Goal: Task Accomplishment & Management: Manage account settings

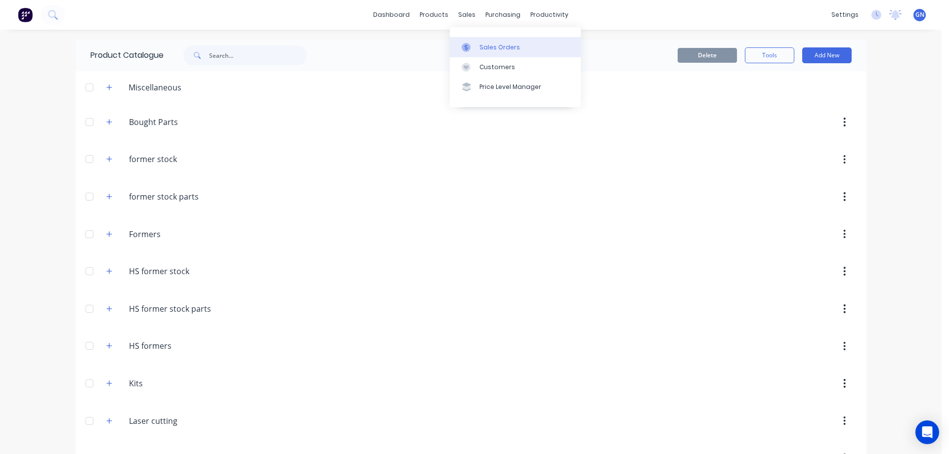
click at [489, 45] on div "Sales Orders" at bounding box center [500, 47] width 41 height 9
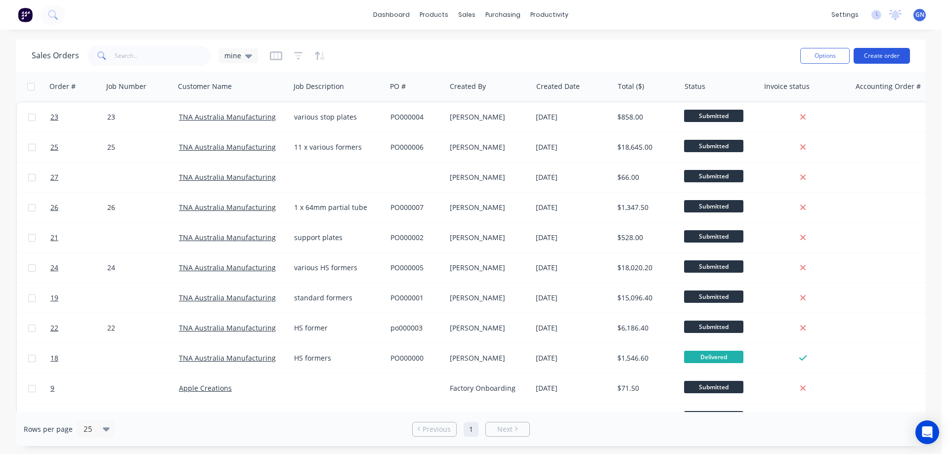
click at [869, 59] on button "Create order" at bounding box center [882, 56] width 56 height 16
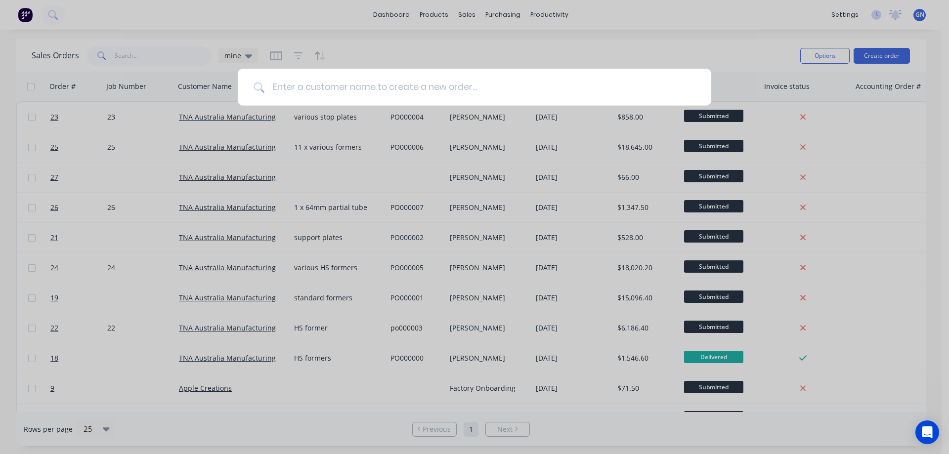
click at [344, 83] on input at bounding box center [479, 87] width 431 height 37
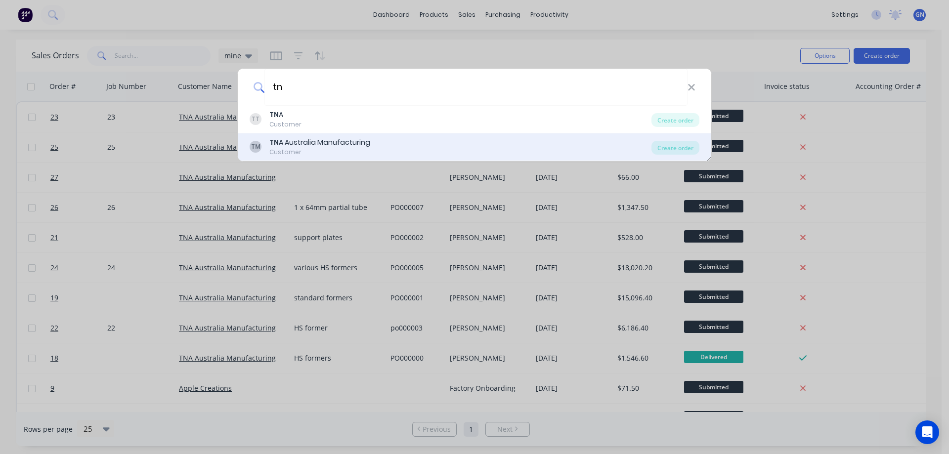
type input "tn"
click at [331, 142] on div "TN A Australia Manufacturing" at bounding box center [319, 142] width 101 height 10
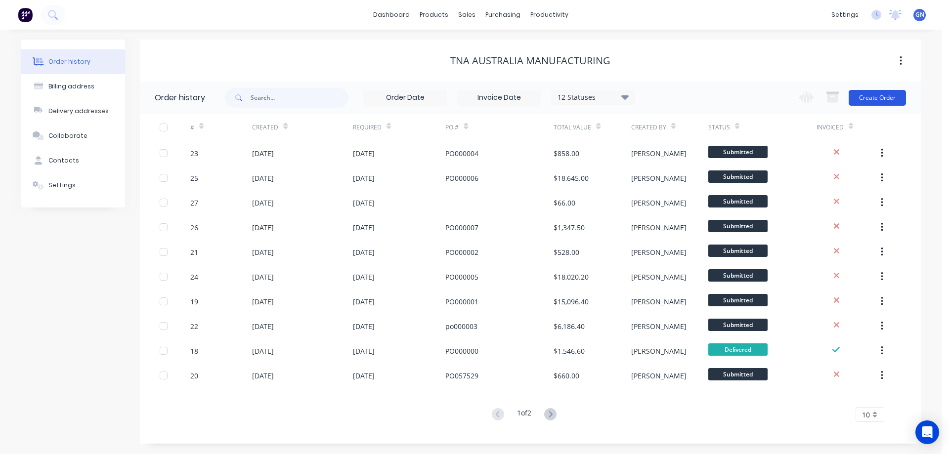
click at [863, 93] on button "Create Order" at bounding box center [877, 98] width 57 height 16
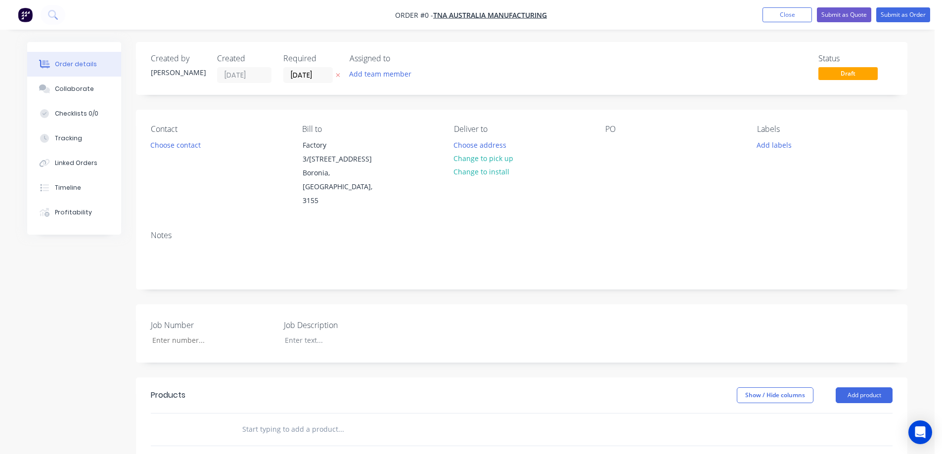
click at [431, 53] on div "Created by Greg Created 24/09/25 Required 24/09/25 Assigned to Add team member …" at bounding box center [521, 68] width 771 height 53
click at [616, 149] on div at bounding box center [613, 145] width 16 height 14
click at [179, 333] on input "Job Number" at bounding box center [209, 340] width 131 height 15
drag, startPoint x: 196, startPoint y: 315, endPoint x: 137, endPoint y: 312, distance: 58.9
click at [137, 312] on div "Job Number 3 Job Description" at bounding box center [521, 334] width 771 height 58
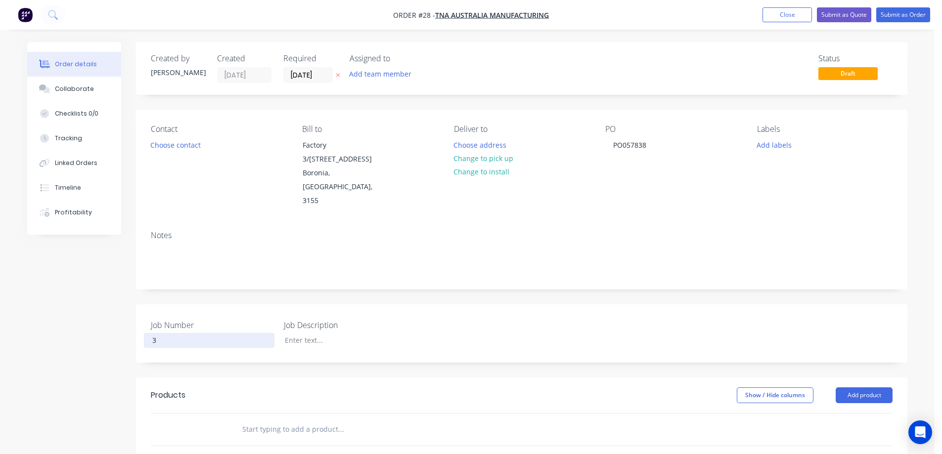
type input "3"
drag, startPoint x: 180, startPoint y: 312, endPoint x: 149, endPoint y: 312, distance: 31.1
click at [149, 333] on input "3" at bounding box center [209, 340] width 131 height 15
click at [188, 333] on input "3" at bounding box center [209, 340] width 131 height 15
drag, startPoint x: 52, startPoint y: 303, endPoint x: 45, endPoint y: 302, distance: 6.4
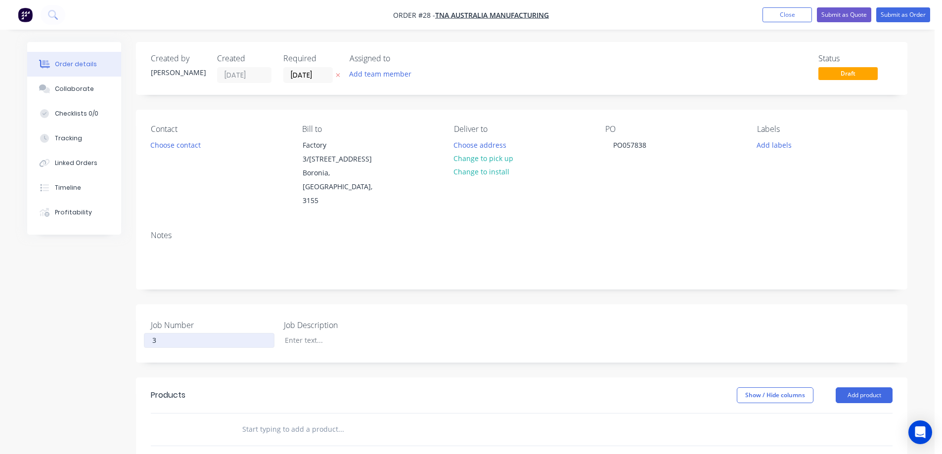
click at [45, 302] on div "Created by Greg Created 24/09/25 Required 24/09/25 Assigned to Add team member …" at bounding box center [467, 370] width 880 height 657
click at [173, 333] on input "3" at bounding box center [209, 340] width 131 height 15
click at [178, 333] on input "Job Number" at bounding box center [209, 340] width 131 height 15
click at [173, 333] on input "Job Number" at bounding box center [209, 340] width 131 height 15
type input "28"
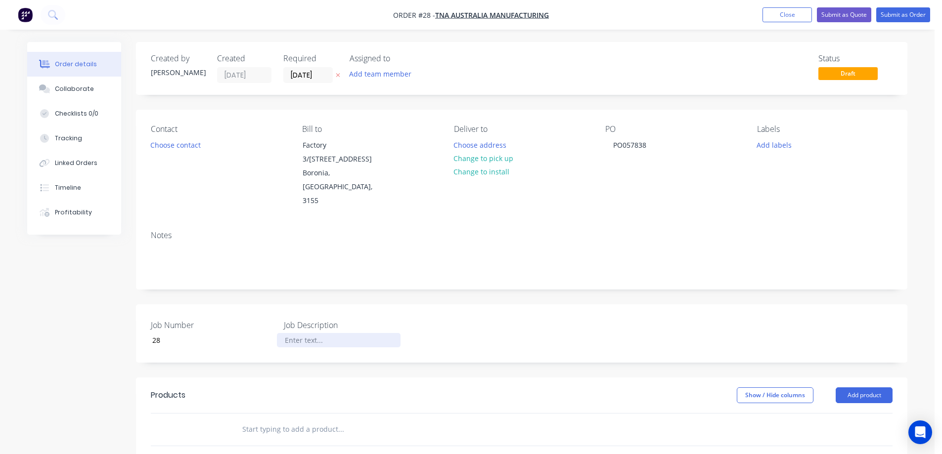
click at [297, 333] on div at bounding box center [339, 340] width 124 height 14
click at [897, 15] on button "Submit as Order" at bounding box center [903, 14] width 54 height 15
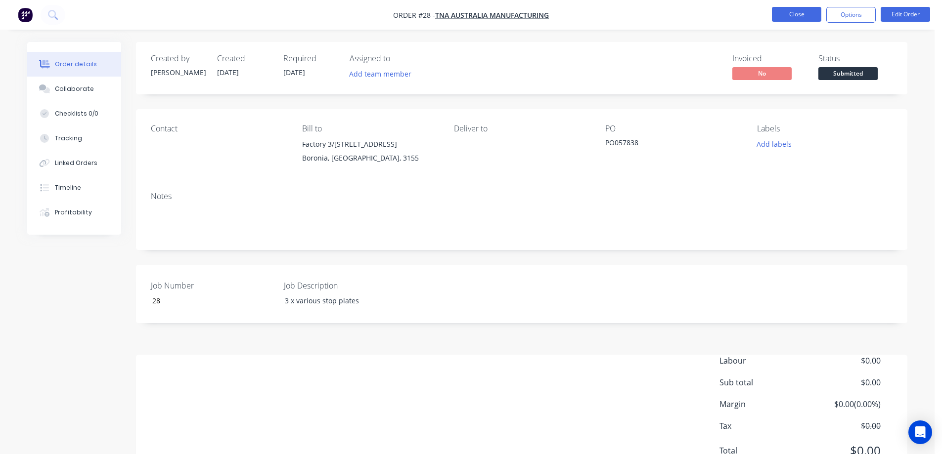
click at [784, 8] on button "Close" at bounding box center [796, 14] width 49 height 15
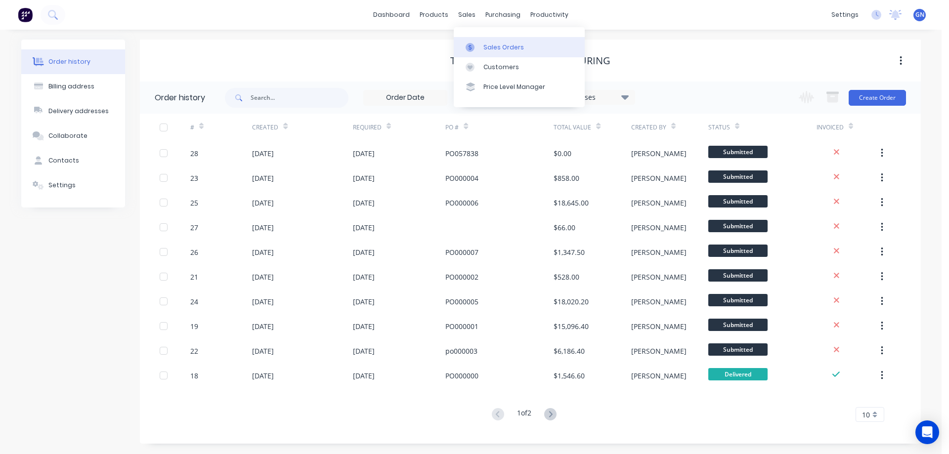
click at [488, 46] on div "Sales Orders" at bounding box center [503, 47] width 41 height 9
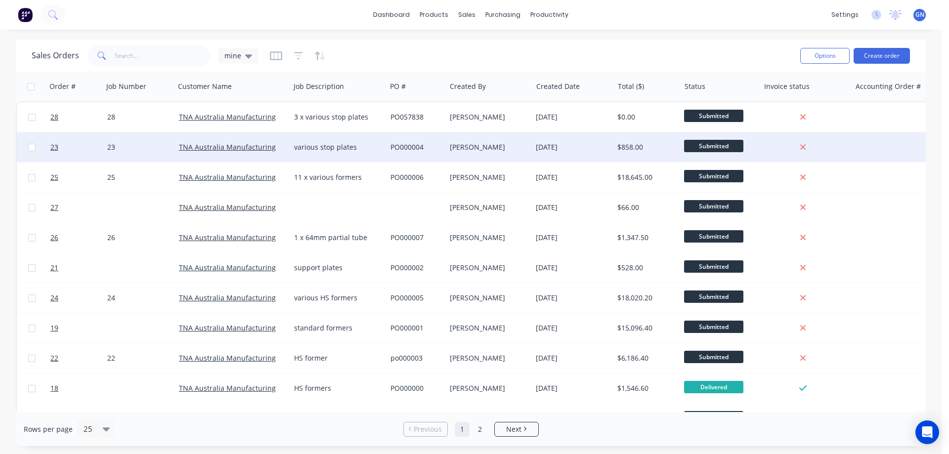
click at [413, 148] on div "PO000004" at bounding box center [415, 147] width 49 height 10
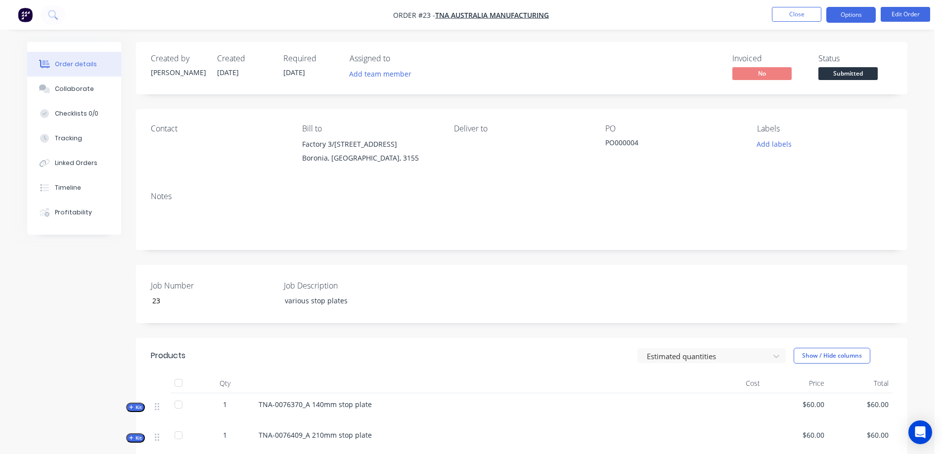
click at [853, 14] on button "Options" at bounding box center [850, 15] width 49 height 16
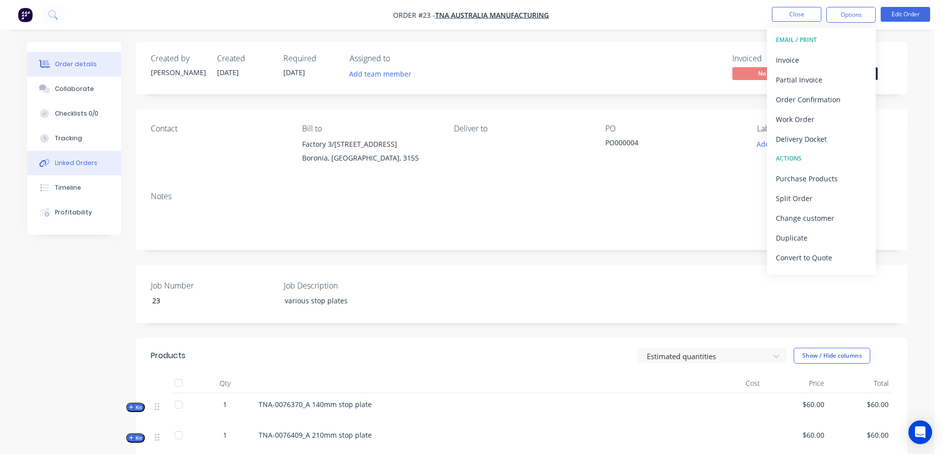
click at [74, 163] on div "Linked Orders" at bounding box center [76, 163] width 43 height 9
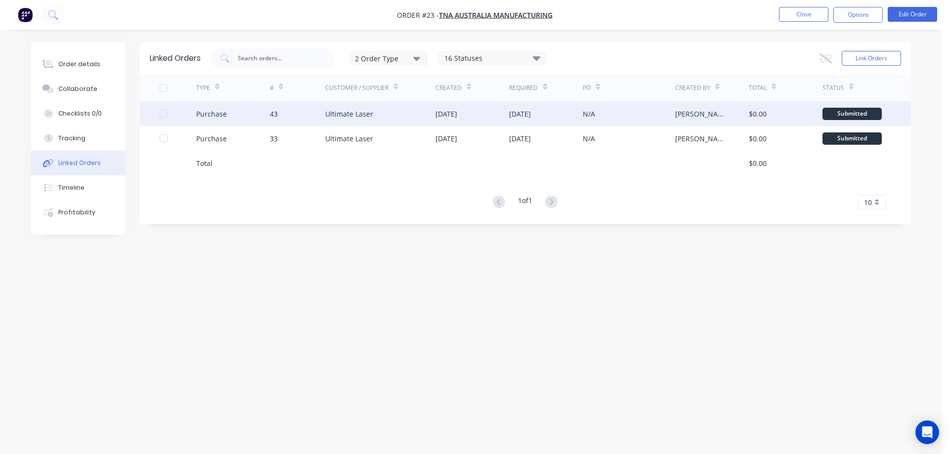
click at [366, 111] on div "Ultimate Laser" at bounding box center [349, 114] width 48 height 10
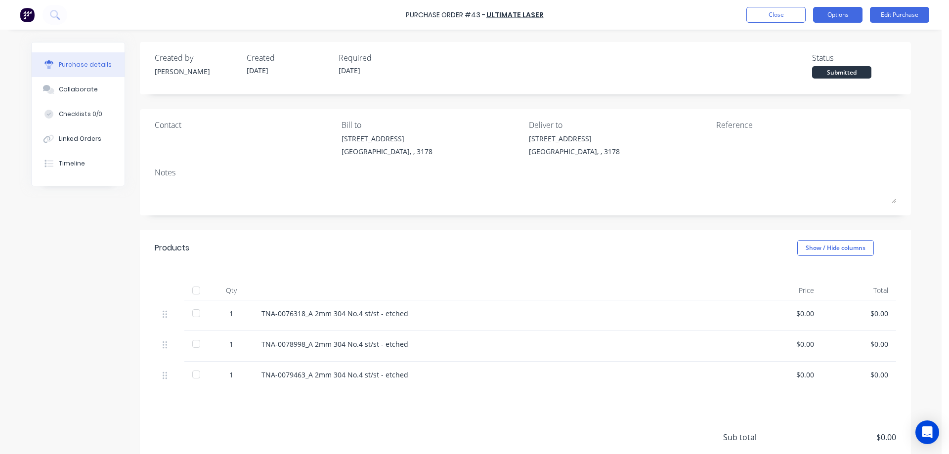
click at [835, 11] on button "Options" at bounding box center [837, 15] width 49 height 16
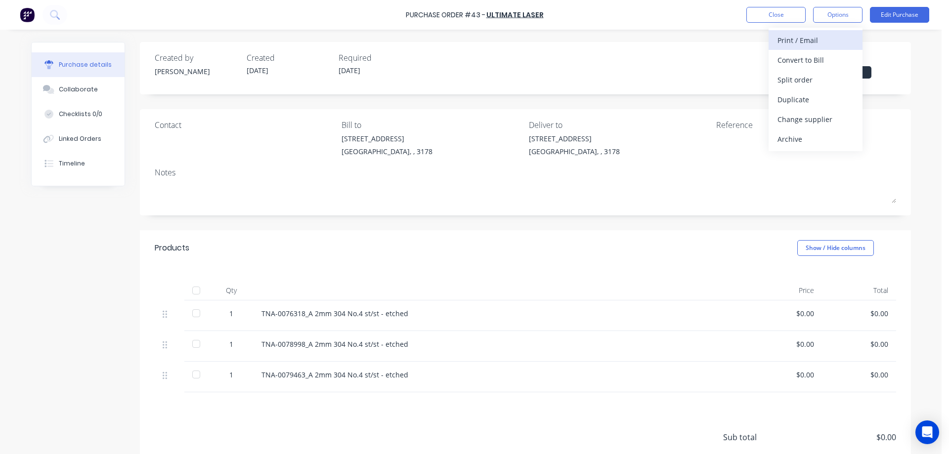
click at [810, 38] on div "Print / Email" at bounding box center [816, 40] width 76 height 14
click at [804, 61] on div "With pricing" at bounding box center [816, 60] width 76 height 14
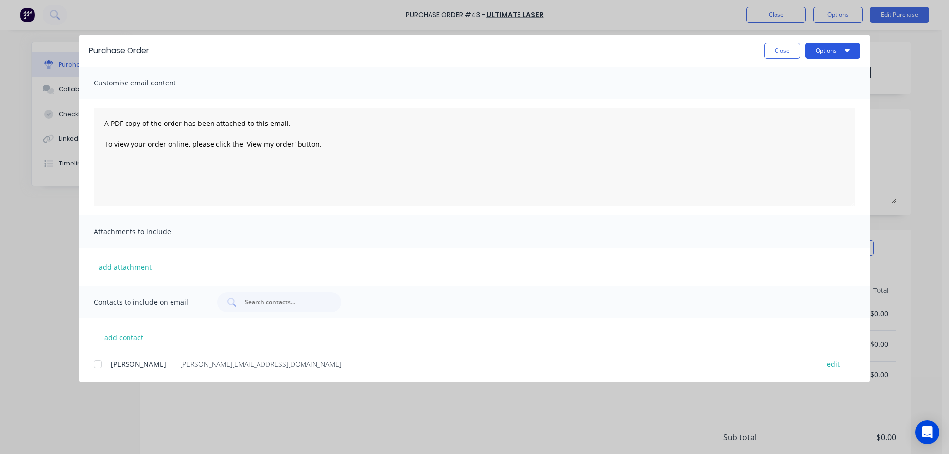
click at [825, 46] on button "Options" at bounding box center [832, 51] width 55 height 16
click at [798, 79] on div "Preview" at bounding box center [813, 76] width 76 height 14
click at [781, 54] on button "Close" at bounding box center [782, 51] width 36 height 16
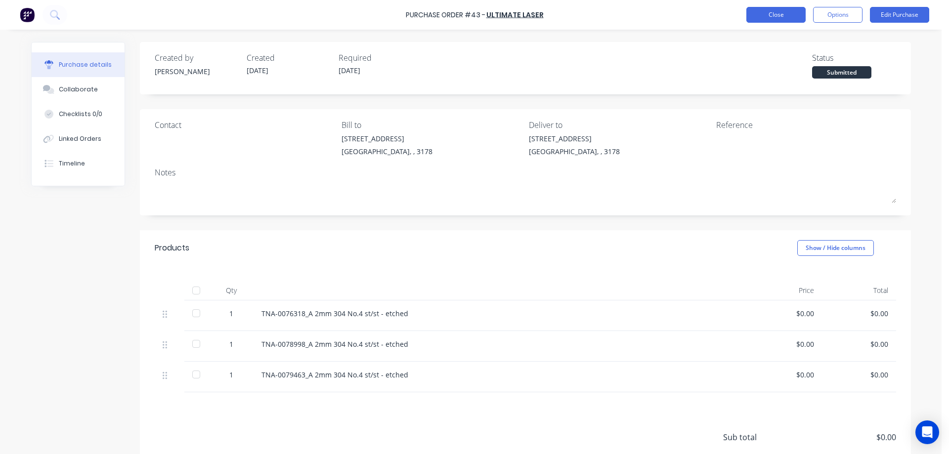
click at [773, 18] on button "Close" at bounding box center [775, 15] width 59 height 16
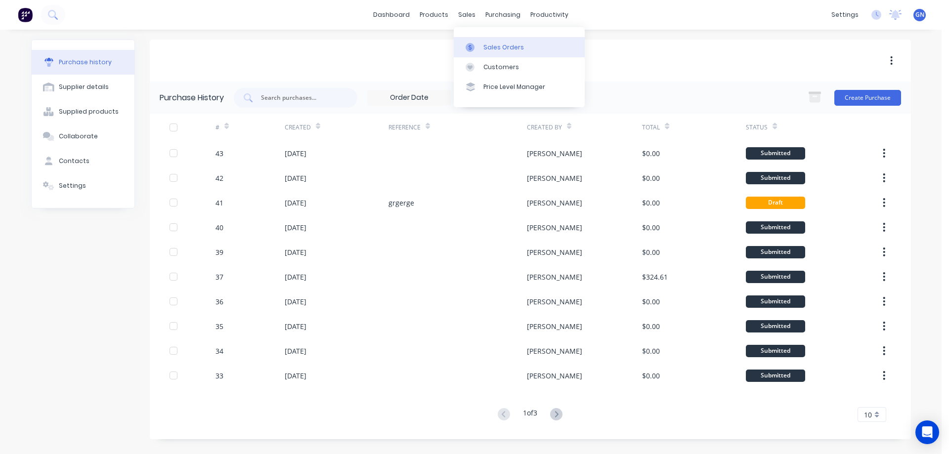
click at [495, 48] on div "Sales Orders" at bounding box center [503, 47] width 41 height 9
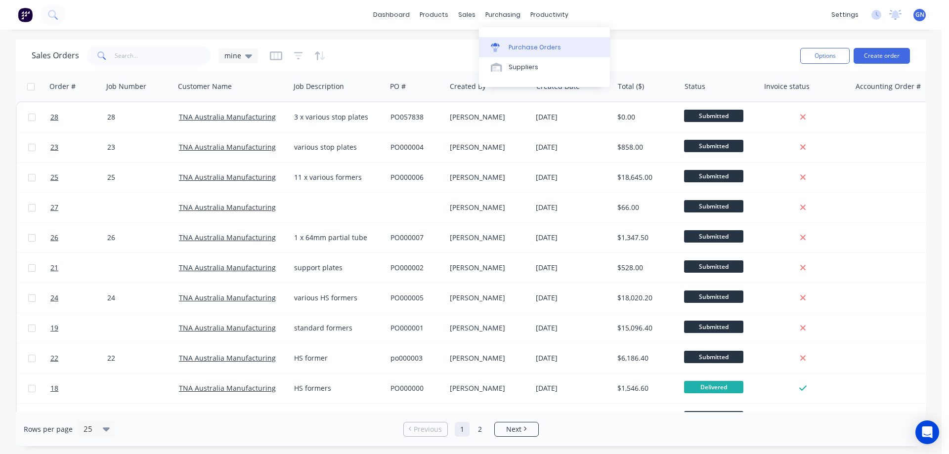
click at [525, 46] on div "Purchase Orders" at bounding box center [535, 47] width 52 height 9
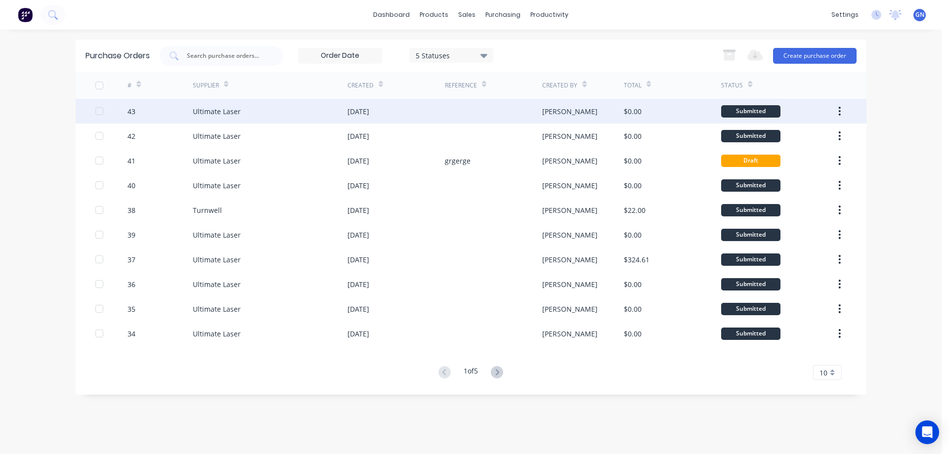
click at [415, 115] on div "[DATE]" at bounding box center [396, 111] width 97 height 25
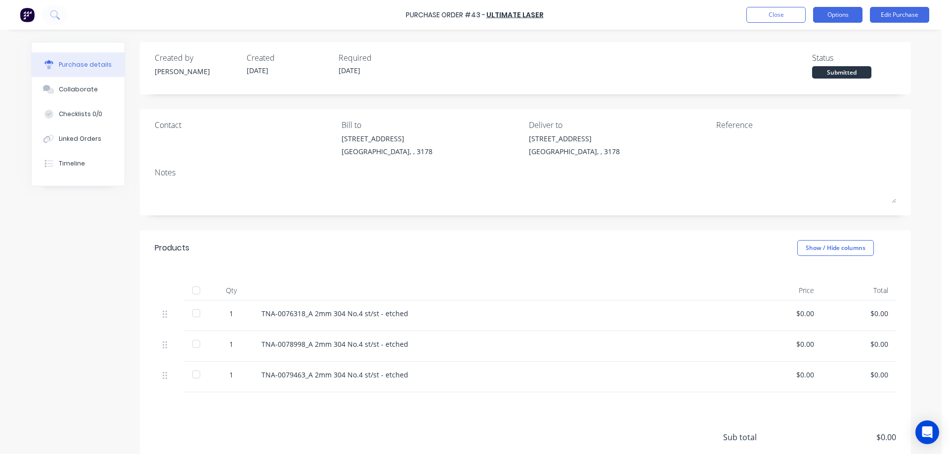
click at [840, 11] on button "Options" at bounding box center [837, 15] width 49 height 16
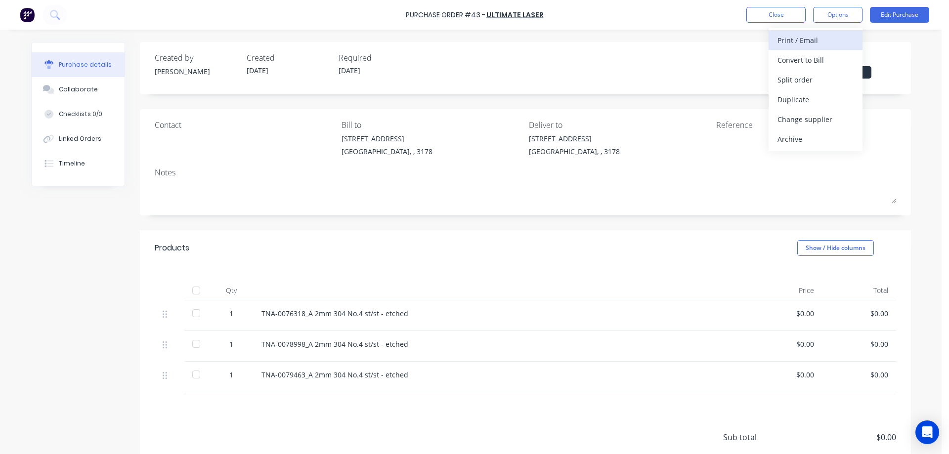
click at [806, 43] on div "Print / Email" at bounding box center [816, 40] width 76 height 14
click at [789, 56] on div "With pricing" at bounding box center [816, 60] width 76 height 14
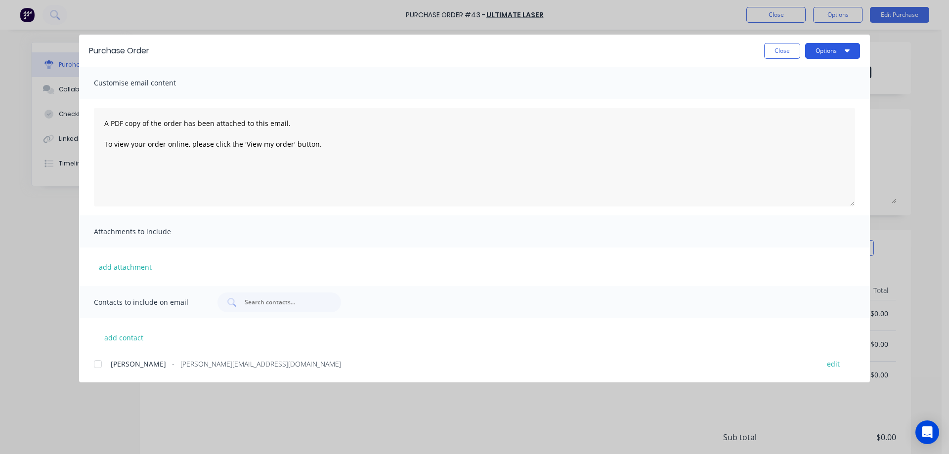
click at [816, 46] on button "Options" at bounding box center [832, 51] width 55 height 16
click at [797, 74] on div "Preview" at bounding box center [813, 76] width 76 height 14
click at [779, 50] on button "Close" at bounding box center [782, 51] width 36 height 16
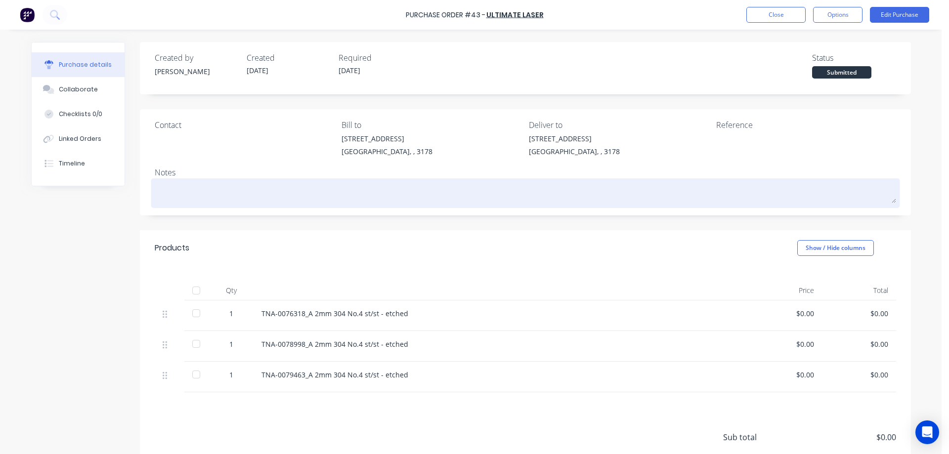
click at [183, 193] on textarea at bounding box center [526, 192] width 742 height 22
click at [188, 194] on textarea at bounding box center [526, 192] width 742 height 22
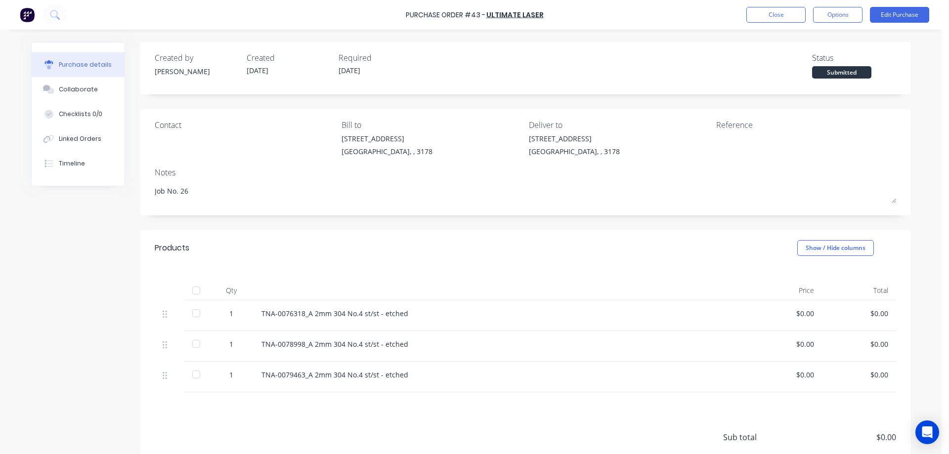
type textarea "Job No. 26"
click at [841, 17] on button "Options" at bounding box center [837, 15] width 49 height 16
click at [815, 43] on div "Print / Email" at bounding box center [816, 40] width 76 height 14
click at [801, 57] on div "With pricing" at bounding box center [816, 60] width 76 height 14
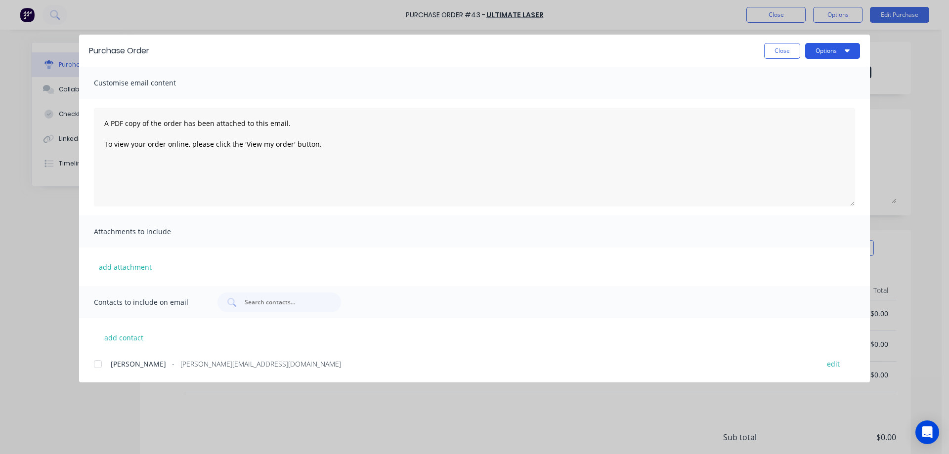
click at [826, 50] on button "Options" at bounding box center [832, 51] width 55 height 16
click at [786, 75] on div "Preview" at bounding box center [813, 76] width 76 height 14
click at [781, 51] on button "Close" at bounding box center [782, 51] width 36 height 16
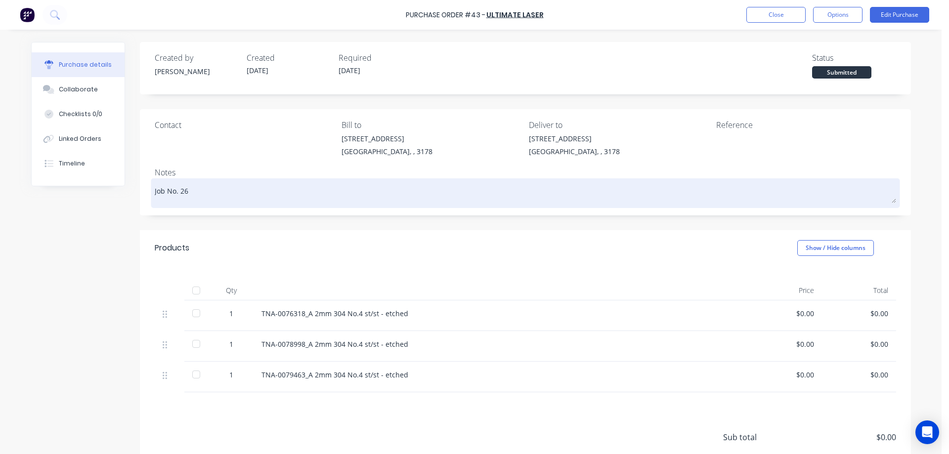
click at [265, 192] on textarea "Job No. 26" at bounding box center [526, 192] width 742 height 22
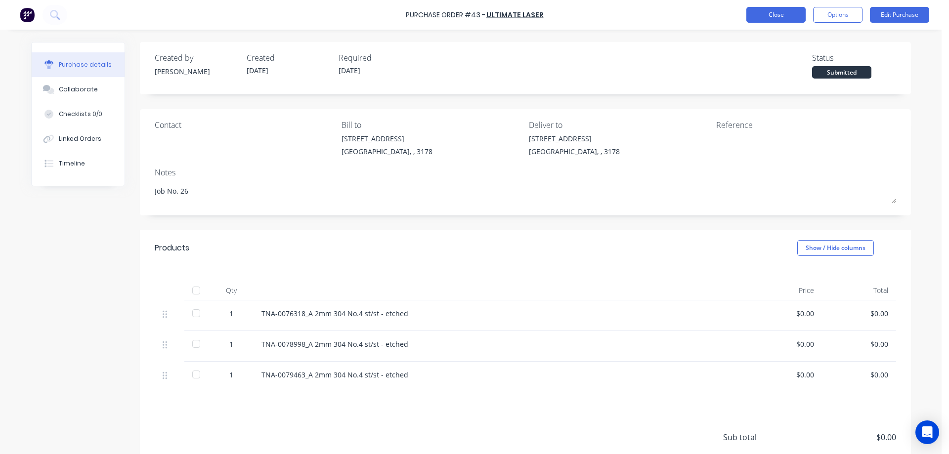
click at [773, 15] on button "Close" at bounding box center [775, 15] width 59 height 16
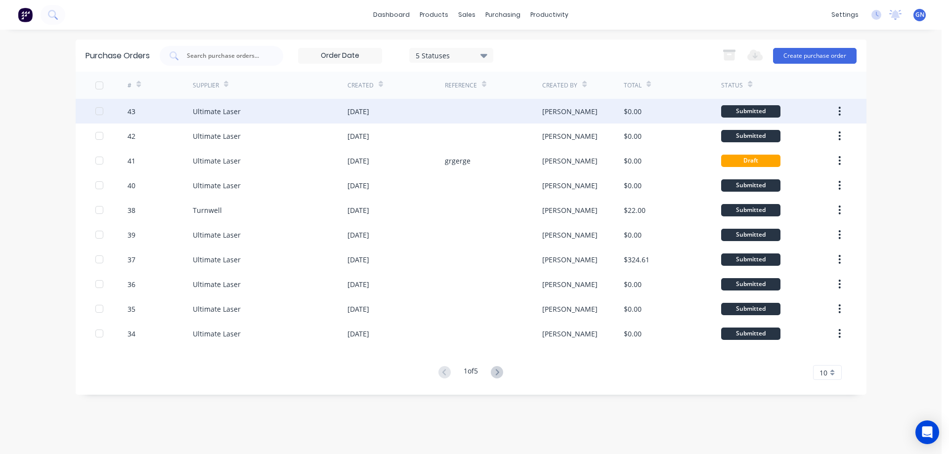
click at [427, 111] on div "[DATE]" at bounding box center [396, 111] width 97 height 25
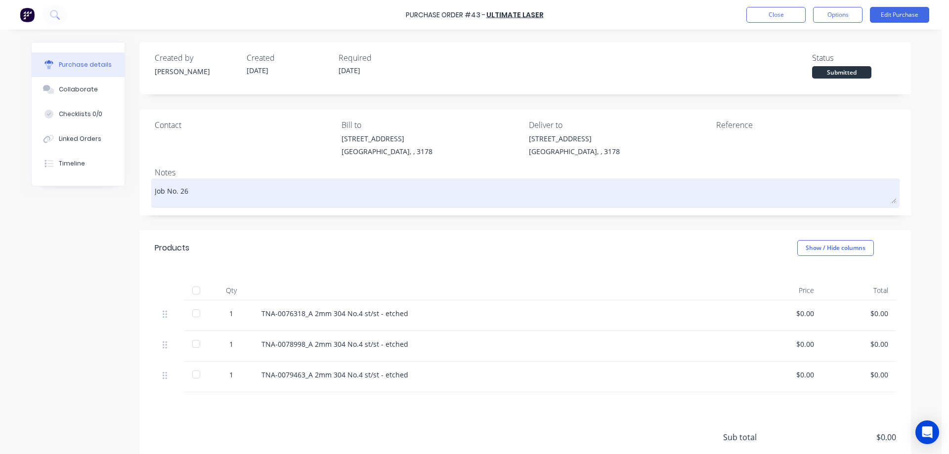
click at [275, 195] on textarea "Job No. 26" at bounding box center [526, 192] width 742 height 22
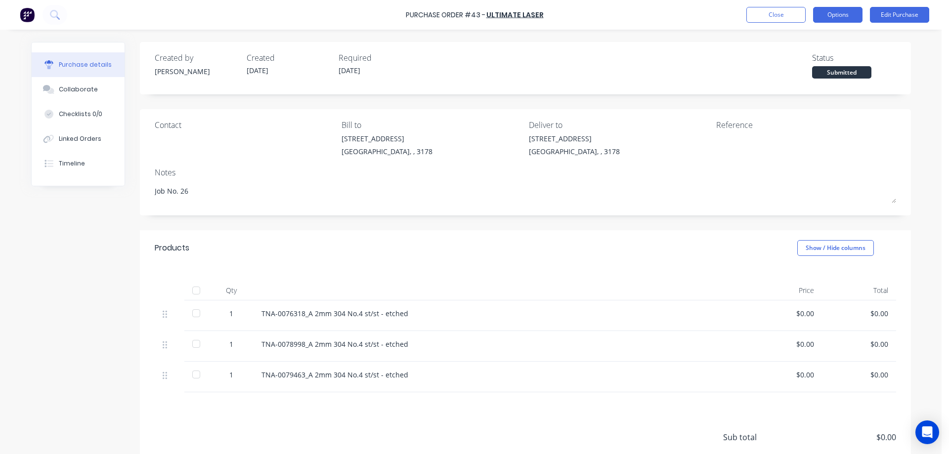
click at [832, 15] on button "Options" at bounding box center [837, 15] width 49 height 16
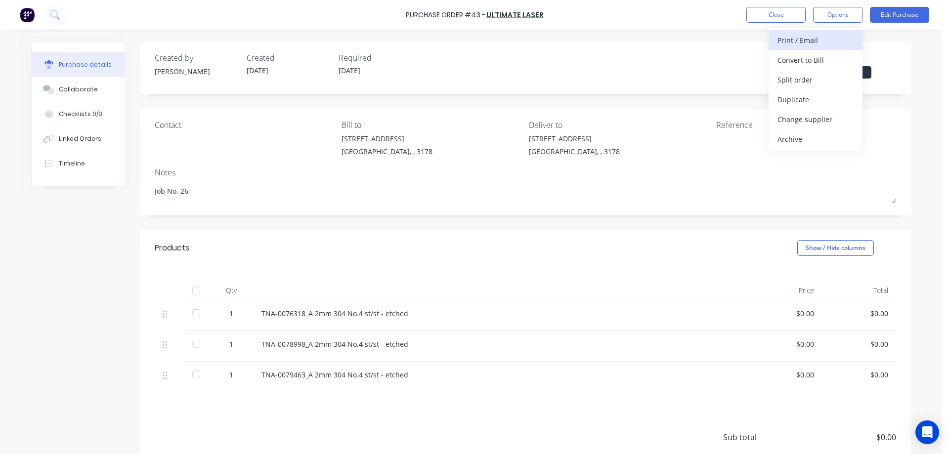
click at [799, 36] on div "Print / Email" at bounding box center [816, 40] width 76 height 14
click at [788, 56] on div "With pricing" at bounding box center [816, 60] width 76 height 14
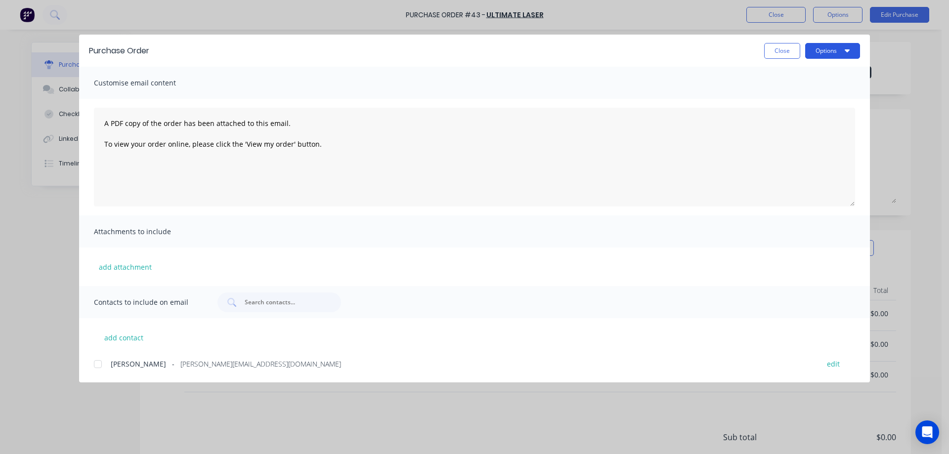
click at [826, 49] on button "Options" at bounding box center [832, 51] width 55 height 16
click at [786, 74] on div "Preview" at bounding box center [813, 76] width 76 height 14
click at [783, 53] on button "Close" at bounding box center [782, 51] width 36 height 16
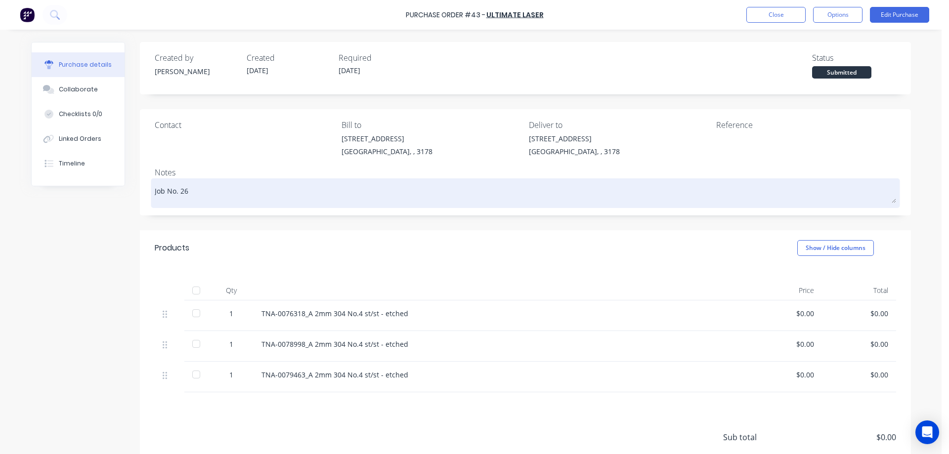
click at [217, 194] on textarea "Job No. 26" at bounding box center [526, 192] width 742 height 22
drag, startPoint x: 203, startPoint y: 191, endPoint x: 182, endPoint y: 191, distance: 20.8
click at [182, 191] on textarea "Job No. 26" at bounding box center [526, 192] width 742 height 22
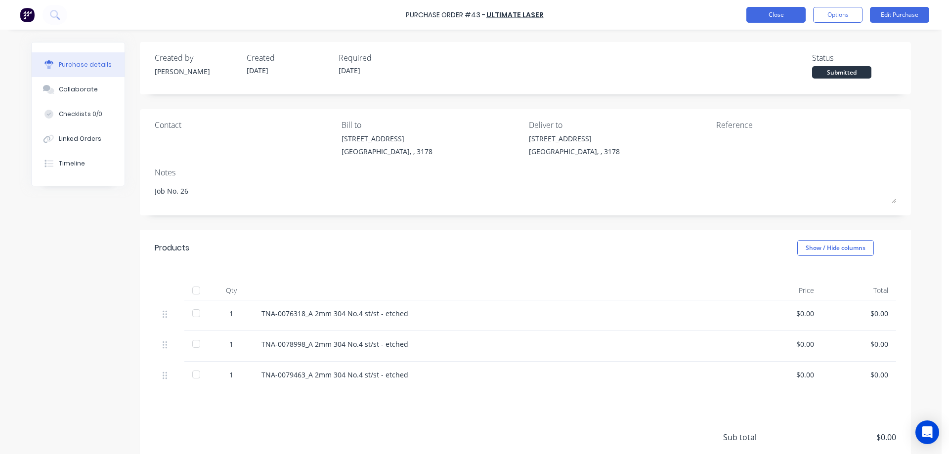
click at [780, 15] on button "Close" at bounding box center [775, 15] width 59 height 16
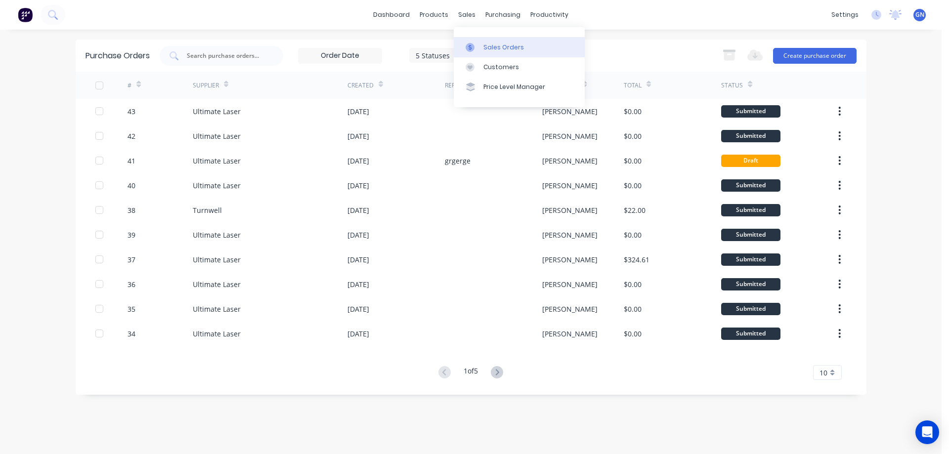
click at [496, 43] on div "Sales Orders" at bounding box center [503, 47] width 41 height 9
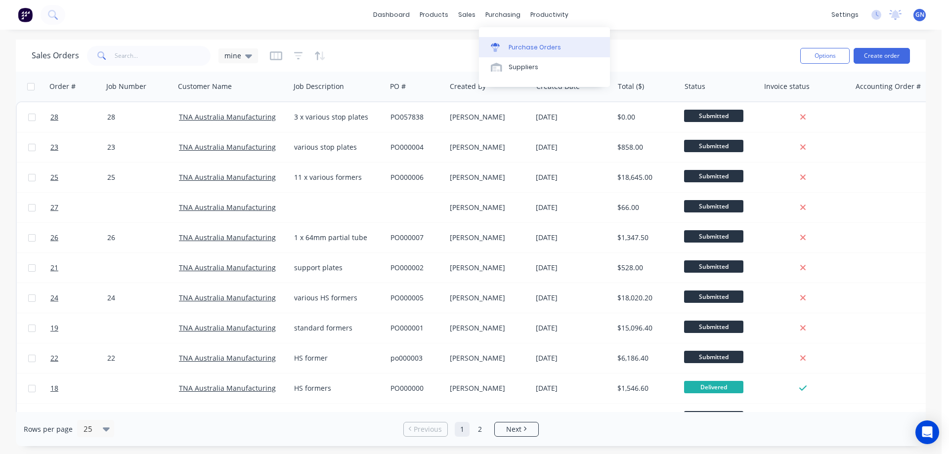
click at [528, 47] on div "Purchase Orders" at bounding box center [535, 47] width 52 height 9
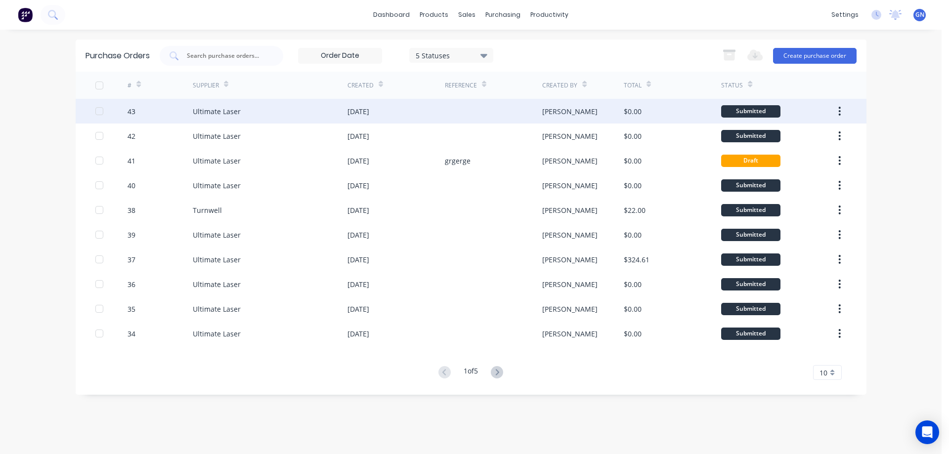
click at [439, 111] on div "[DATE]" at bounding box center [396, 111] width 97 height 25
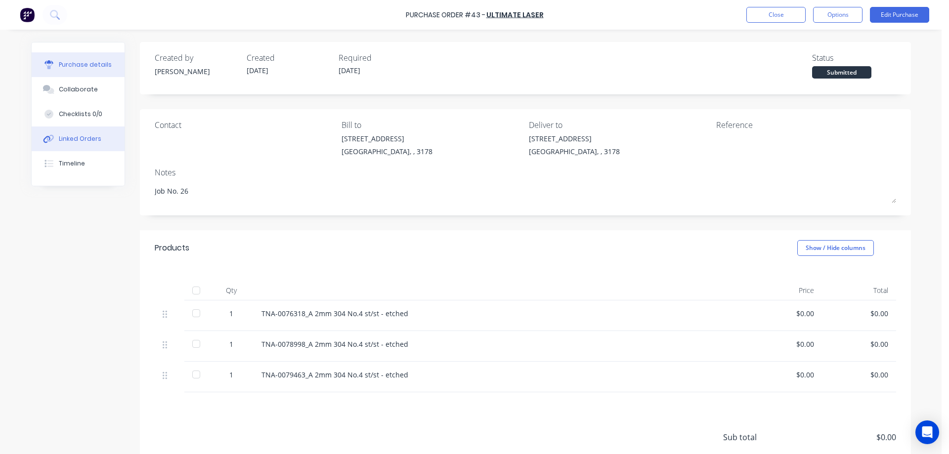
click at [78, 138] on div "Linked Orders" at bounding box center [80, 138] width 43 height 9
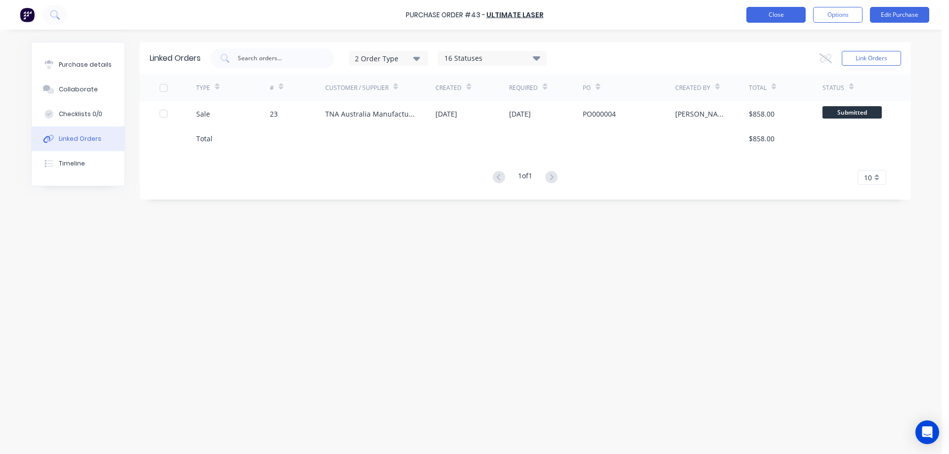
click at [792, 13] on button "Close" at bounding box center [775, 15] width 59 height 16
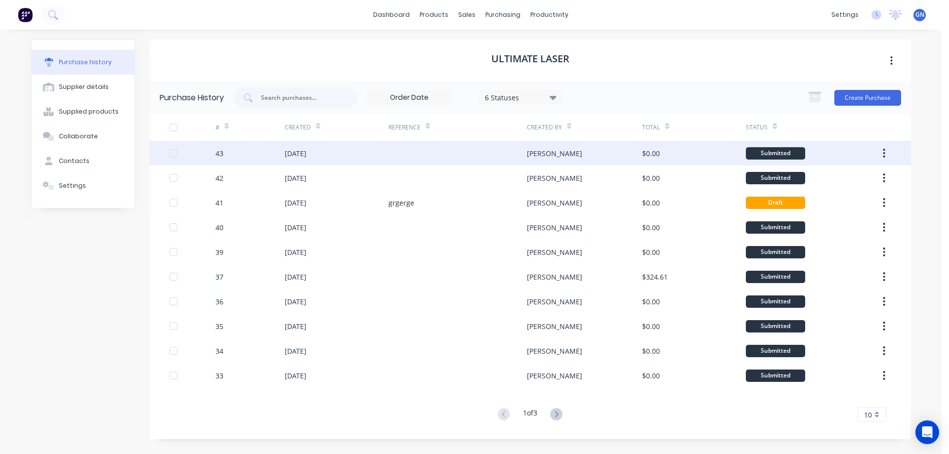
click at [416, 156] on div at bounding box center [458, 153] width 138 height 25
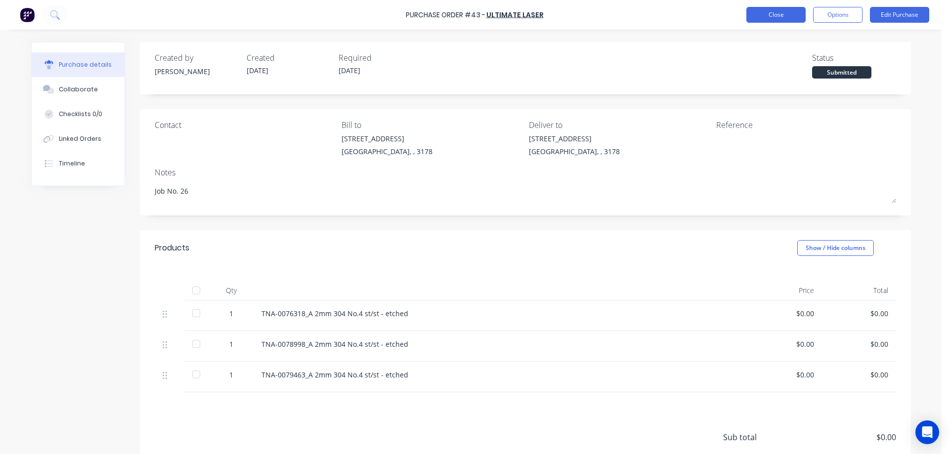
click at [777, 16] on button "Close" at bounding box center [775, 15] width 59 height 16
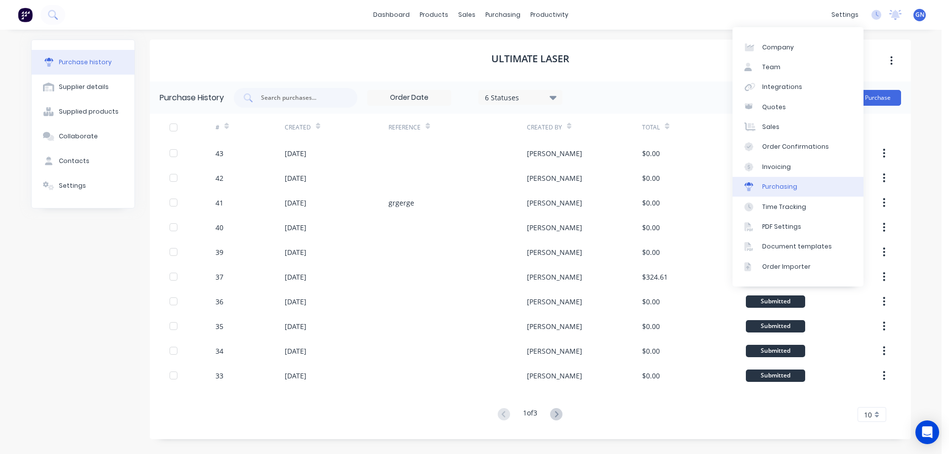
click at [778, 185] on div "Purchasing" at bounding box center [779, 186] width 35 height 9
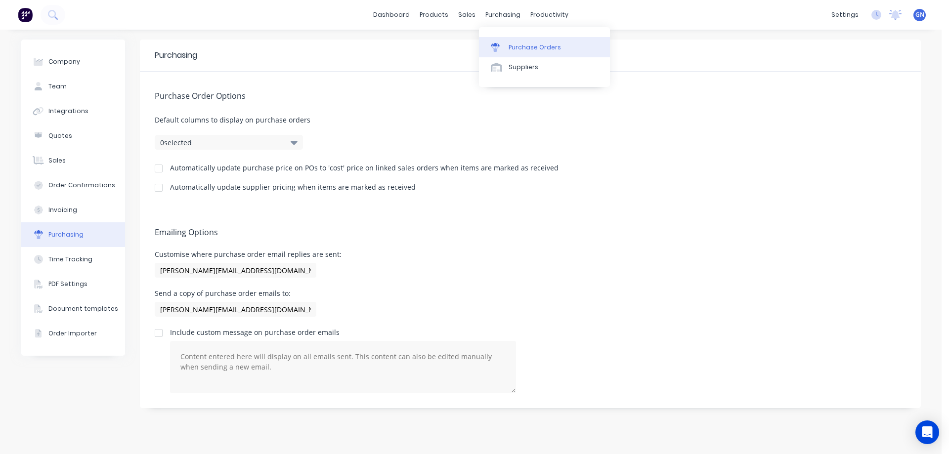
click at [520, 47] on div "Purchase Orders" at bounding box center [535, 47] width 52 height 9
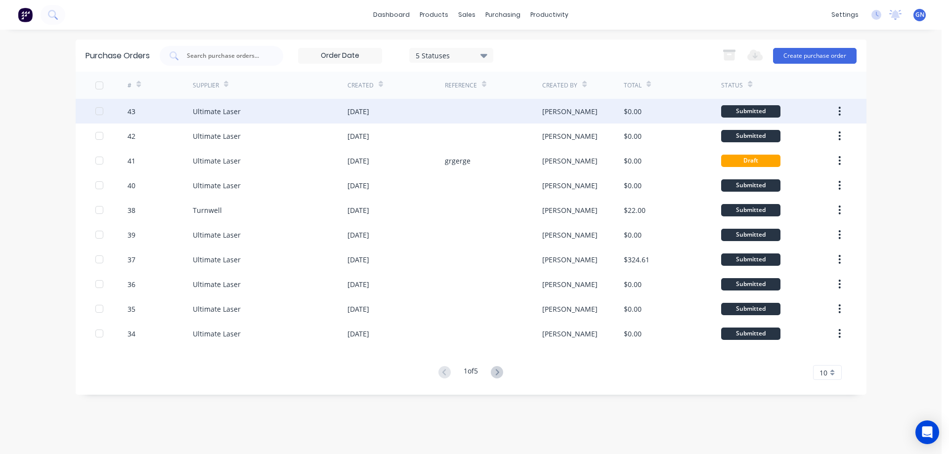
click at [403, 110] on div "[DATE]" at bounding box center [396, 111] width 97 height 25
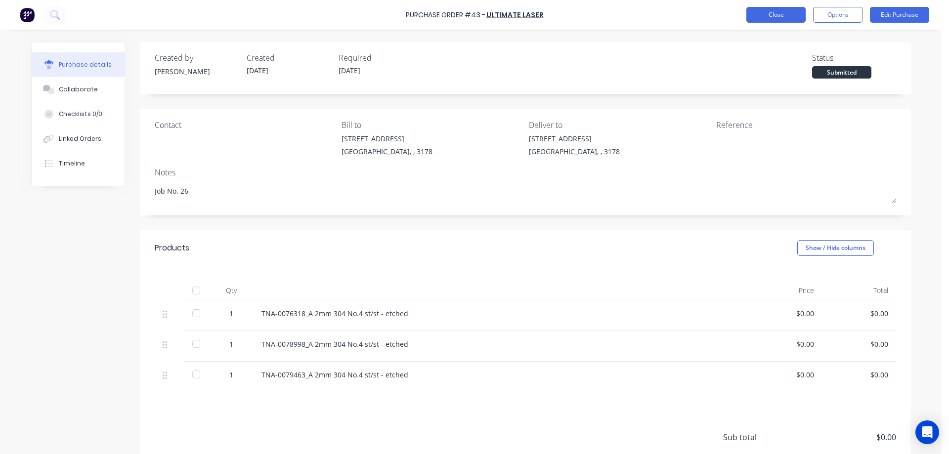
click at [778, 17] on button "Close" at bounding box center [775, 15] width 59 height 16
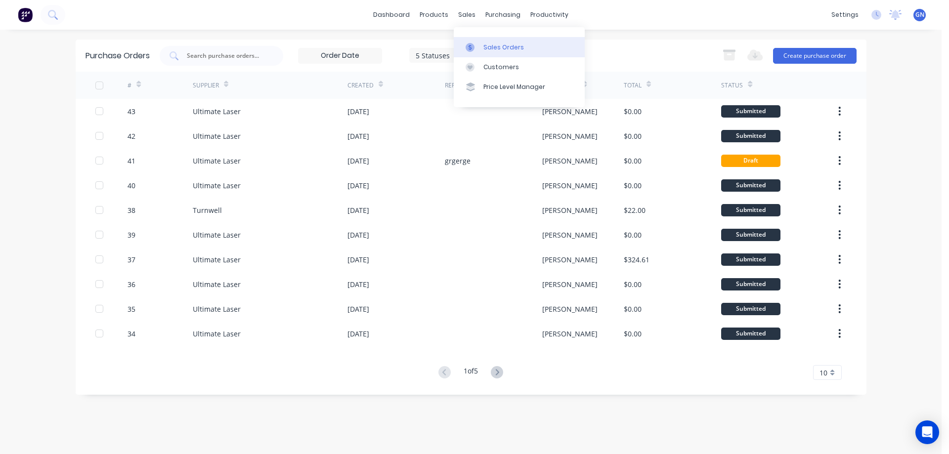
click at [495, 50] on div "Sales Orders" at bounding box center [503, 47] width 41 height 9
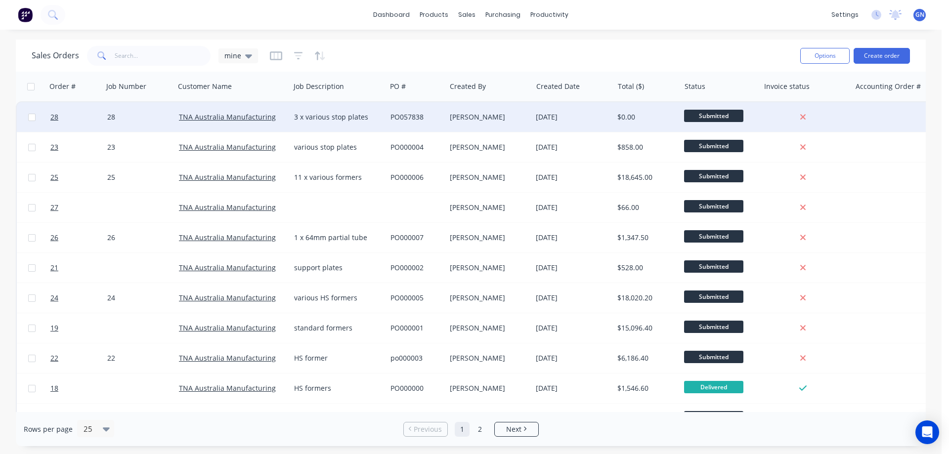
click at [345, 112] on div "3 x various stop plates" at bounding box center [336, 117] width 84 height 10
click at [411, 113] on div "PO057838" at bounding box center [415, 117] width 49 height 10
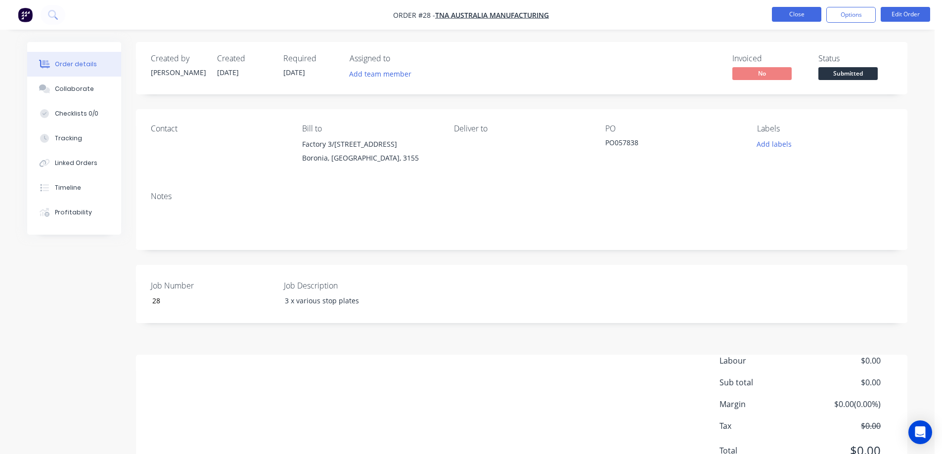
click at [783, 14] on button "Close" at bounding box center [796, 14] width 49 height 15
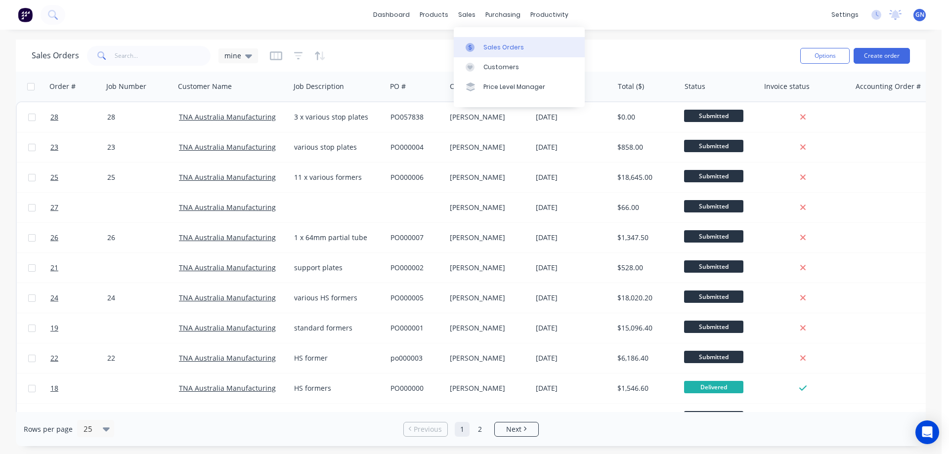
click at [497, 48] on div "Sales Orders" at bounding box center [503, 47] width 41 height 9
click at [494, 48] on div "Sales Orders" at bounding box center [503, 47] width 41 height 9
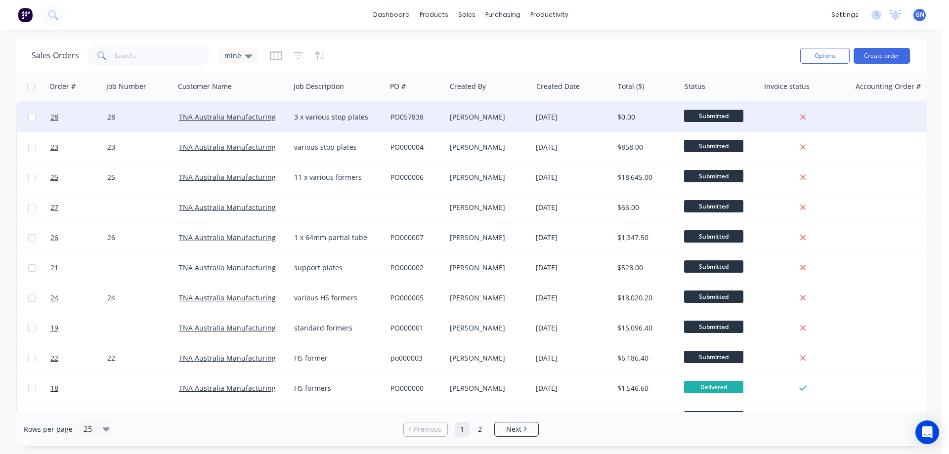
click at [330, 117] on div "3 x various stop plates" at bounding box center [336, 117] width 84 height 10
click at [411, 116] on div "PO057838" at bounding box center [415, 117] width 49 height 10
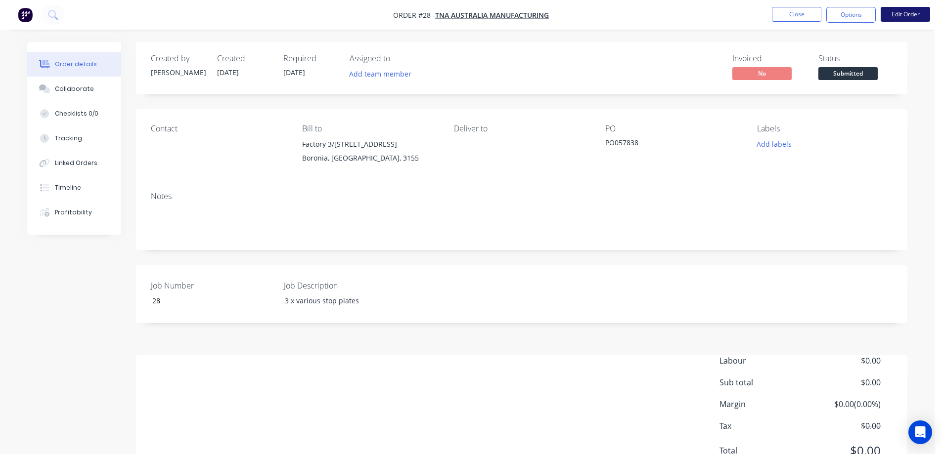
click at [896, 12] on button "Edit Order" at bounding box center [904, 14] width 49 height 15
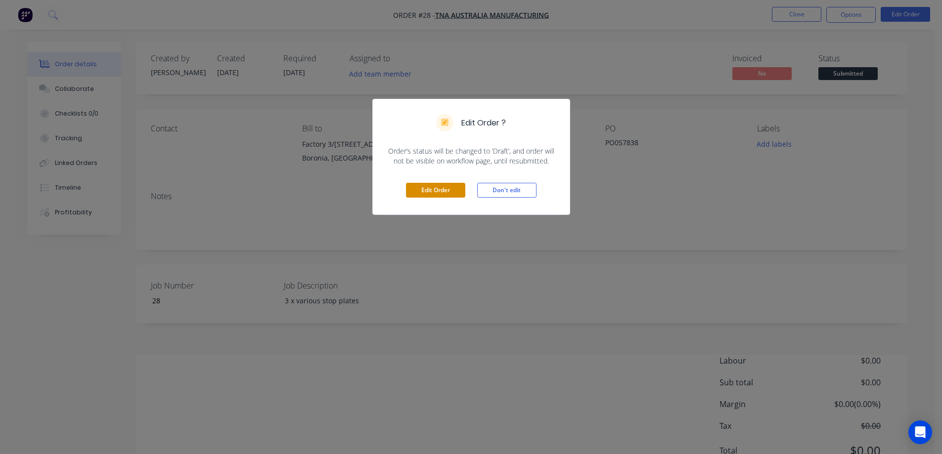
click at [427, 193] on button "Edit Order" at bounding box center [435, 190] width 59 height 15
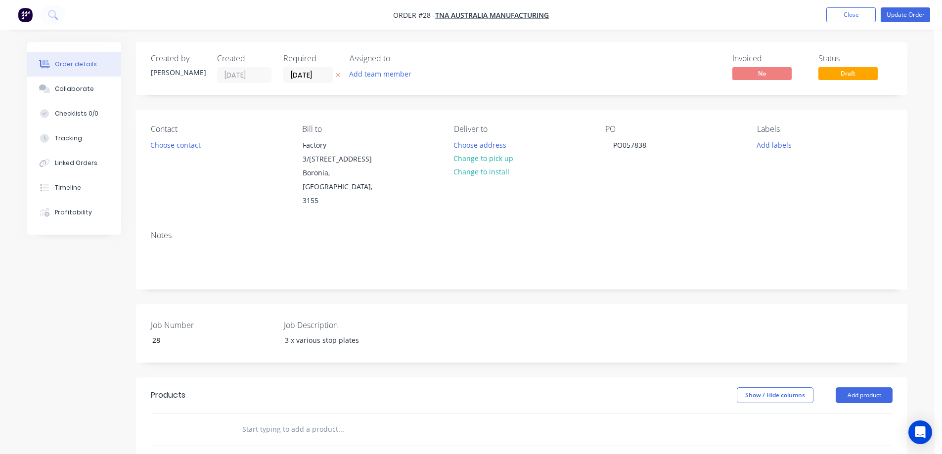
click at [293, 420] on input "text" at bounding box center [341, 430] width 198 height 20
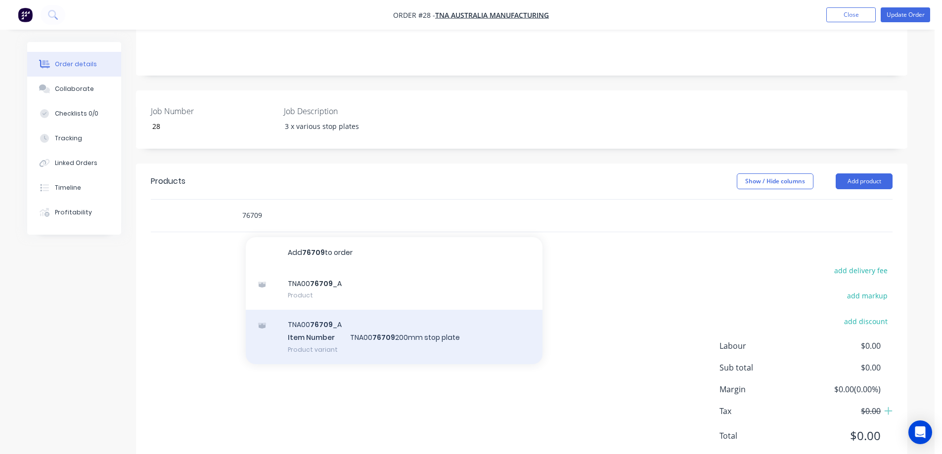
scroll to position [217, 0]
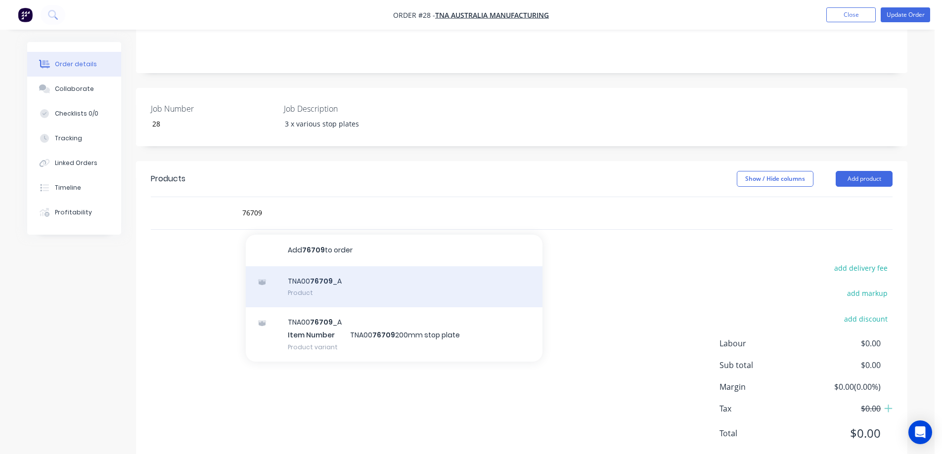
click at [315, 266] on div "TNA00 76709 _A Product" at bounding box center [394, 287] width 297 height 42
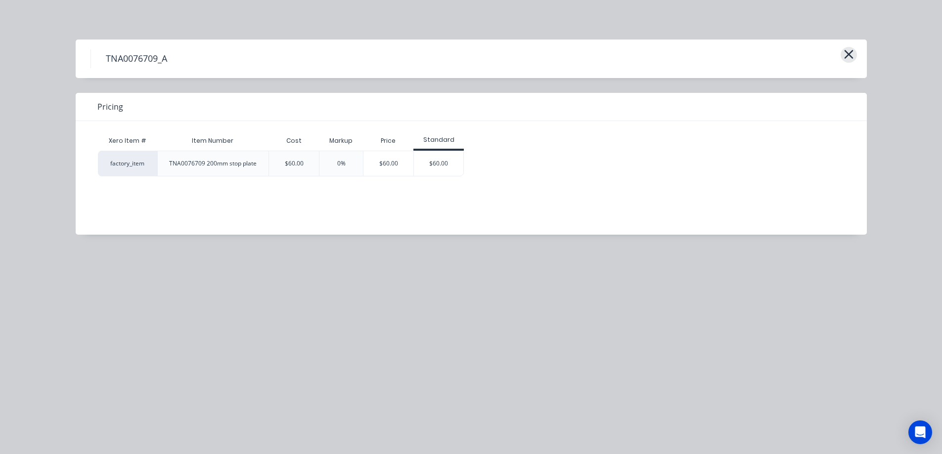
click at [850, 52] on icon "button" at bounding box center [848, 54] width 9 height 9
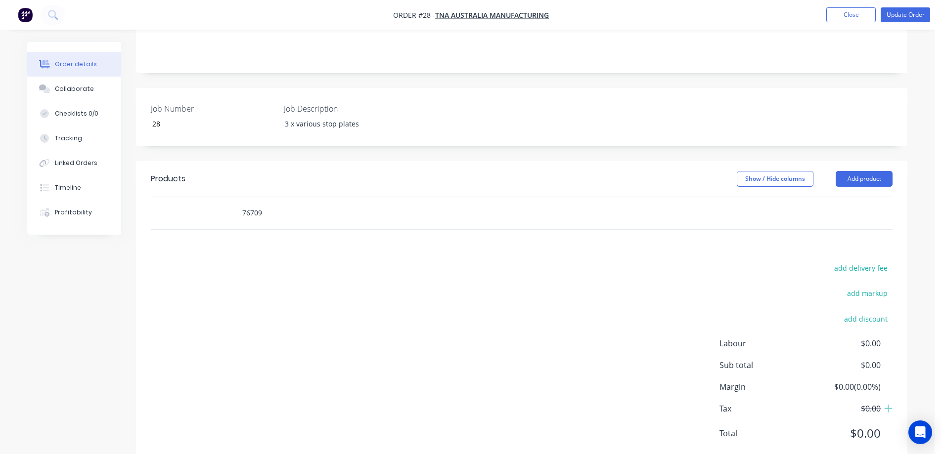
click at [290, 203] on input "76709" at bounding box center [341, 213] width 198 height 20
drag, startPoint x: 303, startPoint y: 185, endPoint x: 218, endPoint y: 184, distance: 85.5
click at [218, 197] on div "76709 Add 76709 to order TNA00 76709 _A Product TNA00 76709 _A Item Number TNA0…" at bounding box center [522, 213] width 742 height 32
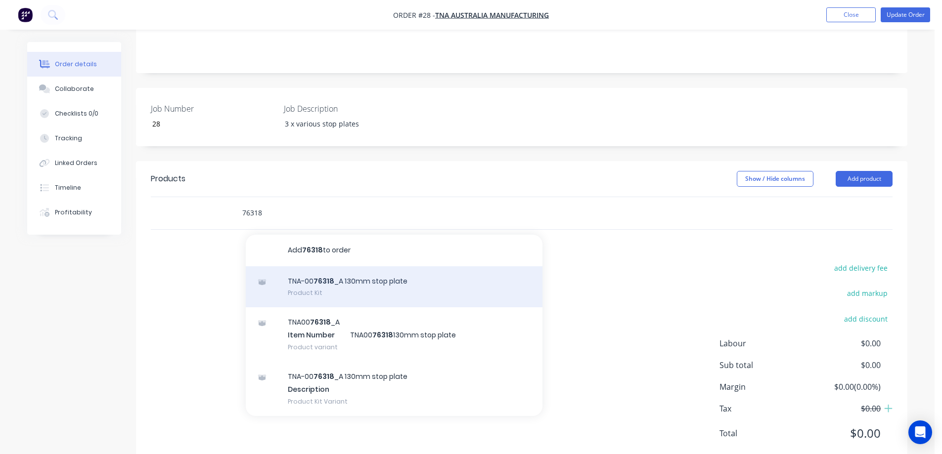
type input "76318"
click at [366, 266] on div "TNA-00 76318 _A 130mm stop plate Product Kit" at bounding box center [394, 287] width 297 height 42
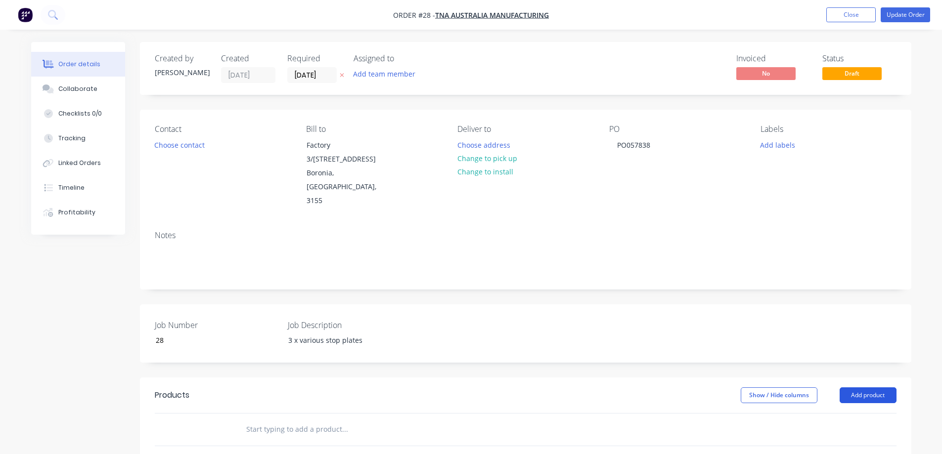
click at [863, 388] on button "Add product" at bounding box center [867, 396] width 57 height 16
click at [833, 413] on div "Product catalogue" at bounding box center [849, 420] width 76 height 14
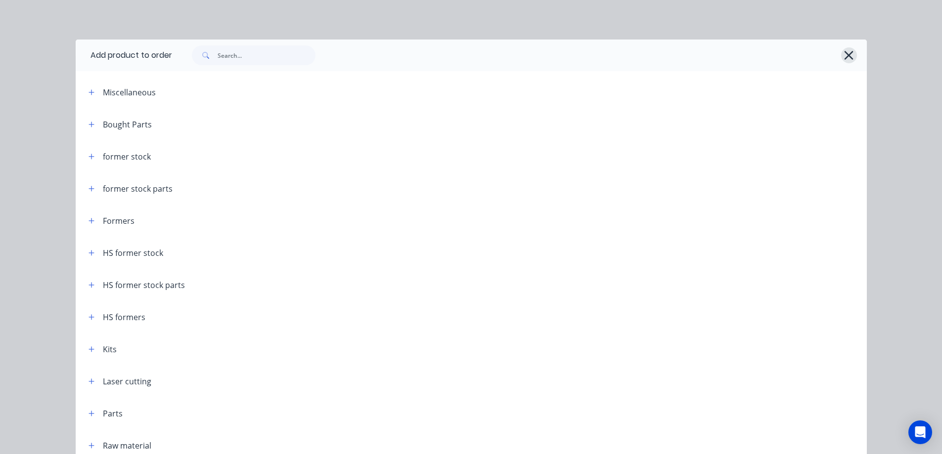
click at [844, 54] on icon "button" at bounding box center [848, 55] width 9 height 9
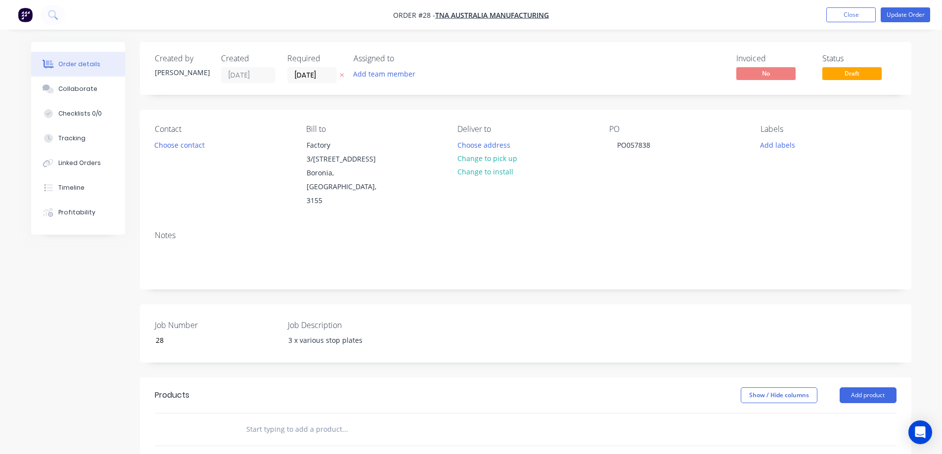
click at [264, 420] on input "text" at bounding box center [345, 430] width 198 height 20
type input "76318"
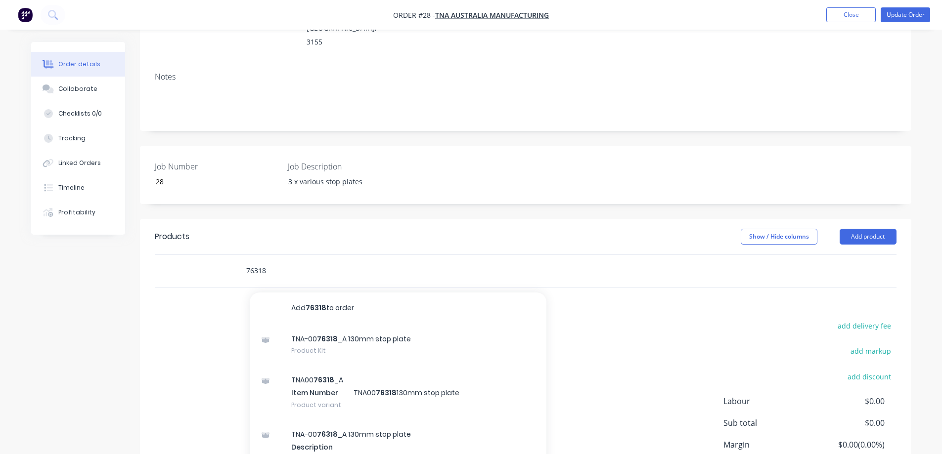
scroll to position [165, 0]
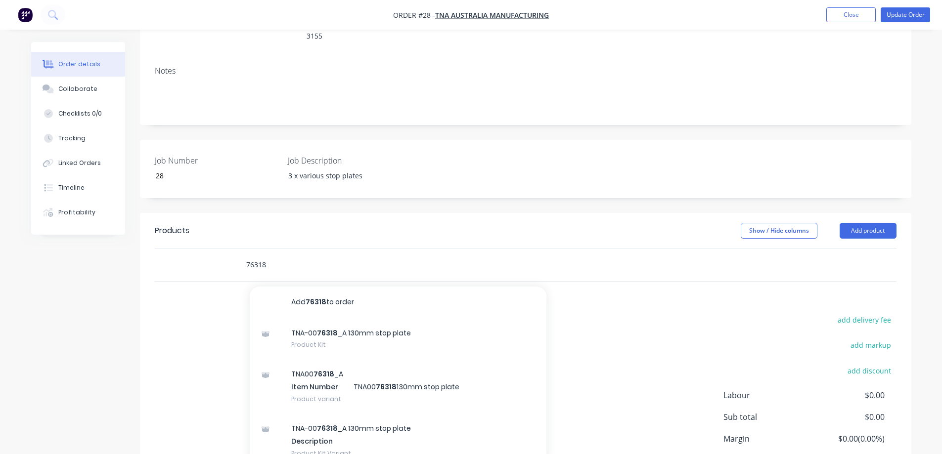
drag, startPoint x: 309, startPoint y: 238, endPoint x: 238, endPoint y: 236, distance: 71.2
click at [238, 255] on div "76318 Add 76318 to order TNA-00 76318 _A 130mm stop plate Product Kit TNA00 763…" at bounding box center [386, 265] width 297 height 20
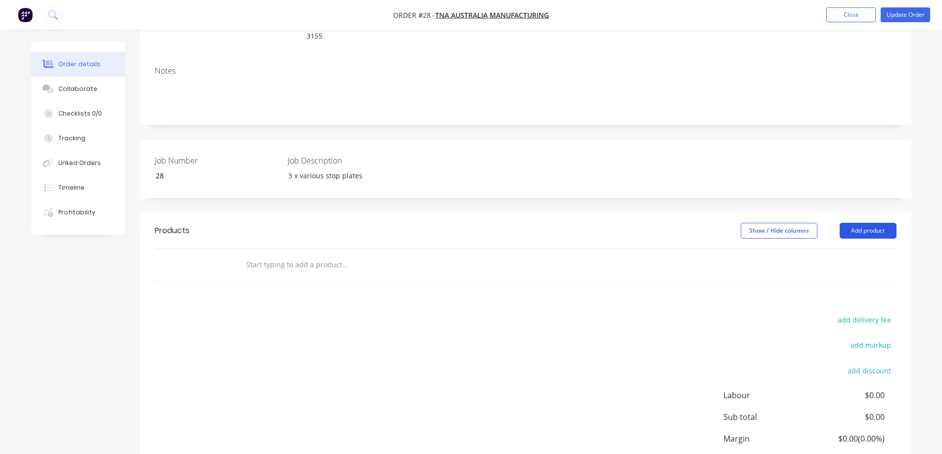
drag, startPoint x: 871, startPoint y: 203, endPoint x: 864, endPoint y: 203, distance: 6.4
click at [871, 223] on button "Add product" at bounding box center [867, 231] width 57 height 16
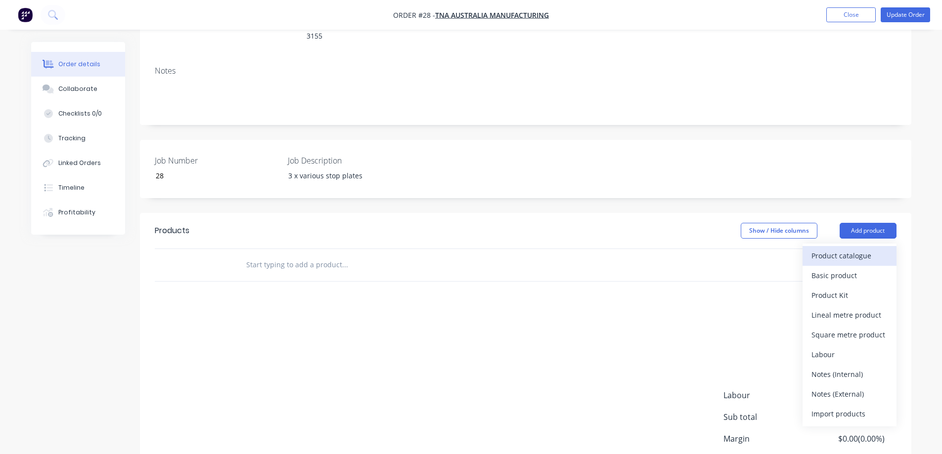
click at [840, 249] on div "Product catalogue" at bounding box center [849, 256] width 76 height 14
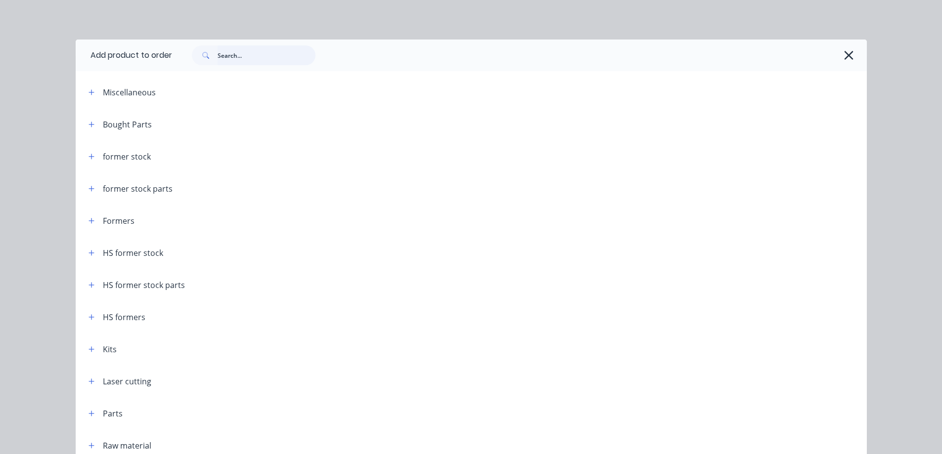
click at [241, 53] on input "text" at bounding box center [267, 55] width 98 height 20
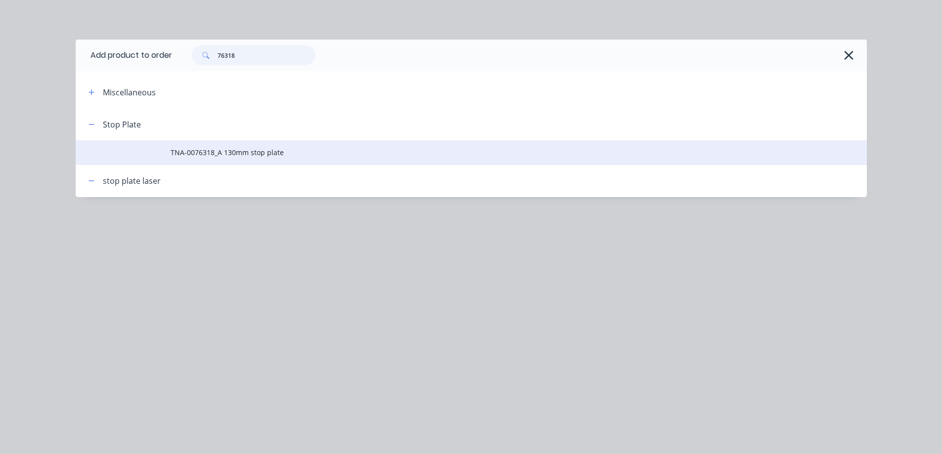
type input "76318"
click at [230, 152] on span "TNA-0076318_A 130mm stop plate" at bounding box center [449, 152] width 557 height 10
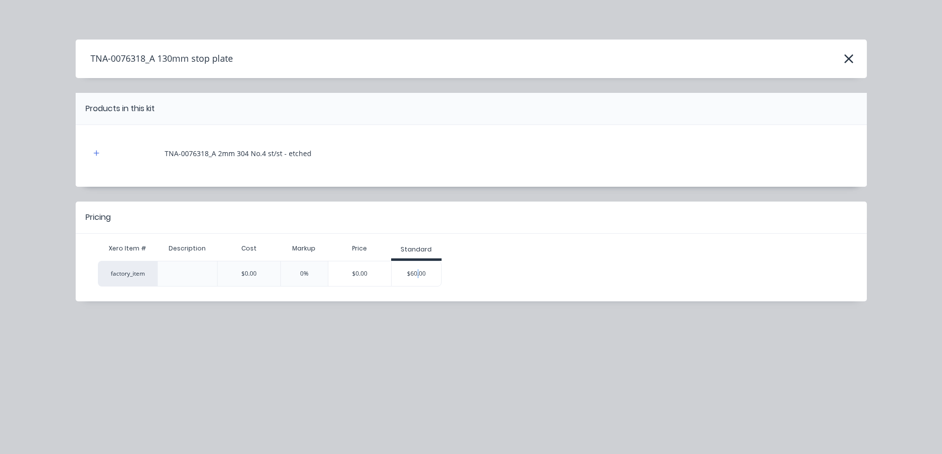
click at [417, 270] on div "$60.00" at bounding box center [416, 274] width 49 height 25
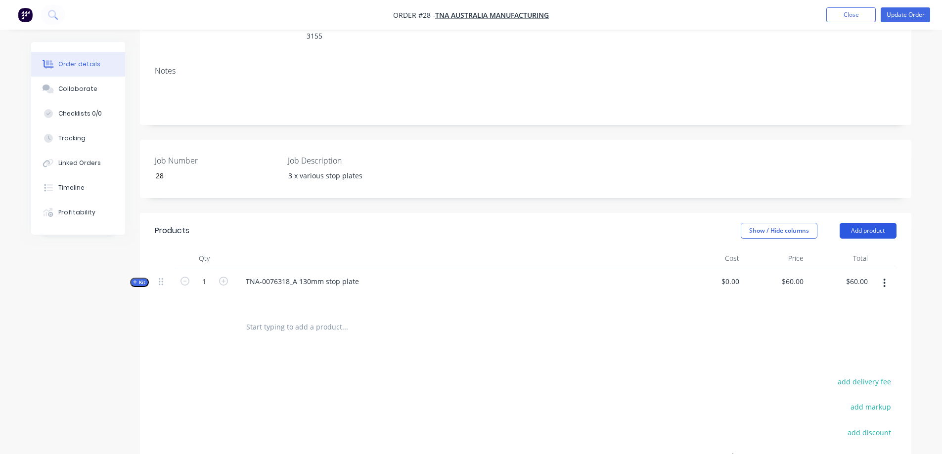
click at [861, 223] on button "Add product" at bounding box center [867, 231] width 57 height 16
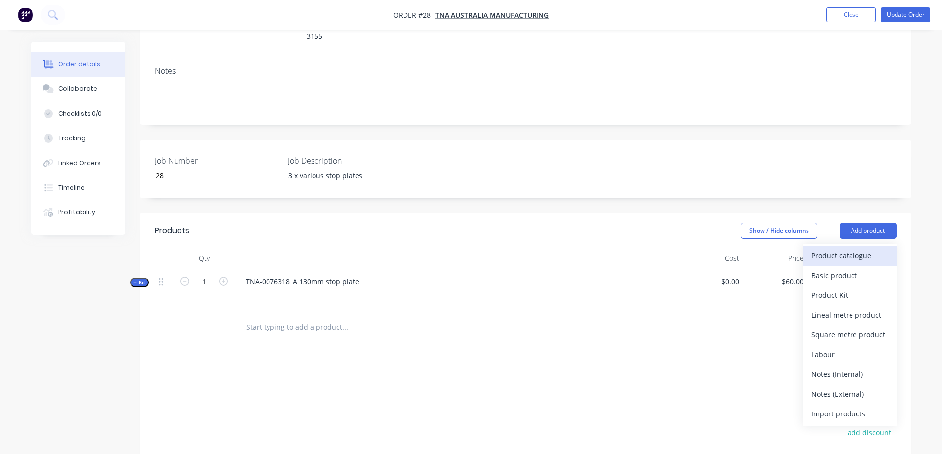
click at [824, 249] on div "Product catalogue" at bounding box center [849, 256] width 76 height 14
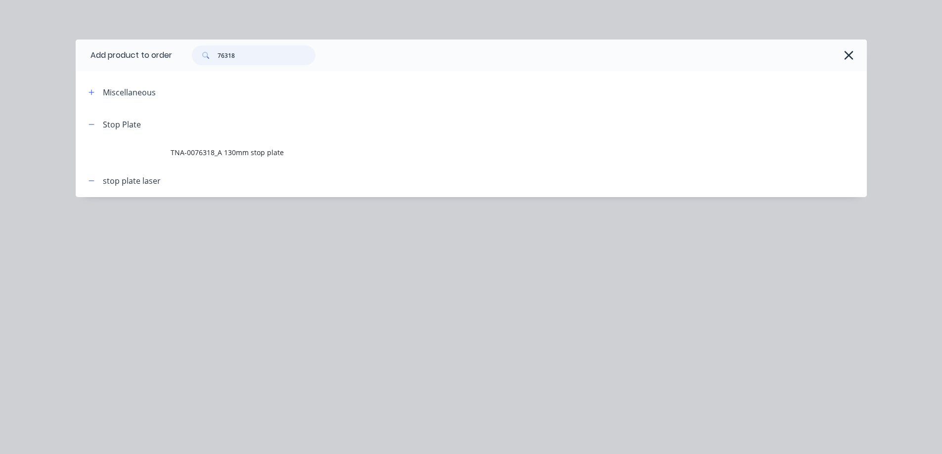
drag, startPoint x: 246, startPoint y: 50, endPoint x: 183, endPoint y: 63, distance: 64.1
click at [178, 55] on div "76318" at bounding box center [514, 55] width 685 height 20
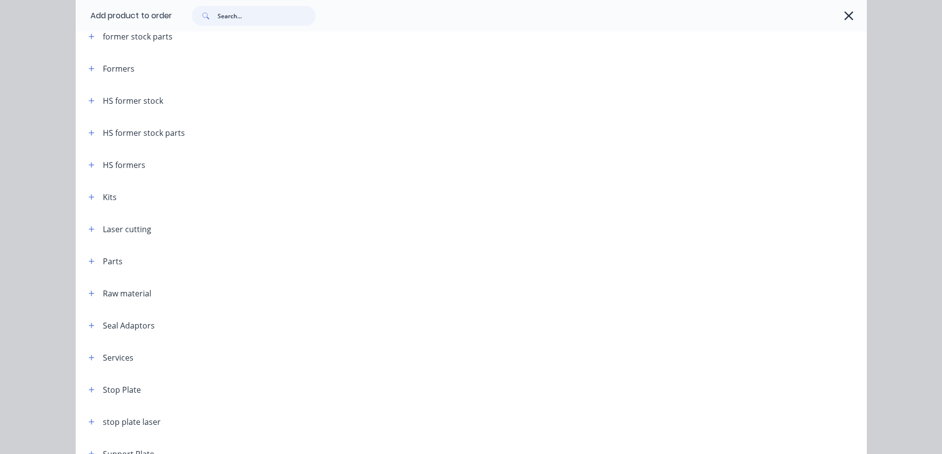
scroll to position [148, 0]
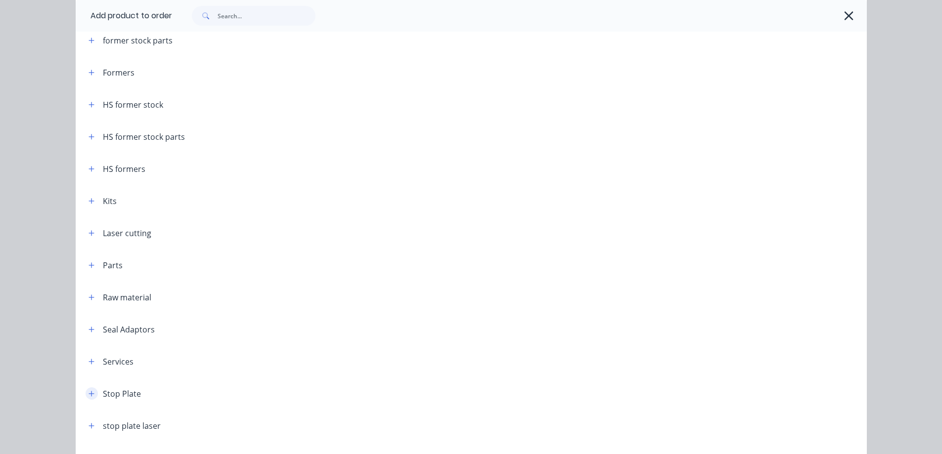
click at [88, 394] on icon "button" at bounding box center [90, 393] width 5 height 5
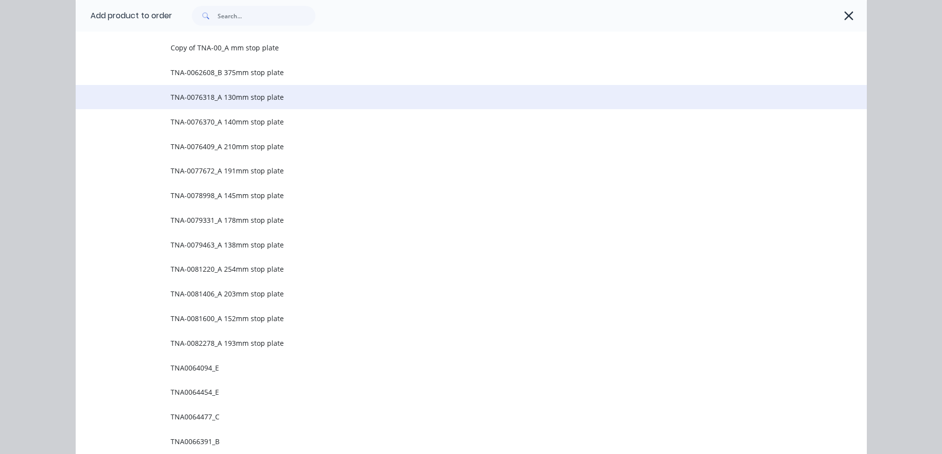
scroll to position [511, 0]
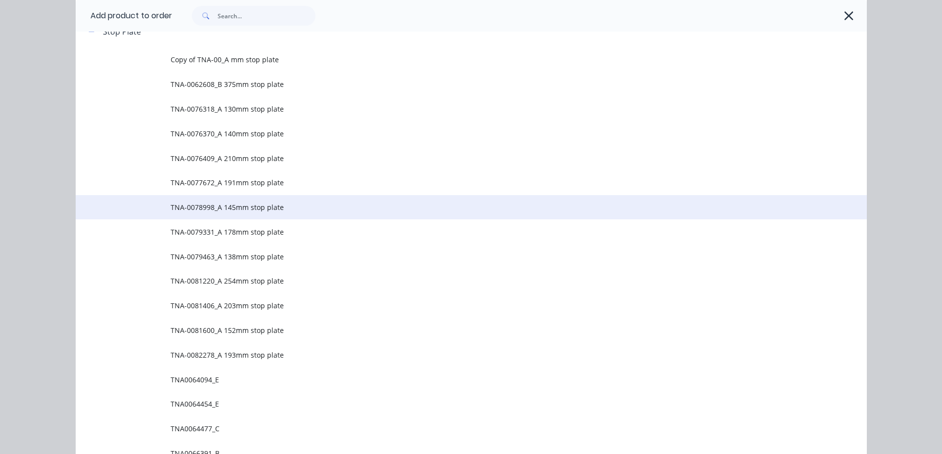
click at [259, 204] on span "TNA-0078998_A 145mm stop plate" at bounding box center [449, 207] width 557 height 10
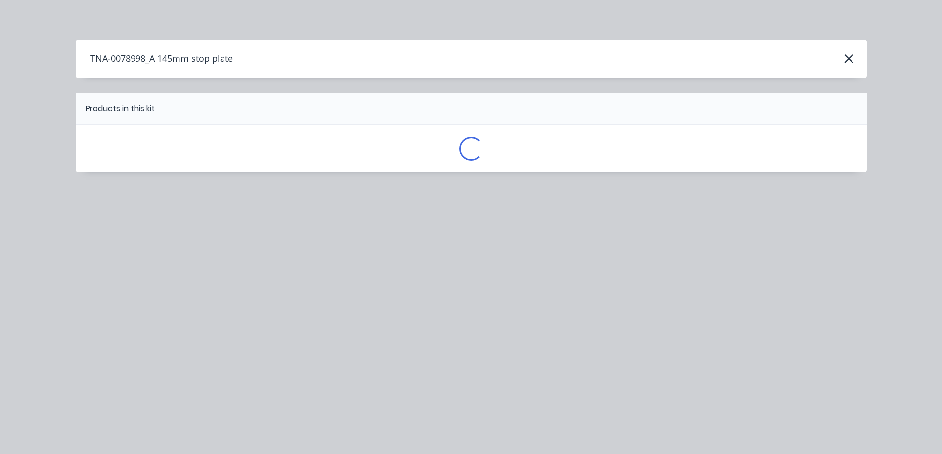
scroll to position [0, 0]
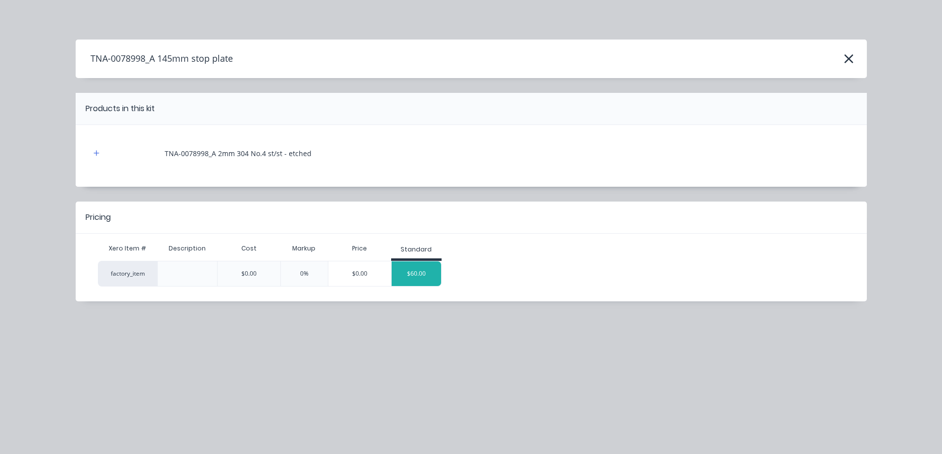
click at [426, 272] on div "$60.00" at bounding box center [416, 274] width 49 height 25
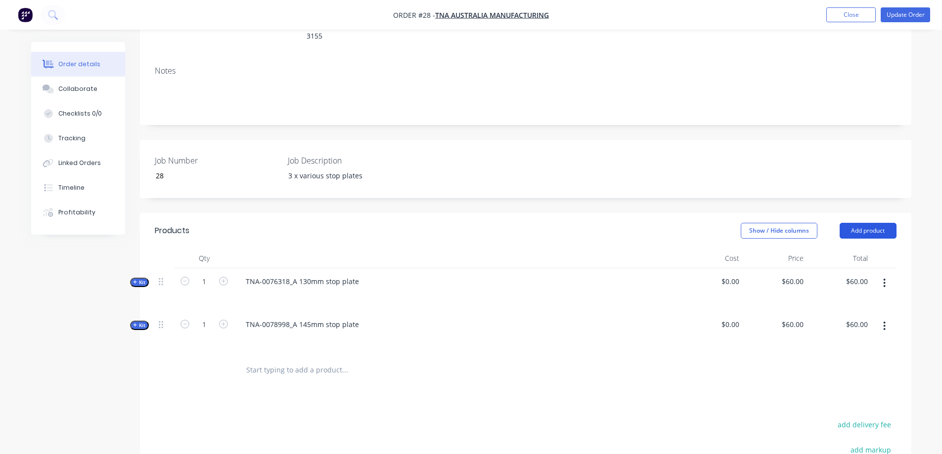
click at [859, 223] on button "Add product" at bounding box center [867, 231] width 57 height 16
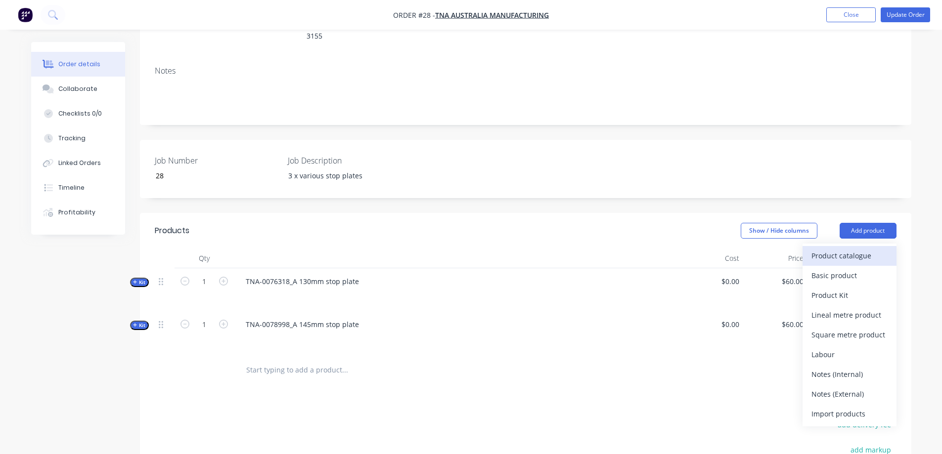
click at [852, 249] on div "Product catalogue" at bounding box center [849, 256] width 76 height 14
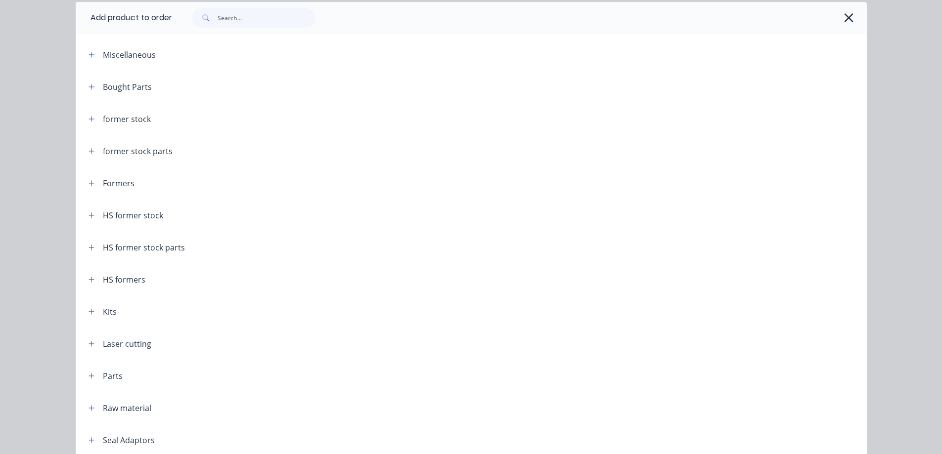
scroll to position [165, 0]
click at [849, 16] on icon "button" at bounding box center [848, 16] width 10 height 14
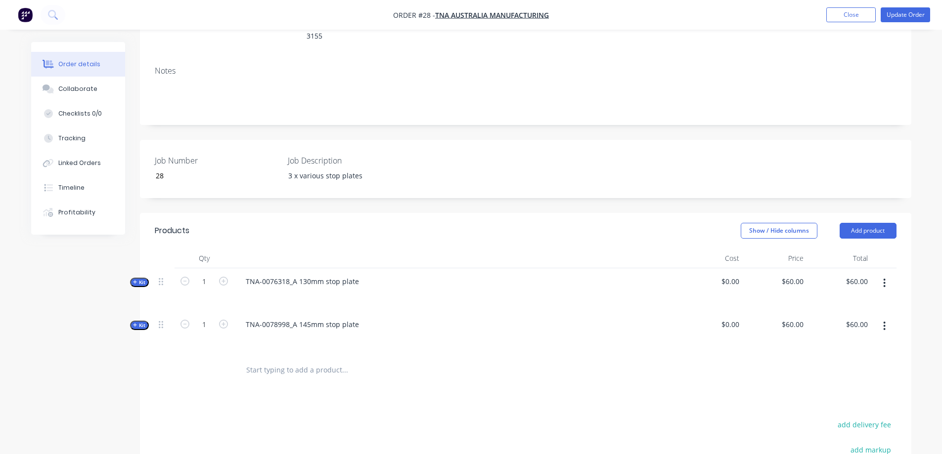
click at [289, 360] on input "text" at bounding box center [345, 370] width 198 height 20
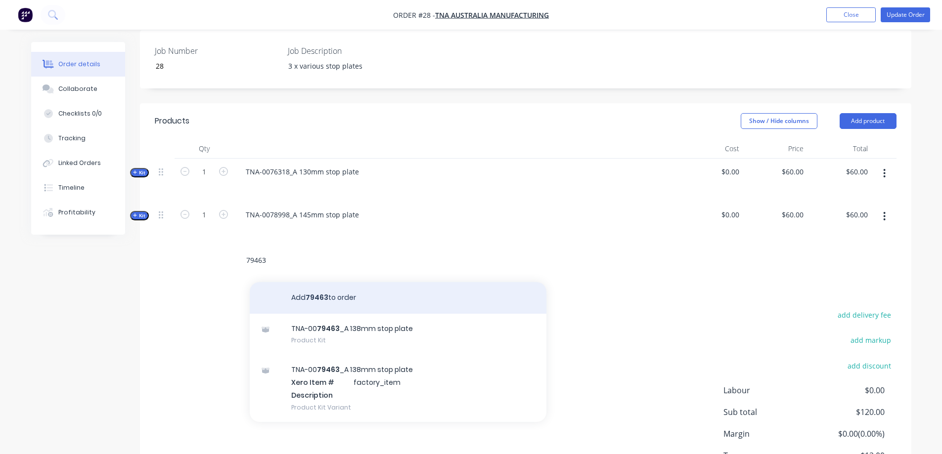
scroll to position [280, 0]
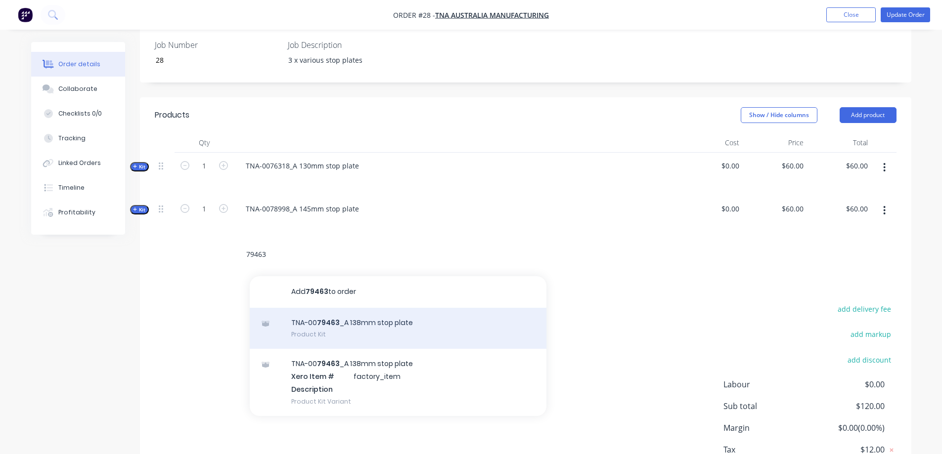
type input "79463"
click at [390, 308] on div "TNA-00 79463 _A 138mm stop plate Product Kit" at bounding box center [398, 329] width 297 height 42
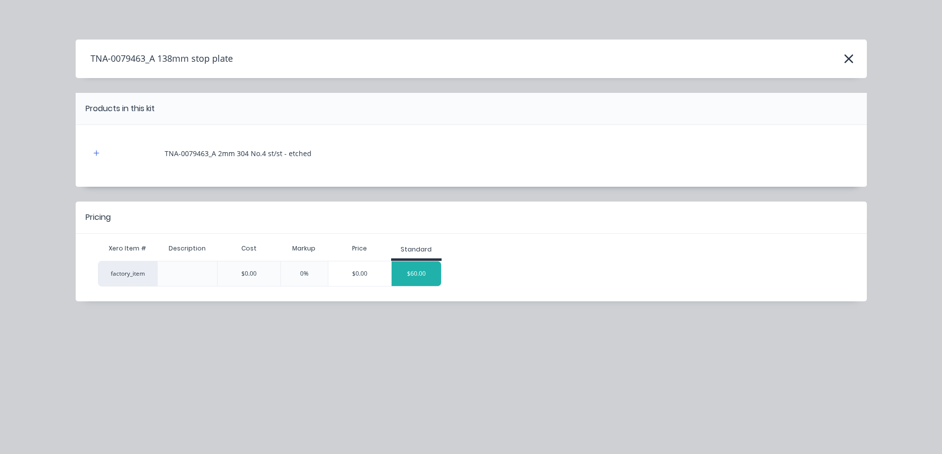
click at [417, 272] on div "$60.00" at bounding box center [416, 274] width 49 height 25
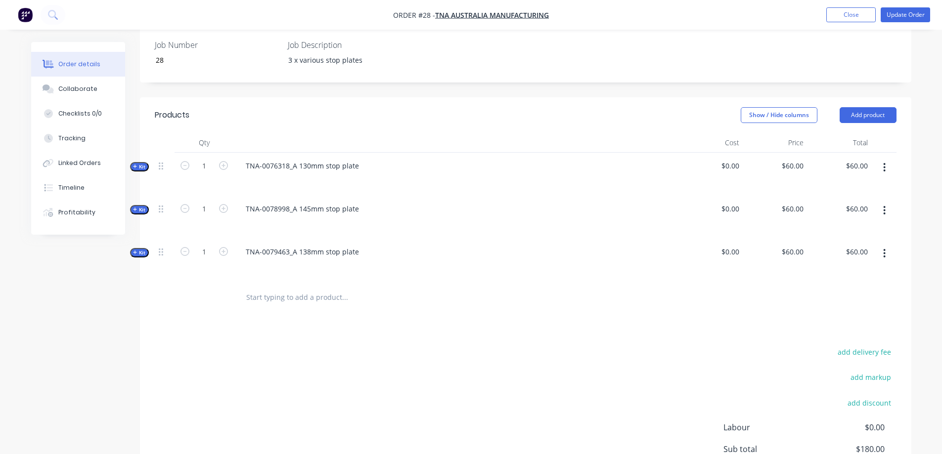
click at [283, 288] on input "text" at bounding box center [345, 298] width 198 height 20
paste input "76318"
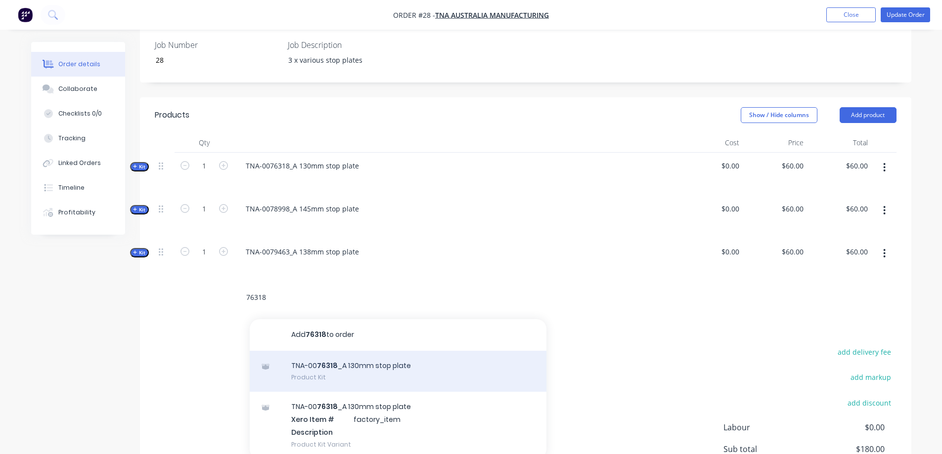
type input "76318"
click at [347, 351] on div "TNA-00 76318 _A 130mm stop plate Product Kit" at bounding box center [398, 372] width 297 height 42
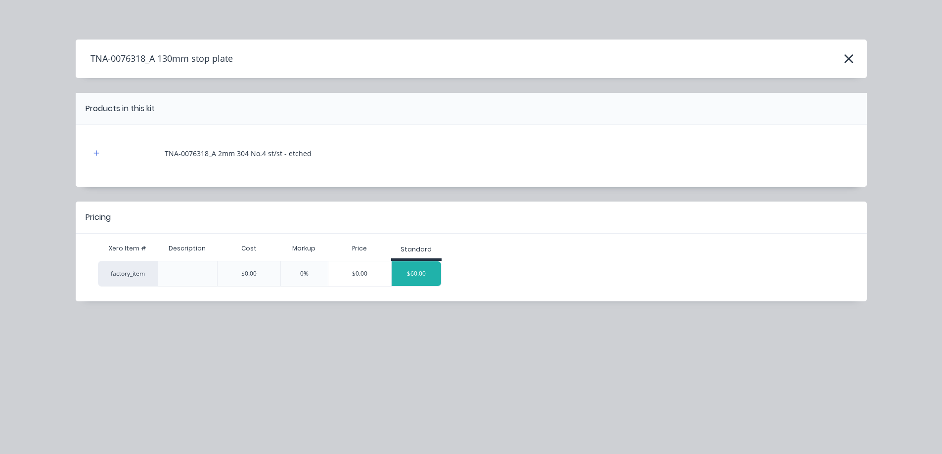
click at [439, 278] on div "$60.00" at bounding box center [416, 274] width 49 height 25
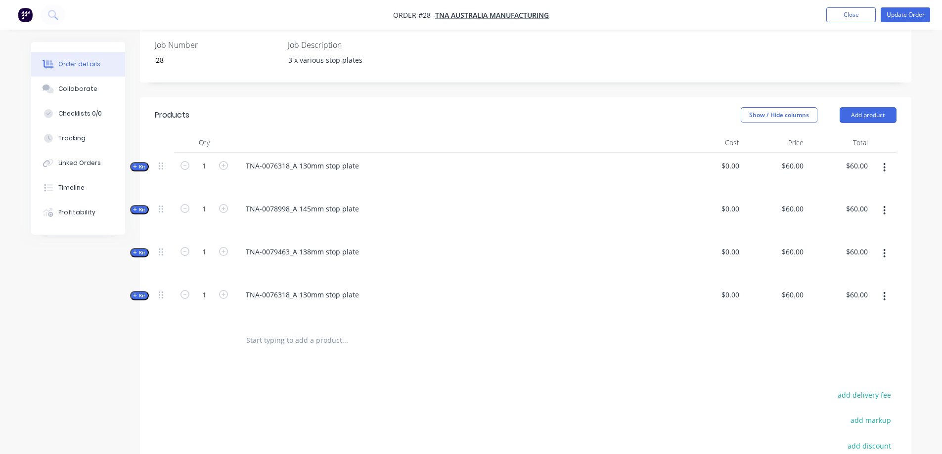
click at [885, 292] on icon "button" at bounding box center [884, 296] width 2 height 9
click at [827, 394] on div "Delete" at bounding box center [849, 401] width 76 height 14
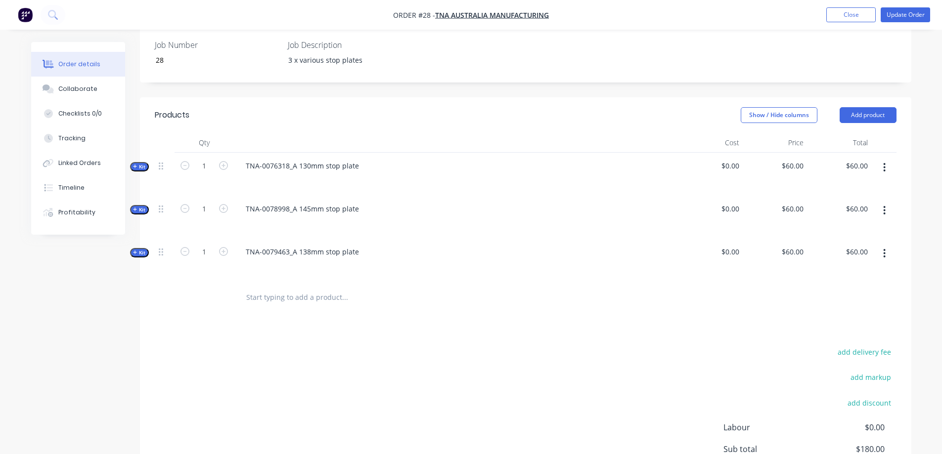
click at [884, 249] on icon "button" at bounding box center [884, 253] width 2 height 9
click at [825, 351] on div "Delete" at bounding box center [849, 358] width 76 height 14
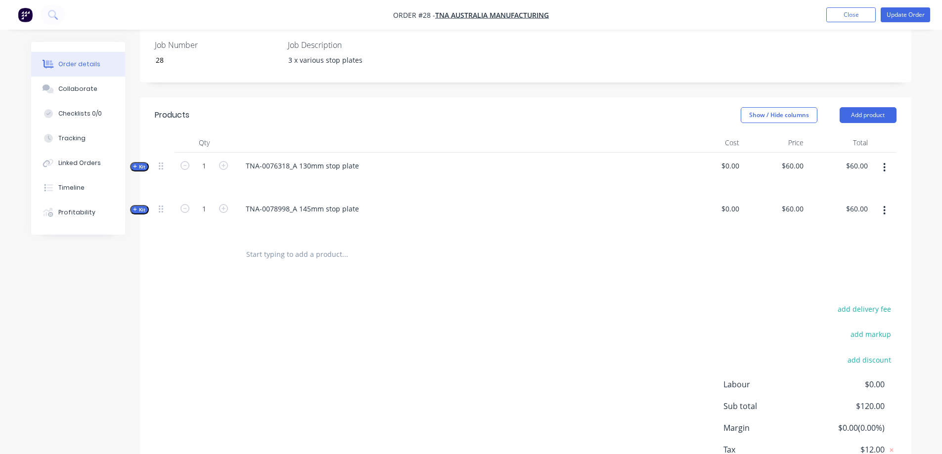
click at [882, 202] on button "button" at bounding box center [884, 211] width 23 height 18
click at [829, 308] on div "Delete" at bounding box center [849, 315] width 76 height 14
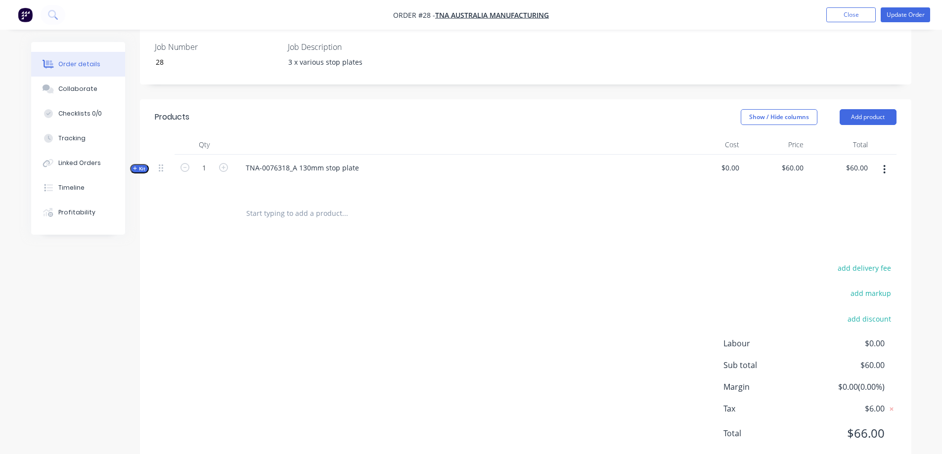
click at [889, 161] on button "button" at bounding box center [884, 170] width 23 height 18
click at [826, 267] on div "Delete" at bounding box center [849, 274] width 76 height 14
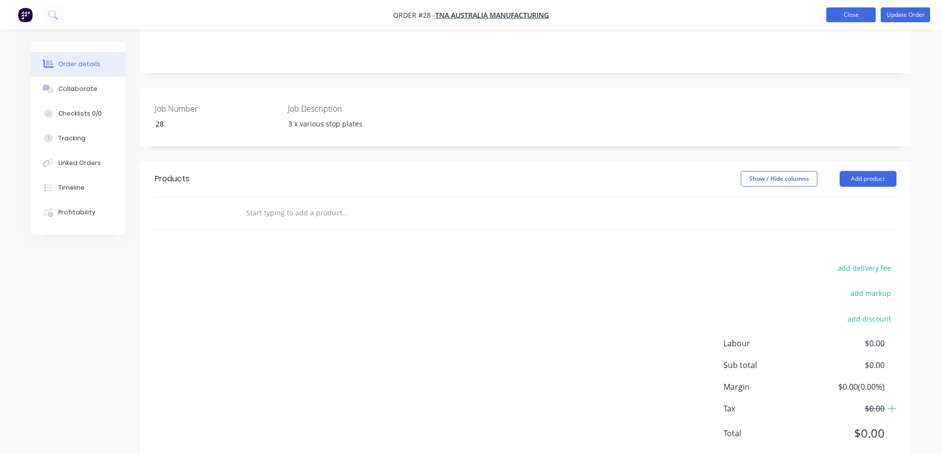
click at [851, 16] on button "Close" at bounding box center [850, 14] width 49 height 15
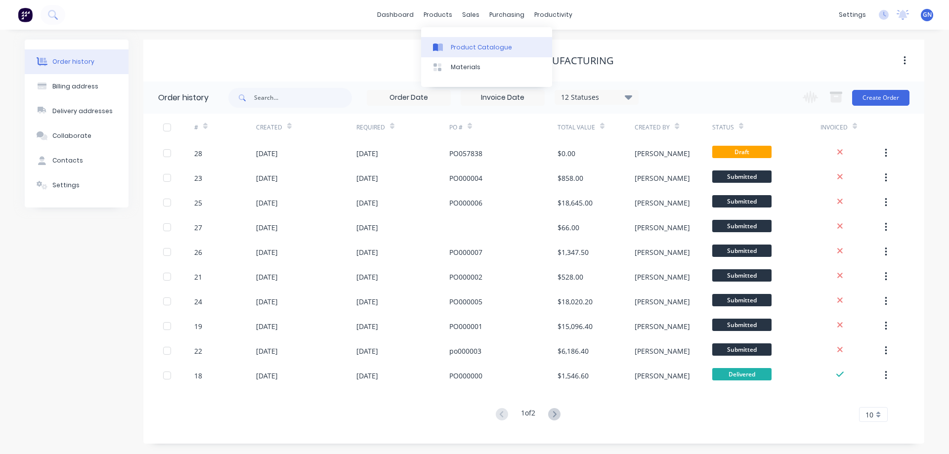
click at [471, 48] on div "Product Catalogue" at bounding box center [481, 47] width 61 height 9
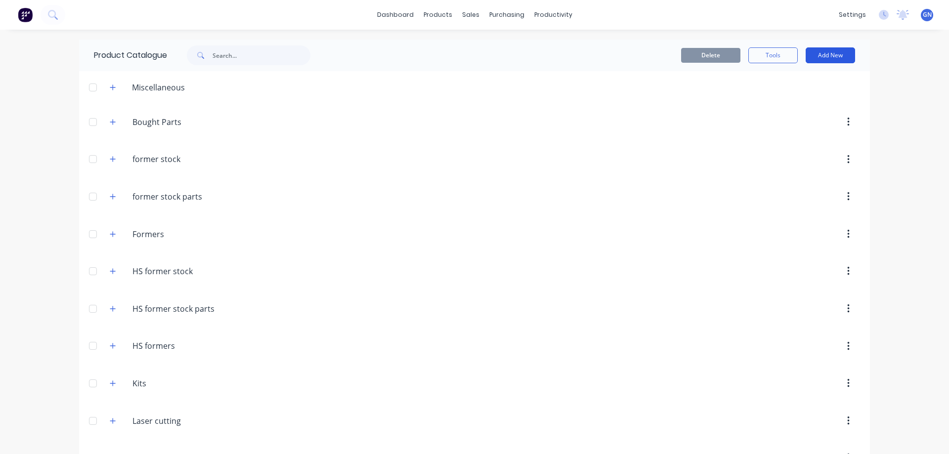
click at [818, 55] on button "Add New" at bounding box center [830, 55] width 49 height 16
click at [788, 126] on div "Product Kit" at bounding box center [808, 120] width 76 height 14
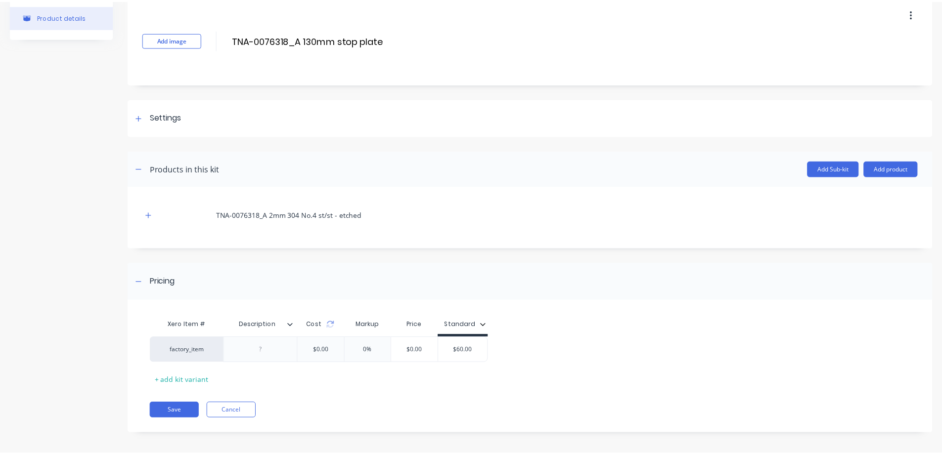
scroll to position [48, 0]
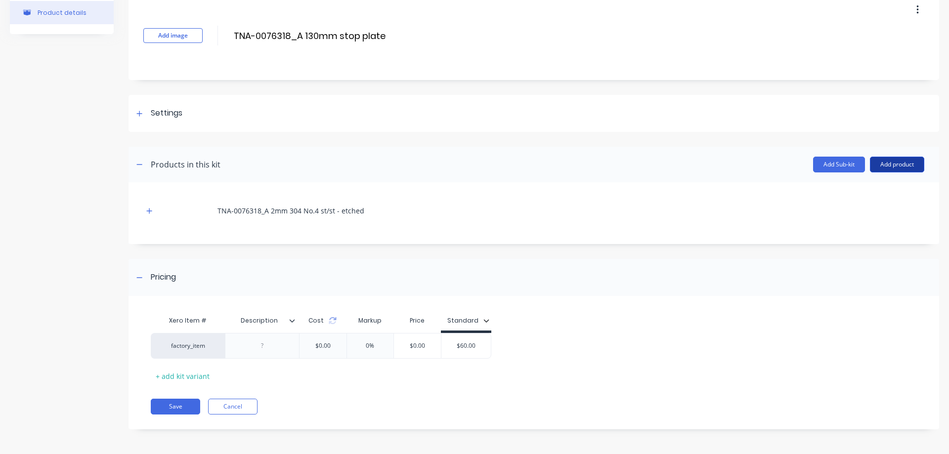
click at [885, 165] on button "Add product" at bounding box center [897, 165] width 54 height 16
click at [861, 189] on div "Product catalogue" at bounding box center [877, 190] width 76 height 14
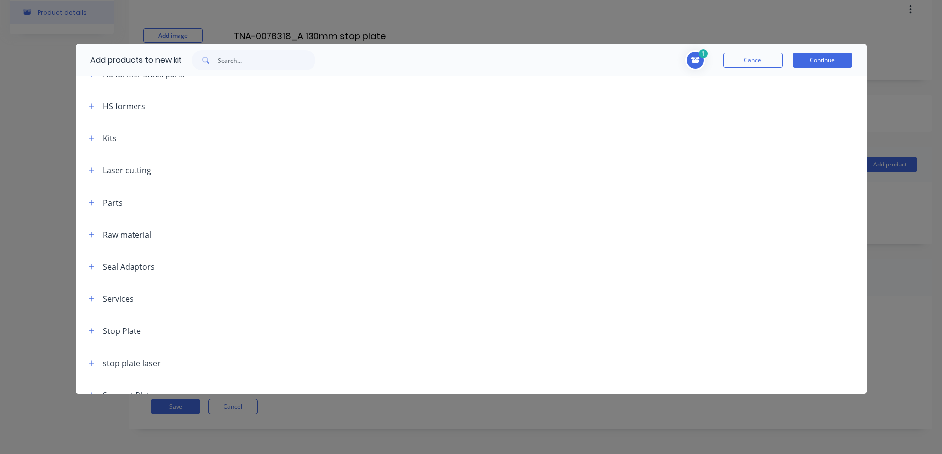
scroll to position [228, 0]
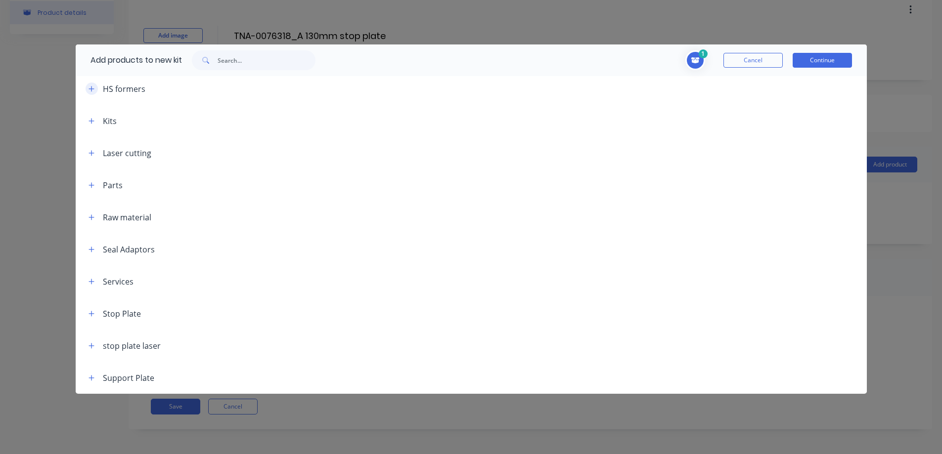
click at [90, 88] on icon "button" at bounding box center [90, 88] width 5 height 5
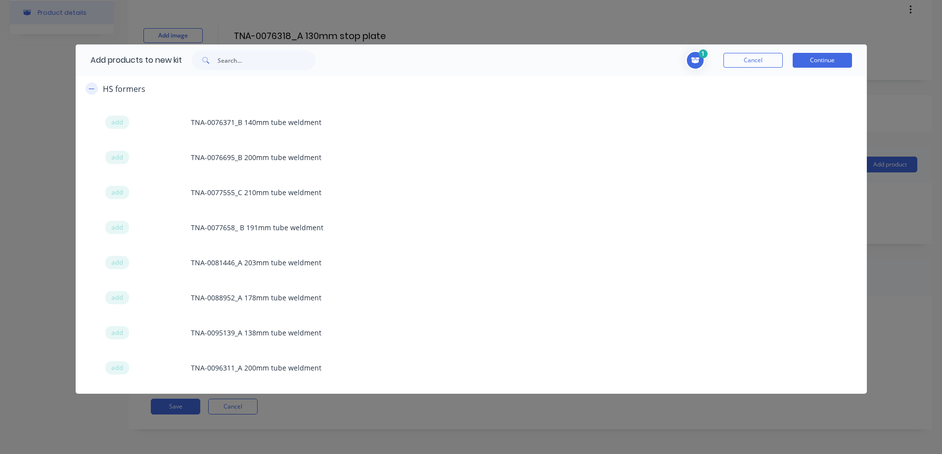
click at [93, 88] on icon "button" at bounding box center [90, 88] width 5 height 0
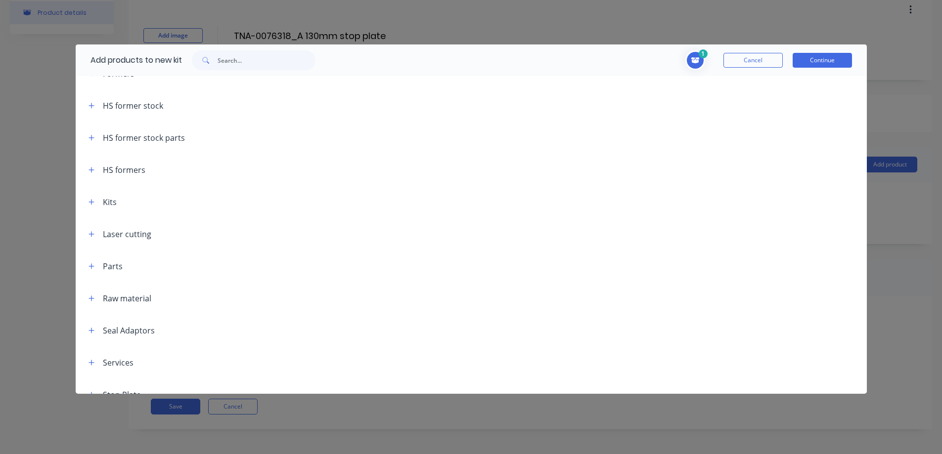
scroll to position [146, 0]
click at [92, 107] on icon "button" at bounding box center [90, 106] width 5 height 5
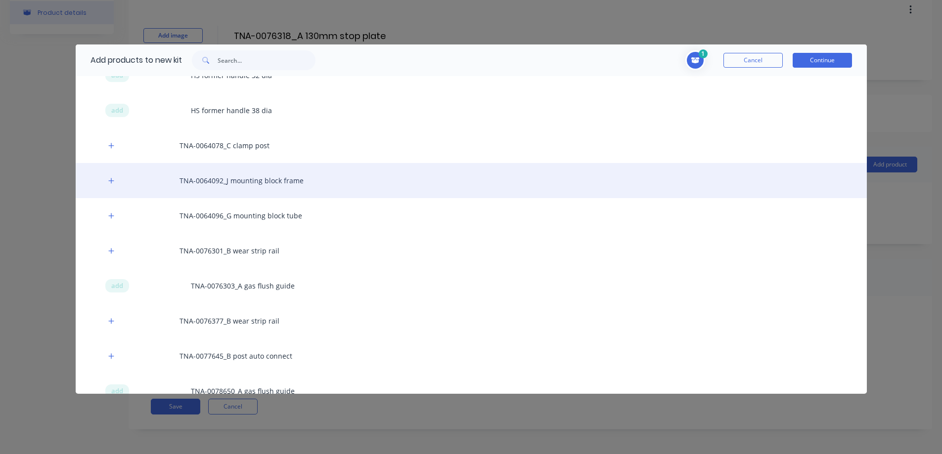
scroll to position [212, 0]
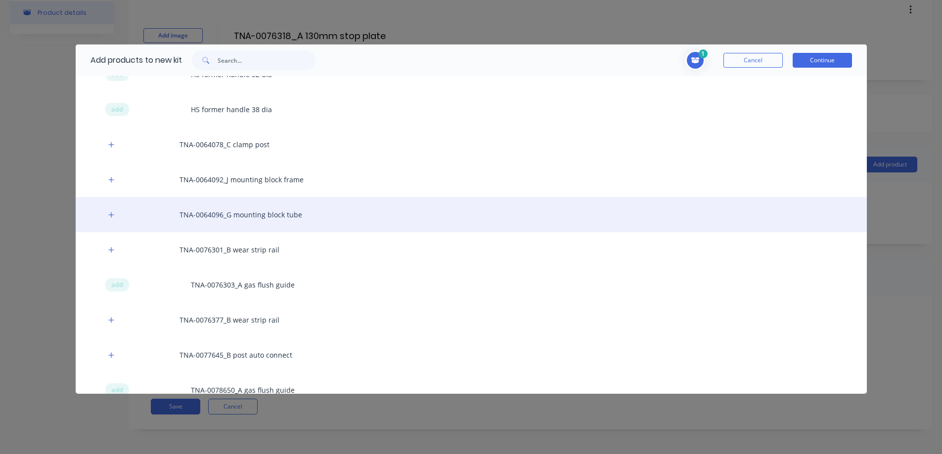
click at [242, 212] on div "TNA-0064096_G mounting block tube" at bounding box center [471, 214] width 791 height 35
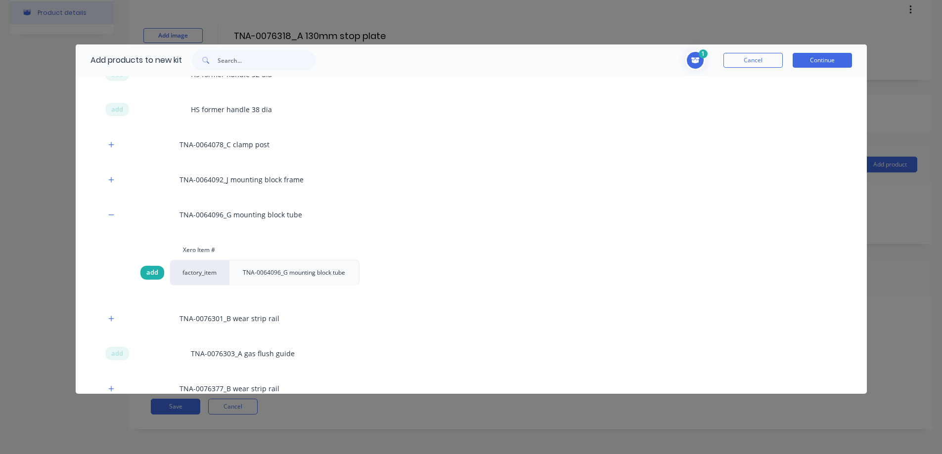
click at [155, 276] on span "add" at bounding box center [152, 273] width 12 height 10
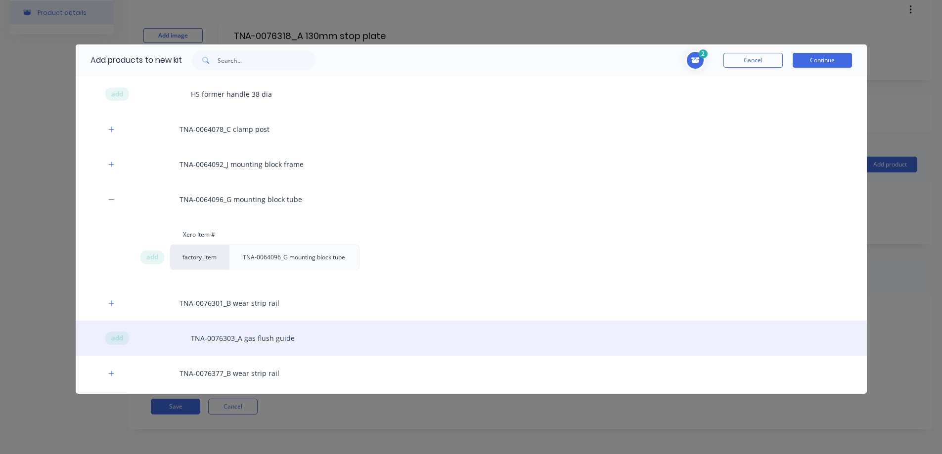
scroll to position [245, 0]
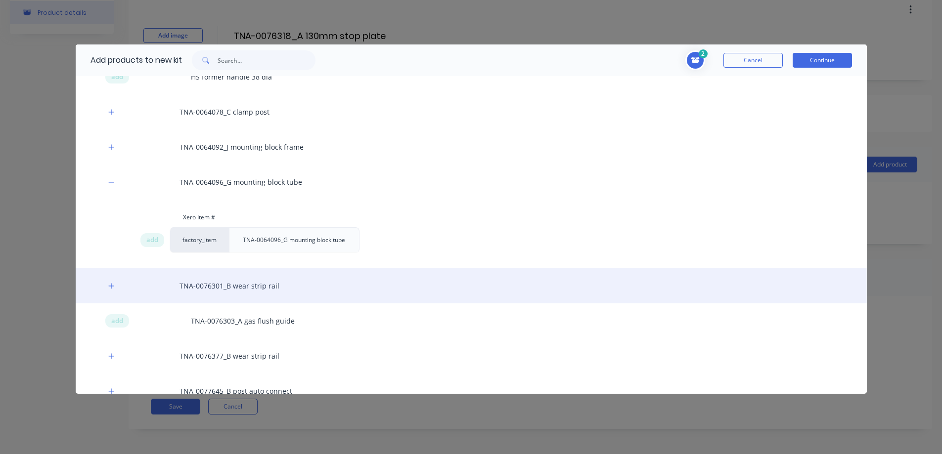
click at [161, 287] on div "TNA-0076301_B wear strip rail" at bounding box center [471, 285] width 791 height 35
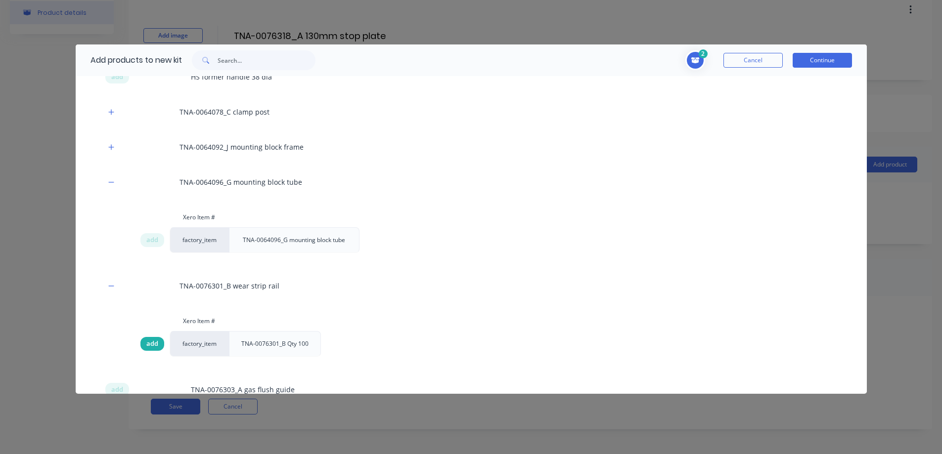
click at [158, 344] on div "add" at bounding box center [152, 344] width 24 height 14
click at [154, 346] on span "add" at bounding box center [152, 344] width 12 height 10
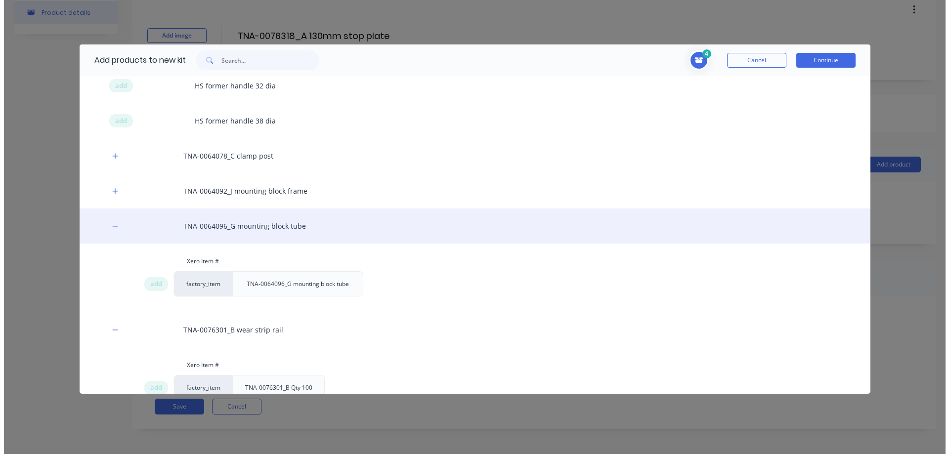
scroll to position [163, 0]
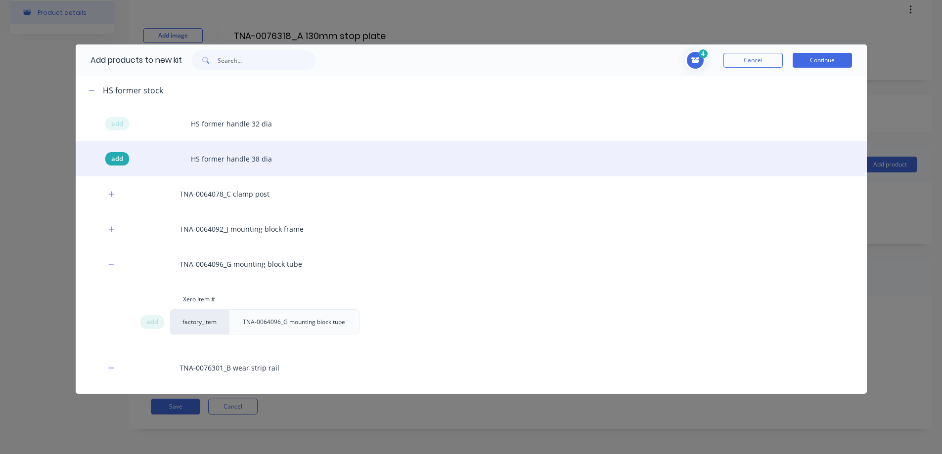
click at [116, 158] on span "add" at bounding box center [117, 159] width 12 height 10
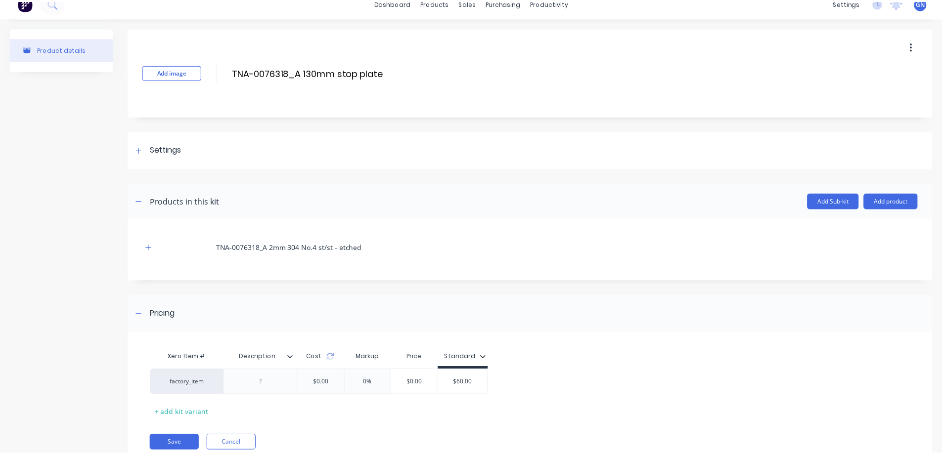
scroll to position [48, 0]
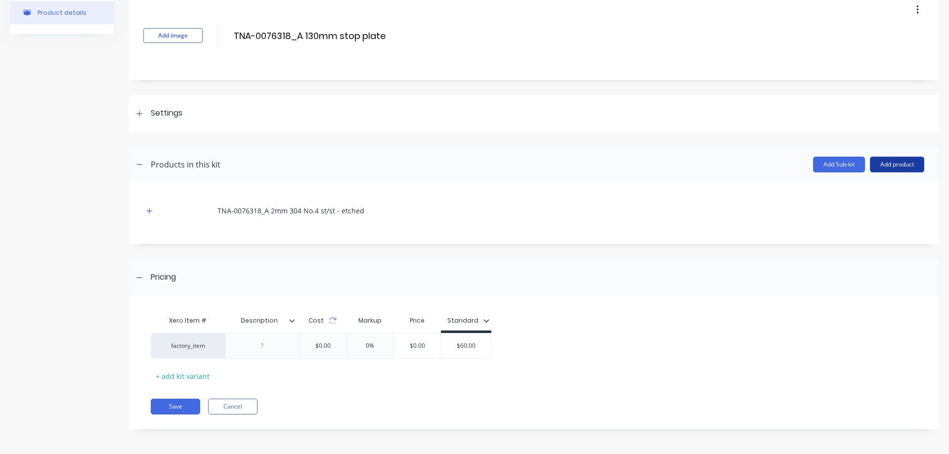
click at [887, 167] on button "Add product" at bounding box center [897, 165] width 54 height 16
click at [863, 189] on div "Product catalogue" at bounding box center [877, 190] width 76 height 14
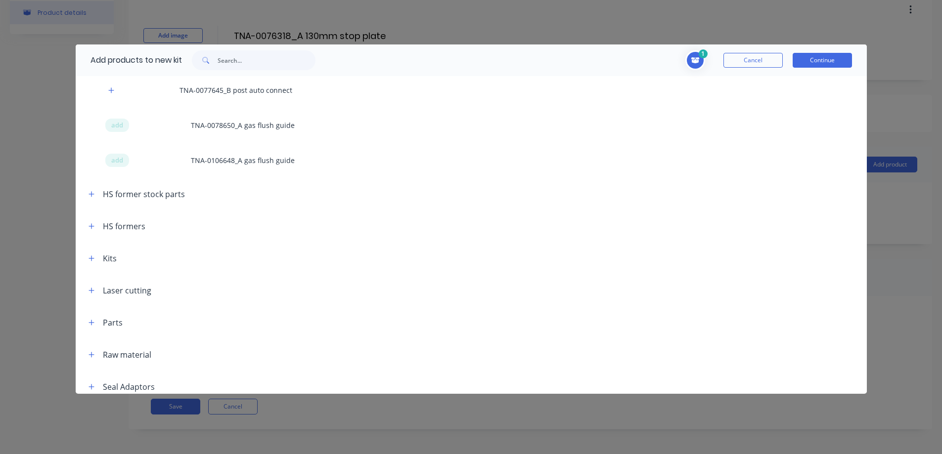
scroll to position [478, 0]
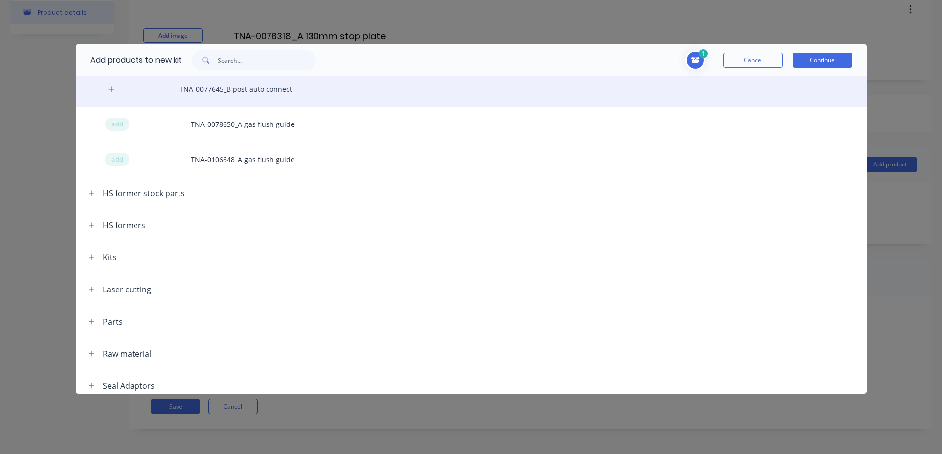
click at [200, 89] on div "TNA-0077645_B post auto connect" at bounding box center [471, 89] width 791 height 35
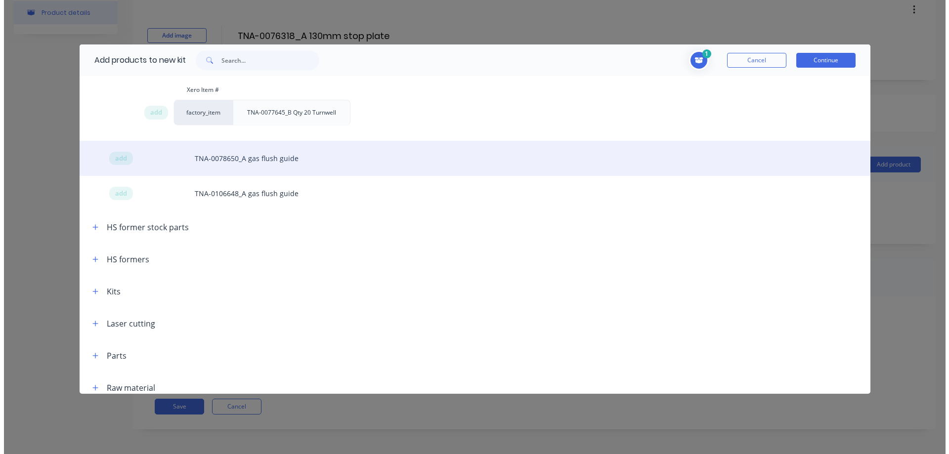
scroll to position [511, 0]
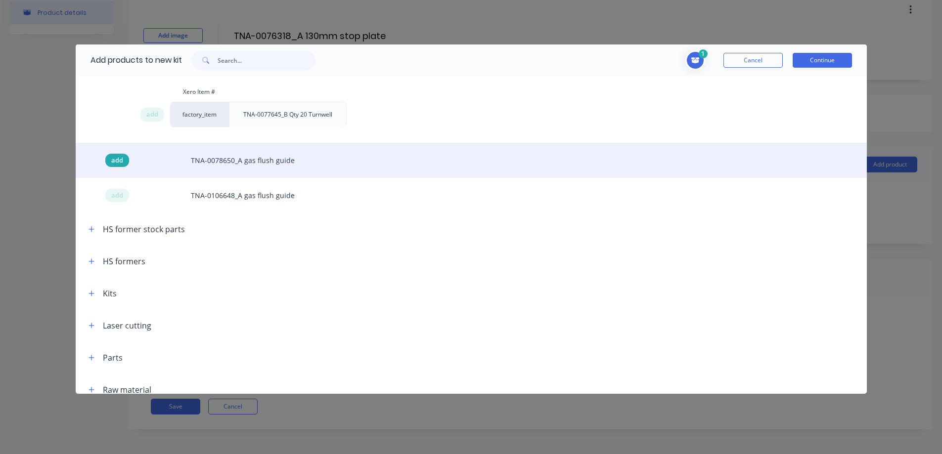
click at [118, 161] on span "add" at bounding box center [117, 161] width 12 height 10
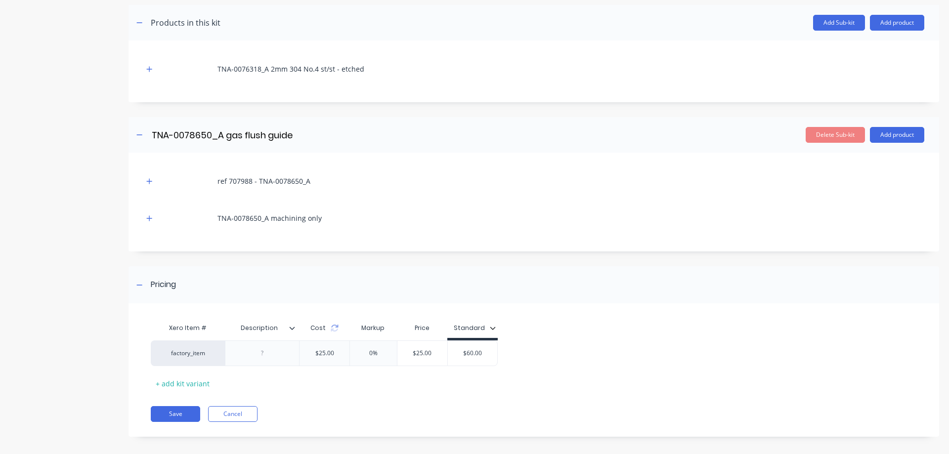
scroll to position [198, 0]
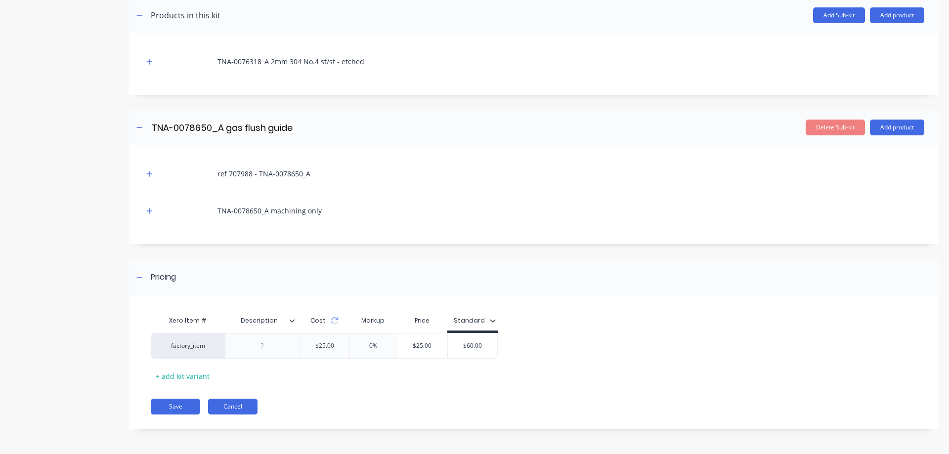
click at [239, 408] on button "Cancel" at bounding box center [232, 407] width 49 height 16
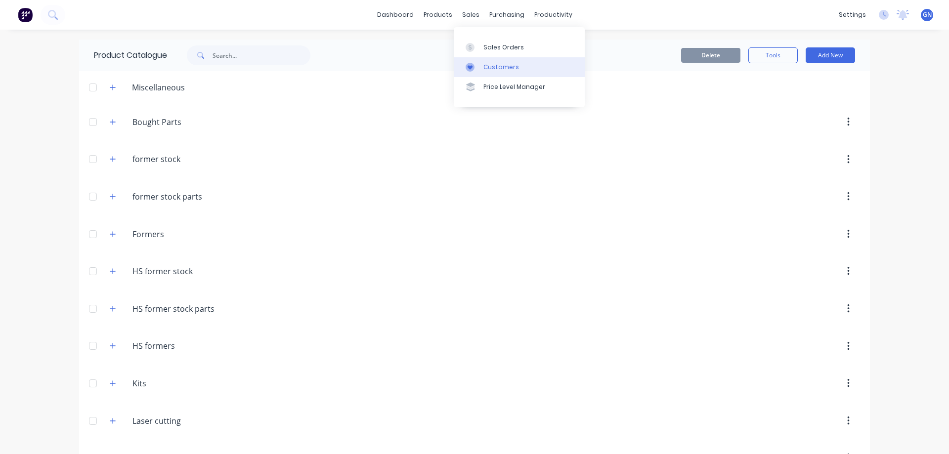
click at [503, 67] on div "Customers" at bounding box center [501, 67] width 36 height 9
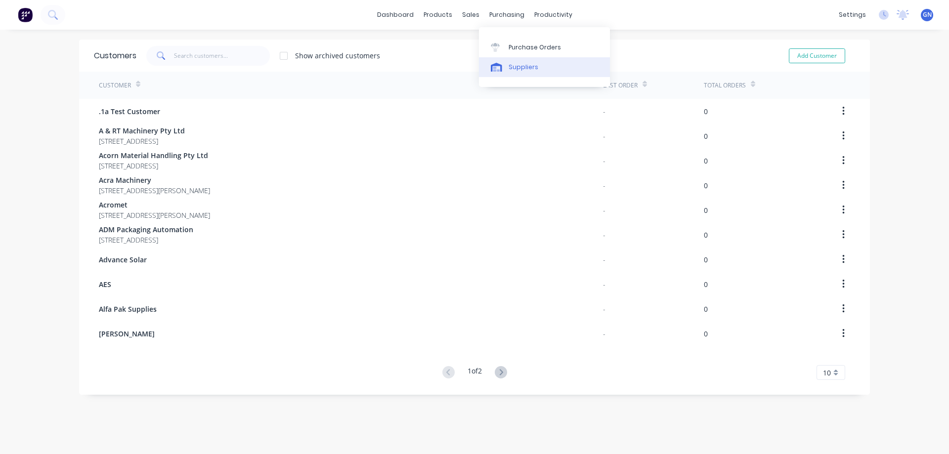
click at [523, 67] on div "Suppliers" at bounding box center [524, 67] width 30 height 9
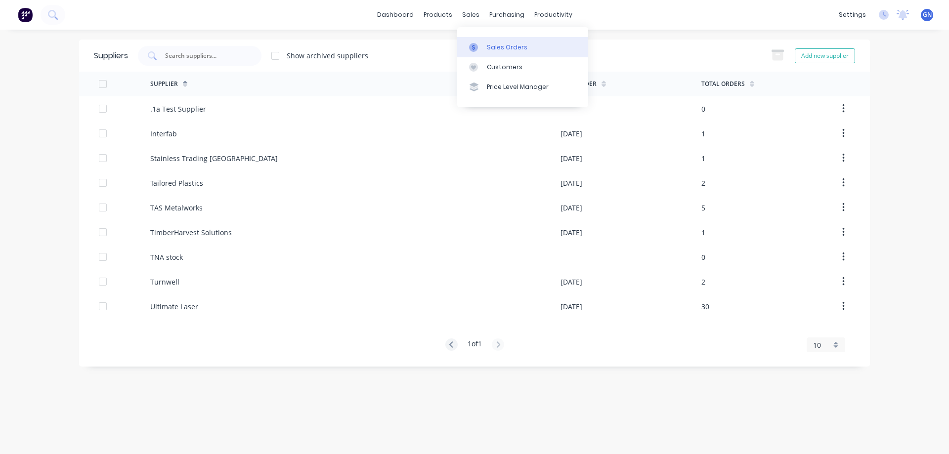
click at [507, 48] on div "Sales Orders" at bounding box center [507, 47] width 41 height 9
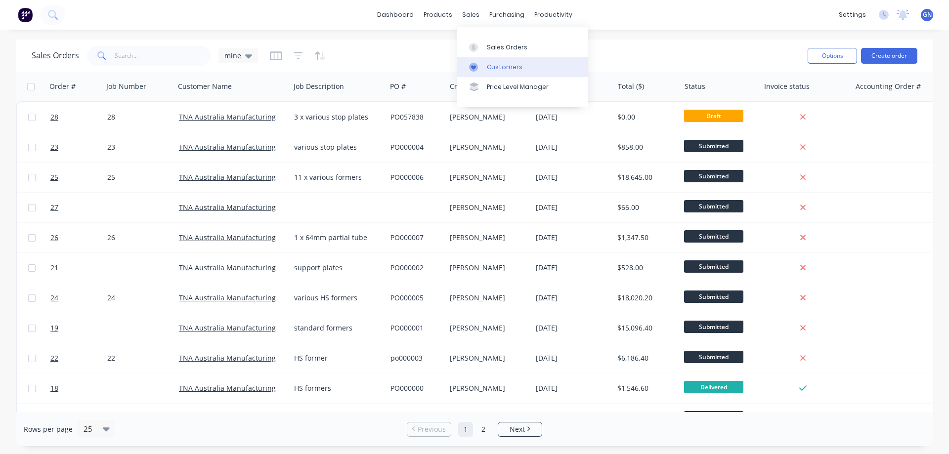
click at [495, 68] on div "Customers" at bounding box center [505, 67] width 36 height 9
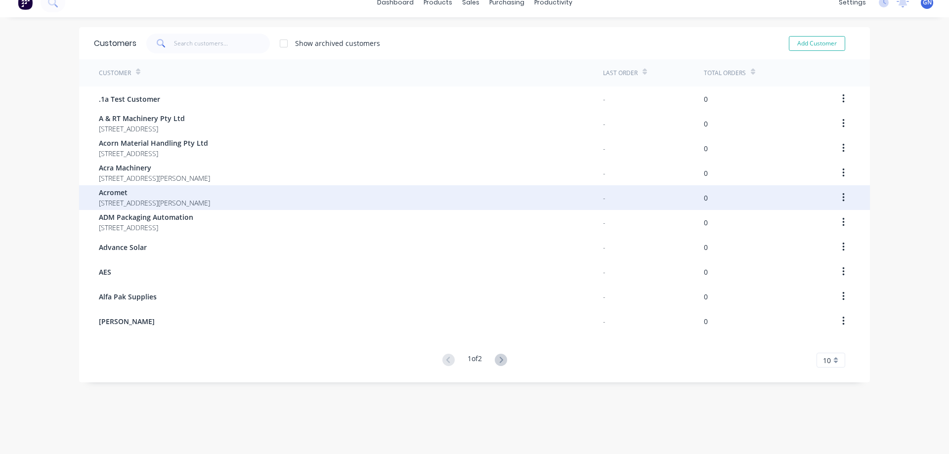
scroll to position [20, 0]
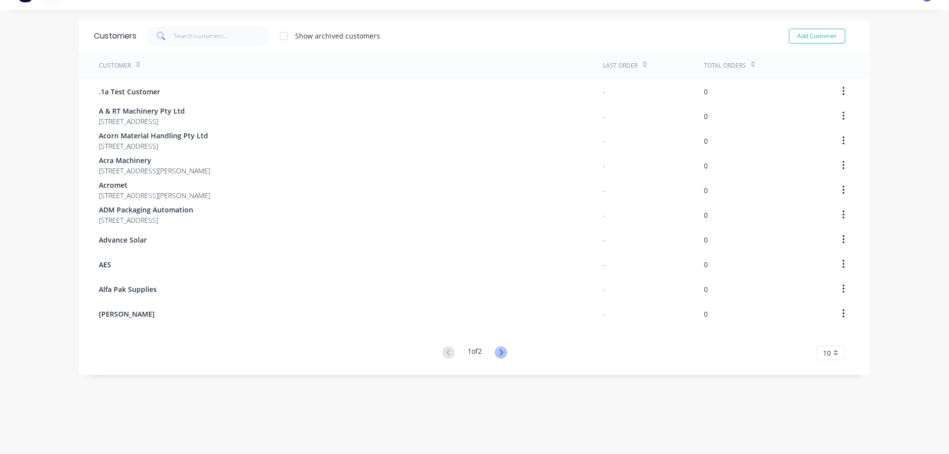
click at [497, 352] on icon at bounding box center [501, 353] width 12 height 12
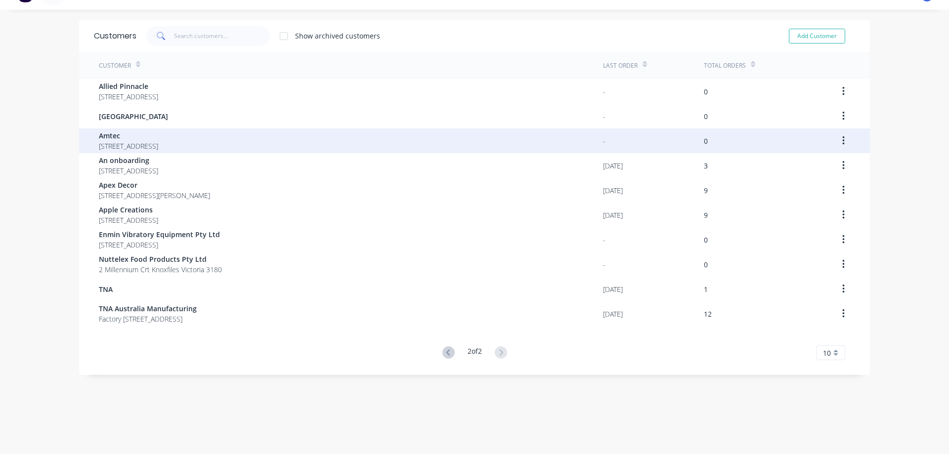
click at [842, 141] on icon "button" at bounding box center [843, 140] width 2 height 9
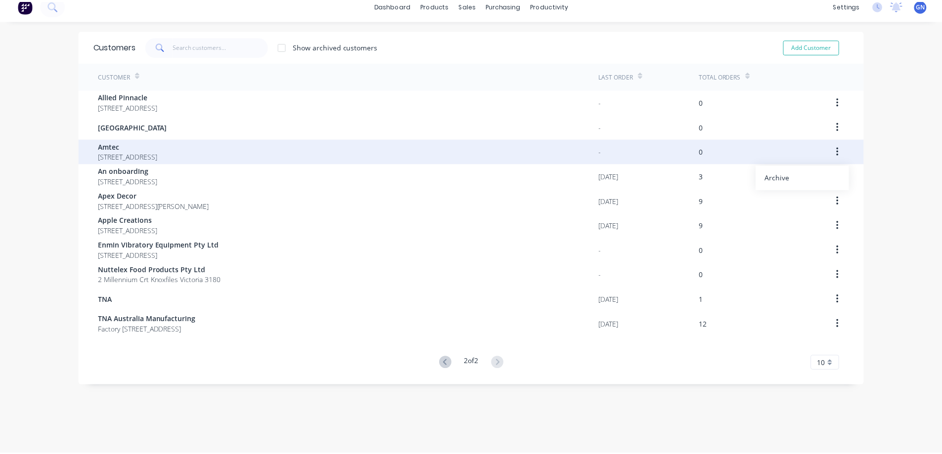
scroll to position [0, 0]
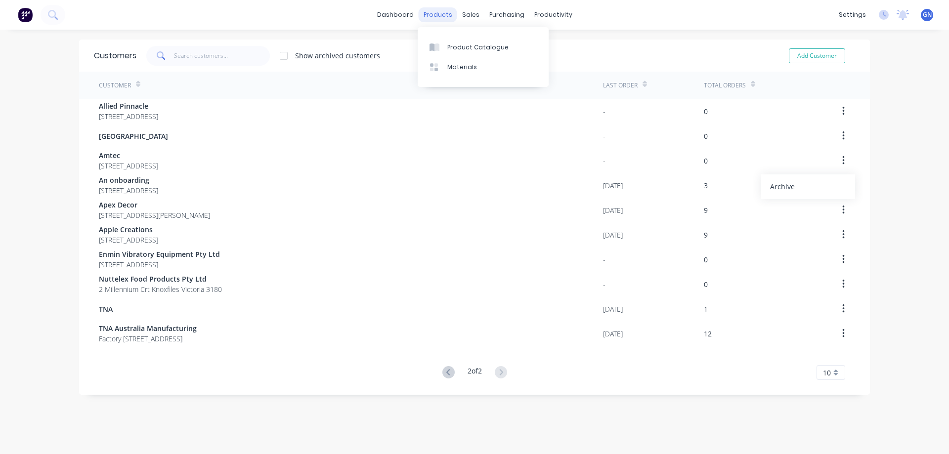
click at [439, 14] on div "products" at bounding box center [438, 14] width 39 height 15
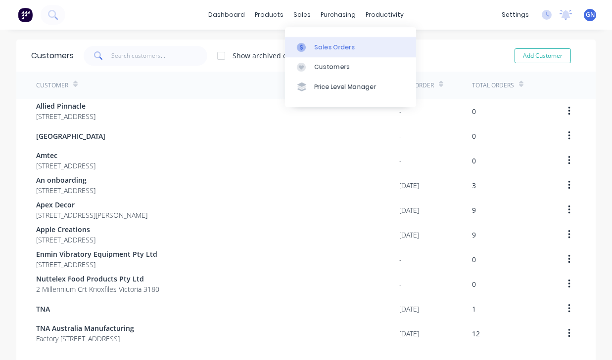
click at [319, 50] on div "Sales Orders" at bounding box center [334, 47] width 41 height 9
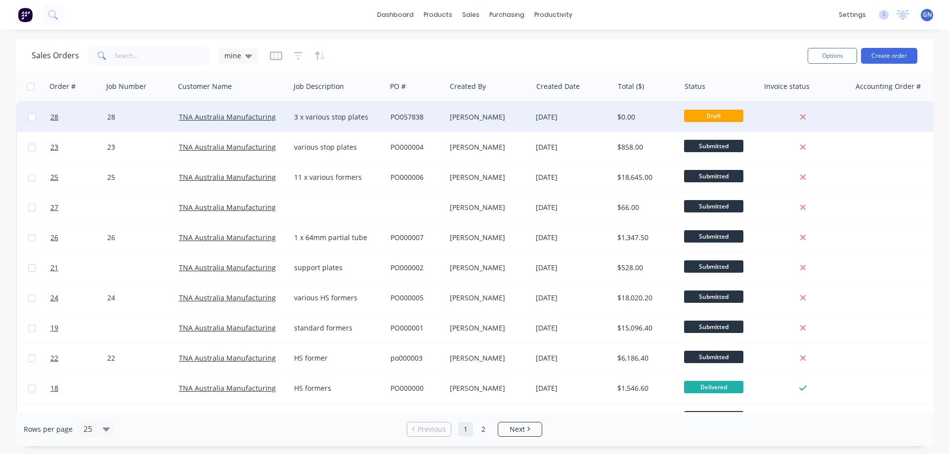
click at [347, 112] on div "3 x various stop plates" at bounding box center [336, 117] width 84 height 10
click at [412, 111] on div "PO057838" at bounding box center [416, 117] width 59 height 30
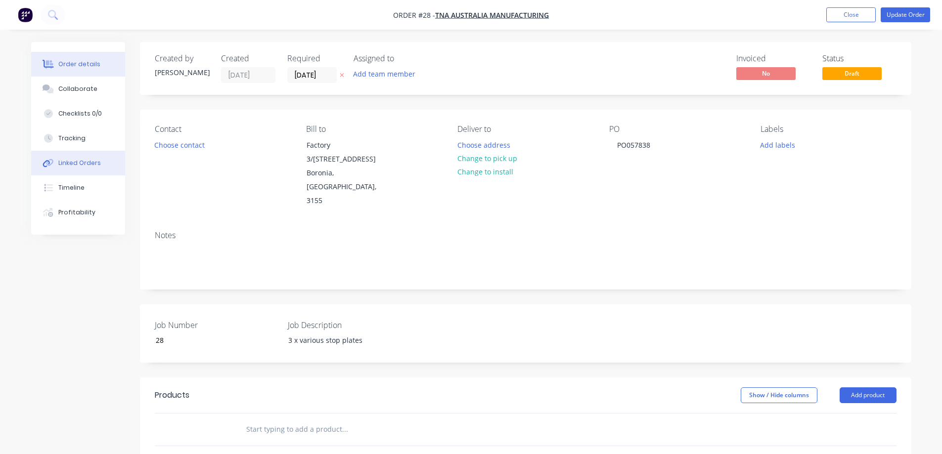
click at [68, 163] on div "Linked Orders" at bounding box center [79, 163] width 43 height 9
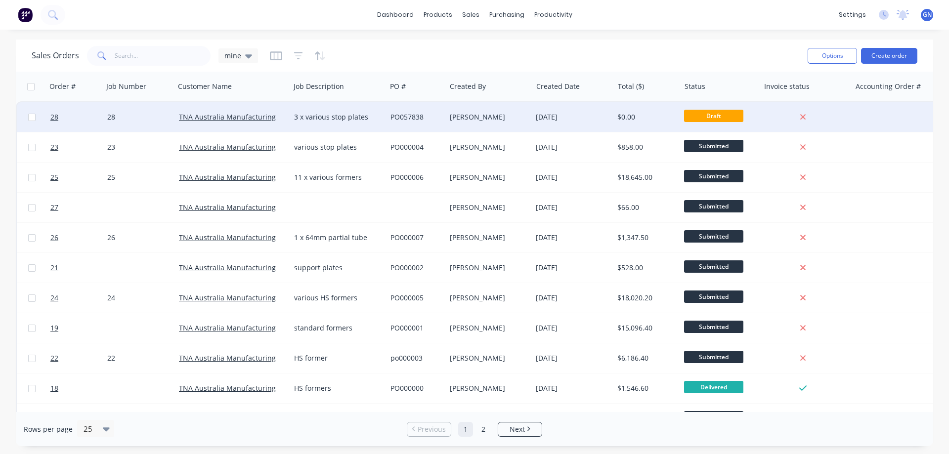
click at [475, 117] on div "[PERSON_NAME]" at bounding box center [487, 117] width 74 height 10
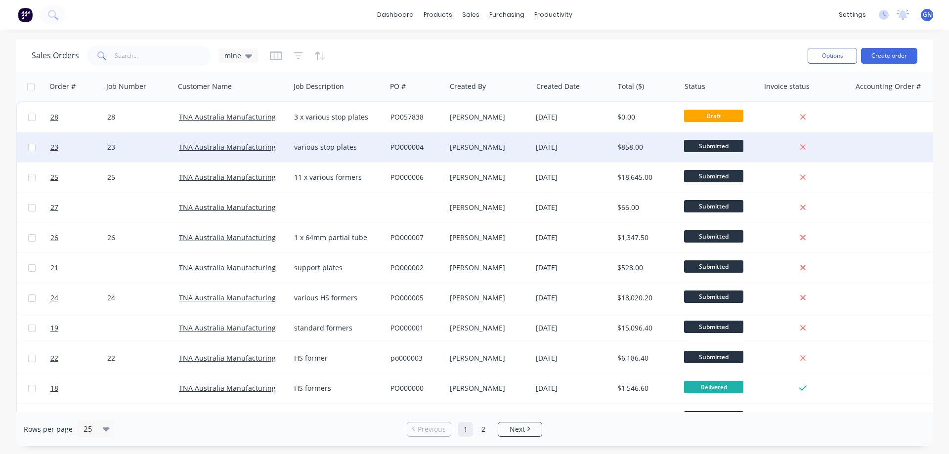
click at [369, 149] on div "various stop plates" at bounding box center [336, 147] width 84 height 10
click at [420, 144] on div "PO000004" at bounding box center [415, 147] width 49 height 10
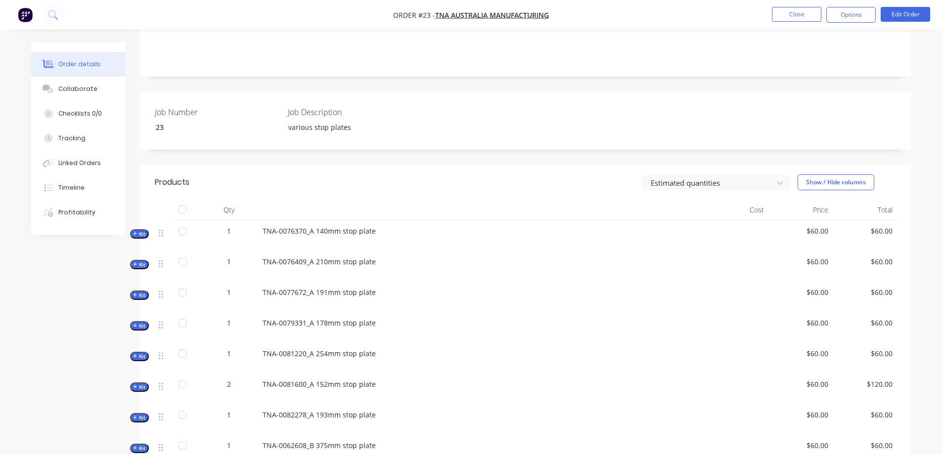
scroll to position [148, 0]
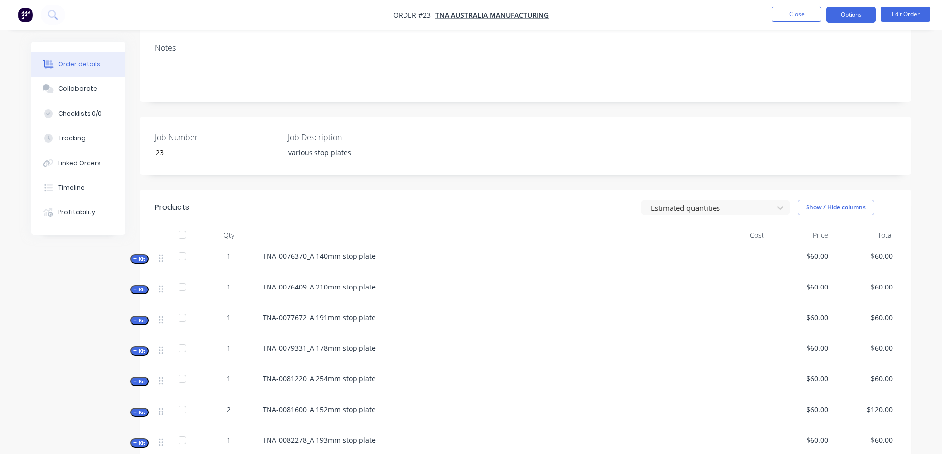
click at [855, 16] on button "Options" at bounding box center [850, 15] width 49 height 16
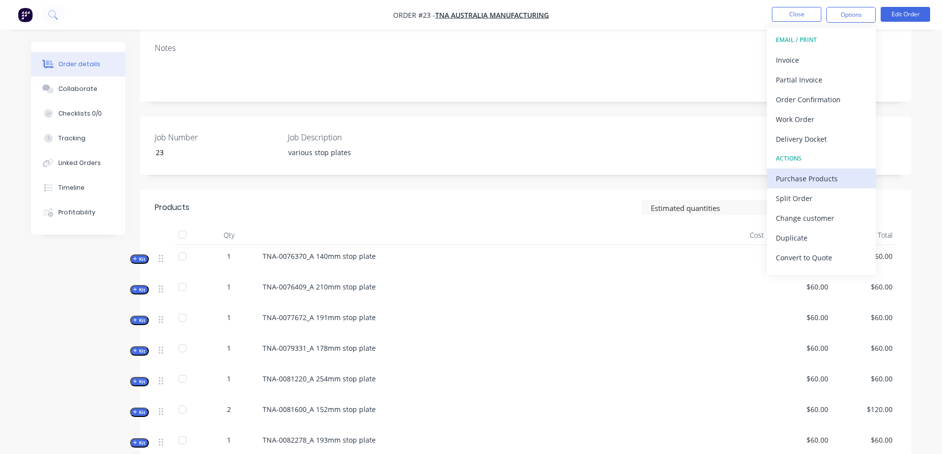
click at [821, 177] on div "Purchase Products" at bounding box center [821, 179] width 91 height 14
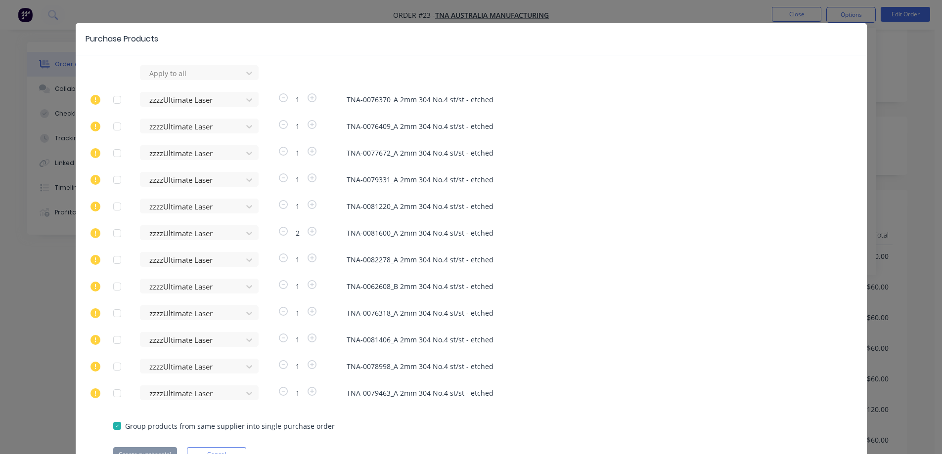
scroll to position [0, 0]
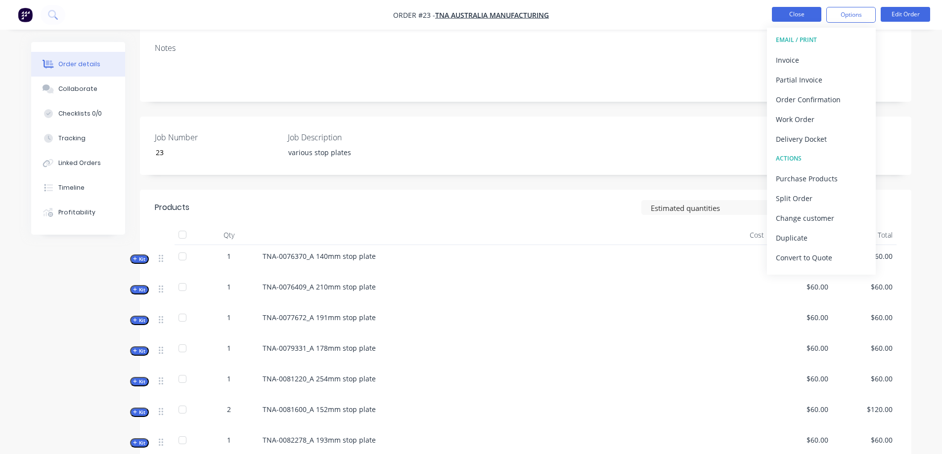
click at [794, 16] on button "Close" at bounding box center [796, 14] width 49 height 15
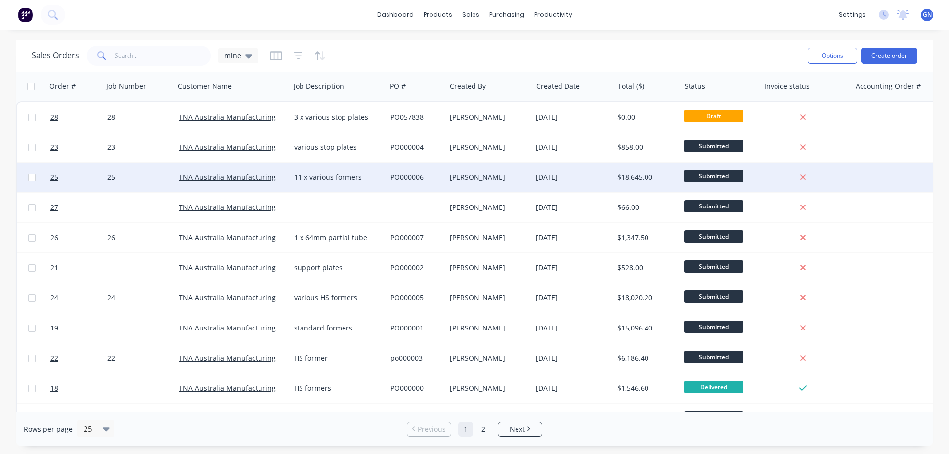
click at [366, 177] on div "11 x various formers" at bounding box center [336, 178] width 84 height 10
click at [462, 178] on div "[PERSON_NAME]" at bounding box center [487, 178] width 74 height 10
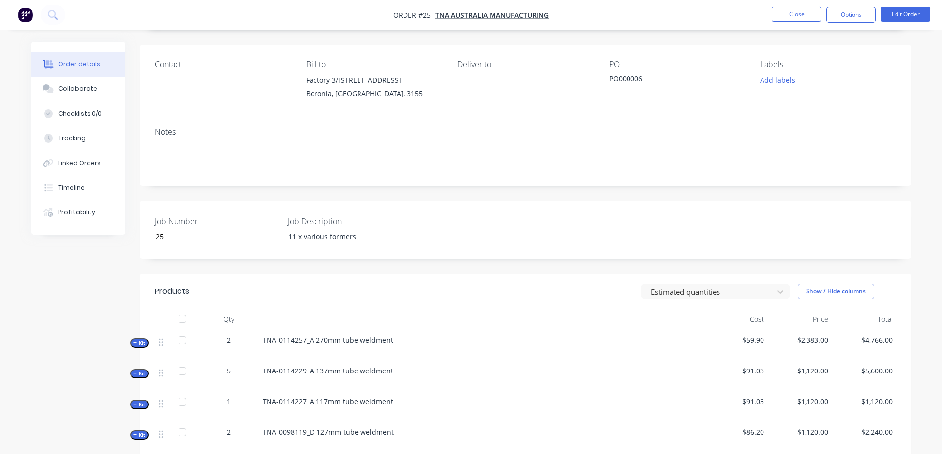
scroll to position [66, 0]
click at [854, 15] on button "Options" at bounding box center [850, 15] width 49 height 16
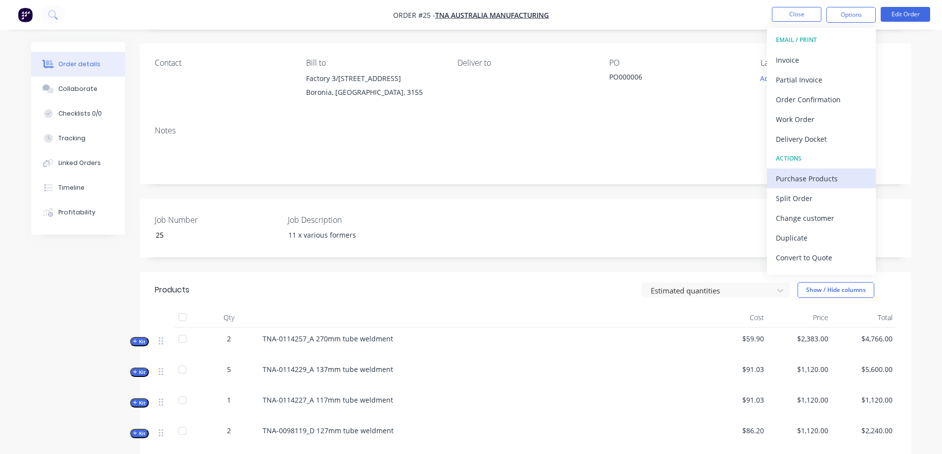
click at [819, 178] on div "Purchase Products" at bounding box center [821, 179] width 91 height 14
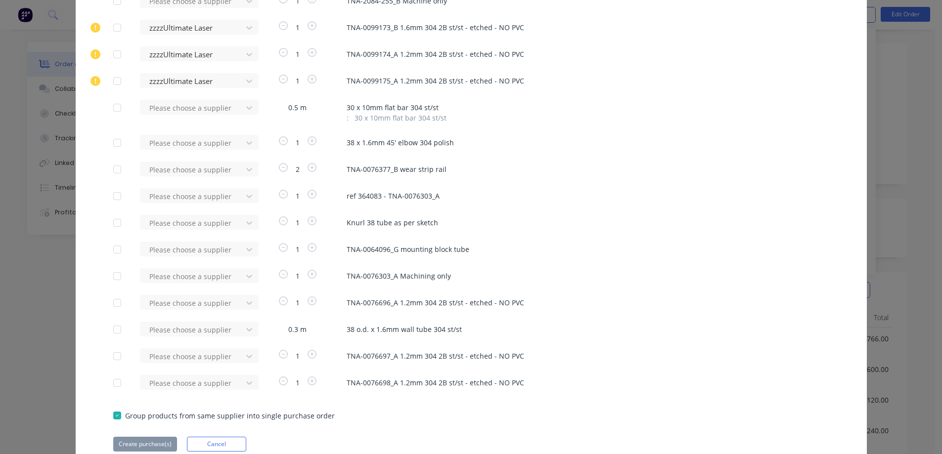
scroll to position [1101, 0]
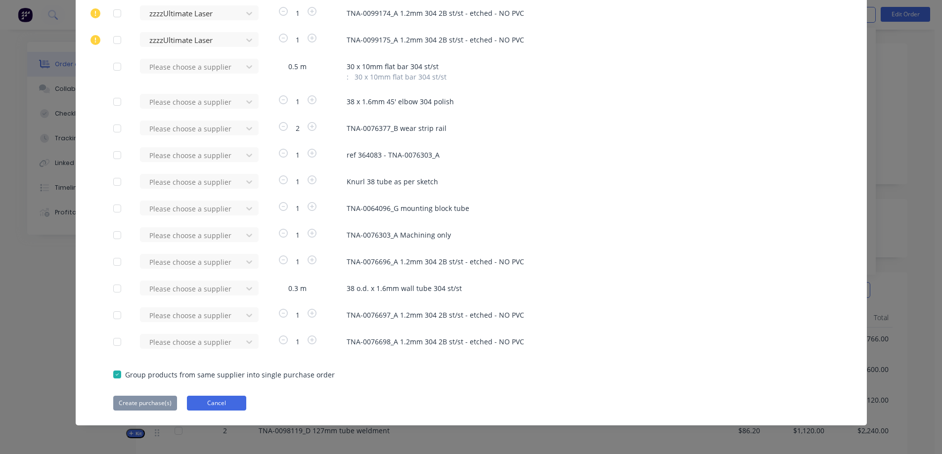
click at [214, 399] on button "Cancel" at bounding box center [216, 403] width 59 height 15
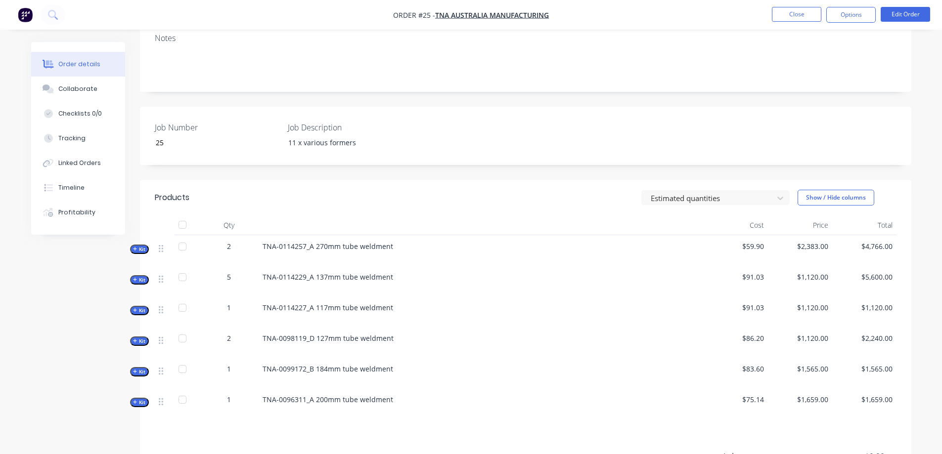
scroll to position [165, 0]
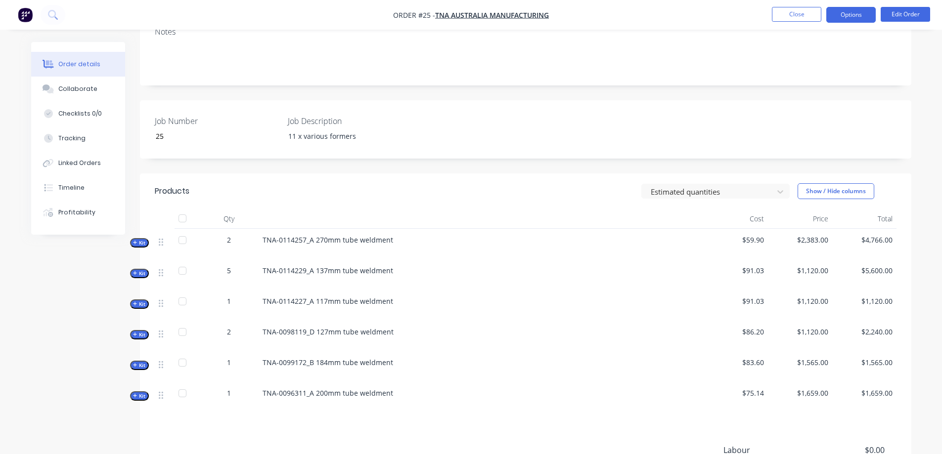
click at [852, 17] on button "Options" at bounding box center [850, 15] width 49 height 16
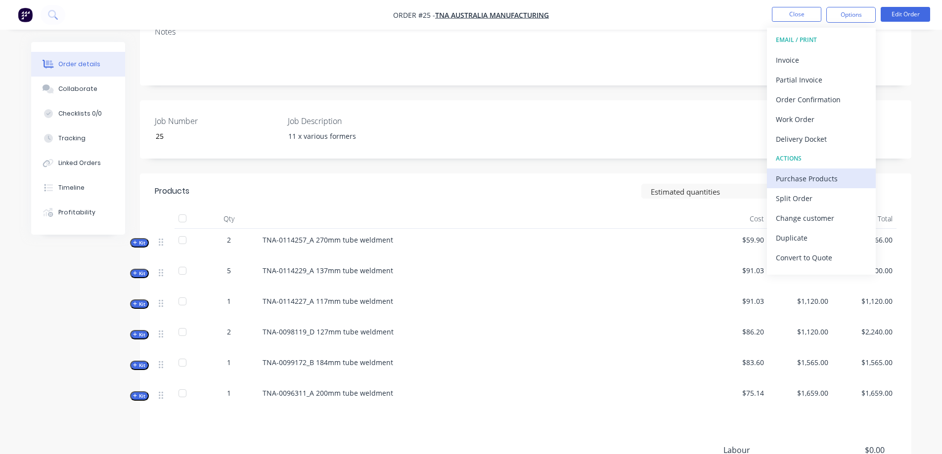
click at [808, 179] on div "Purchase Products" at bounding box center [821, 179] width 91 height 14
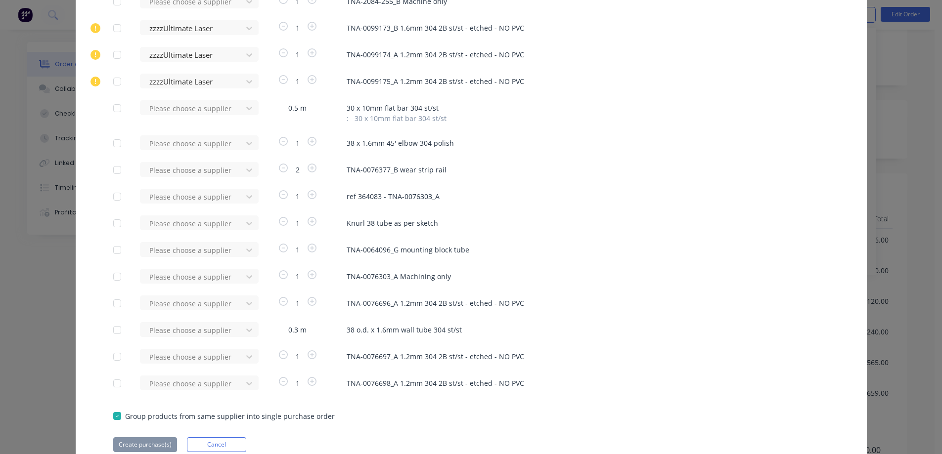
scroll to position [1101, 0]
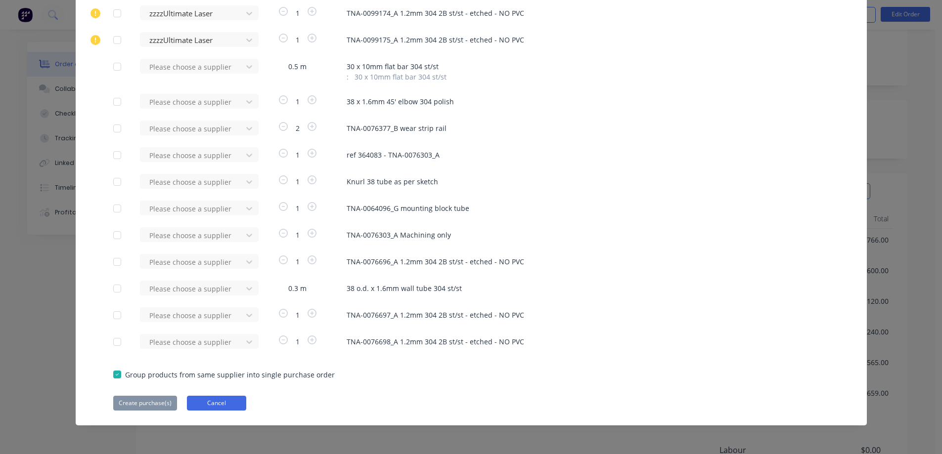
click at [210, 404] on button "Cancel" at bounding box center [216, 403] width 59 height 15
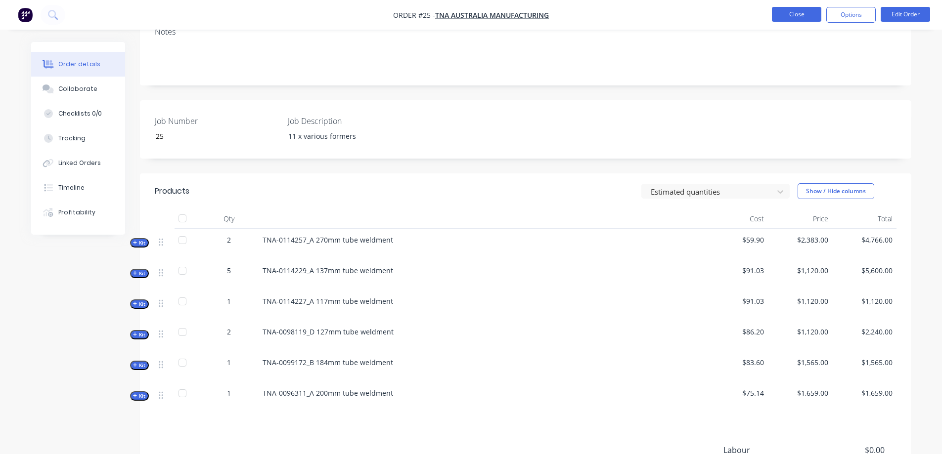
click at [782, 14] on button "Close" at bounding box center [796, 14] width 49 height 15
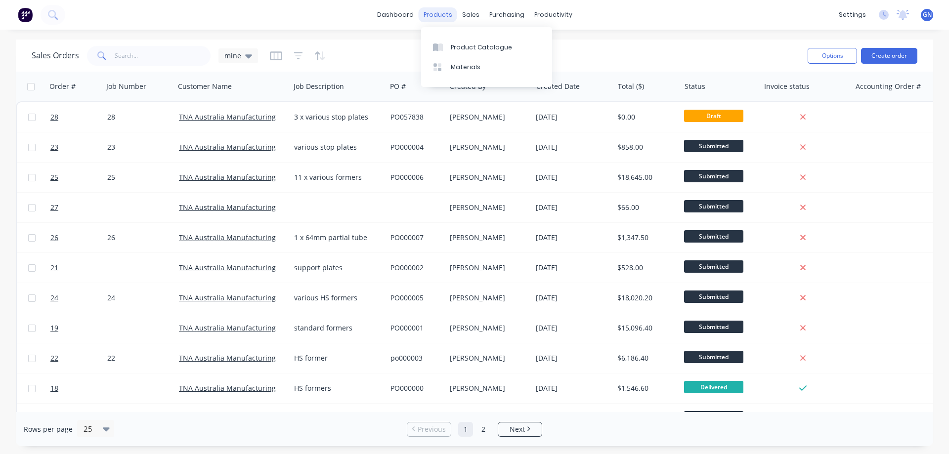
click at [441, 13] on div "products" at bounding box center [438, 14] width 39 height 15
click at [463, 45] on div "Product Catalogue" at bounding box center [481, 47] width 61 height 9
